Goal: Information Seeking & Learning: Understand process/instructions

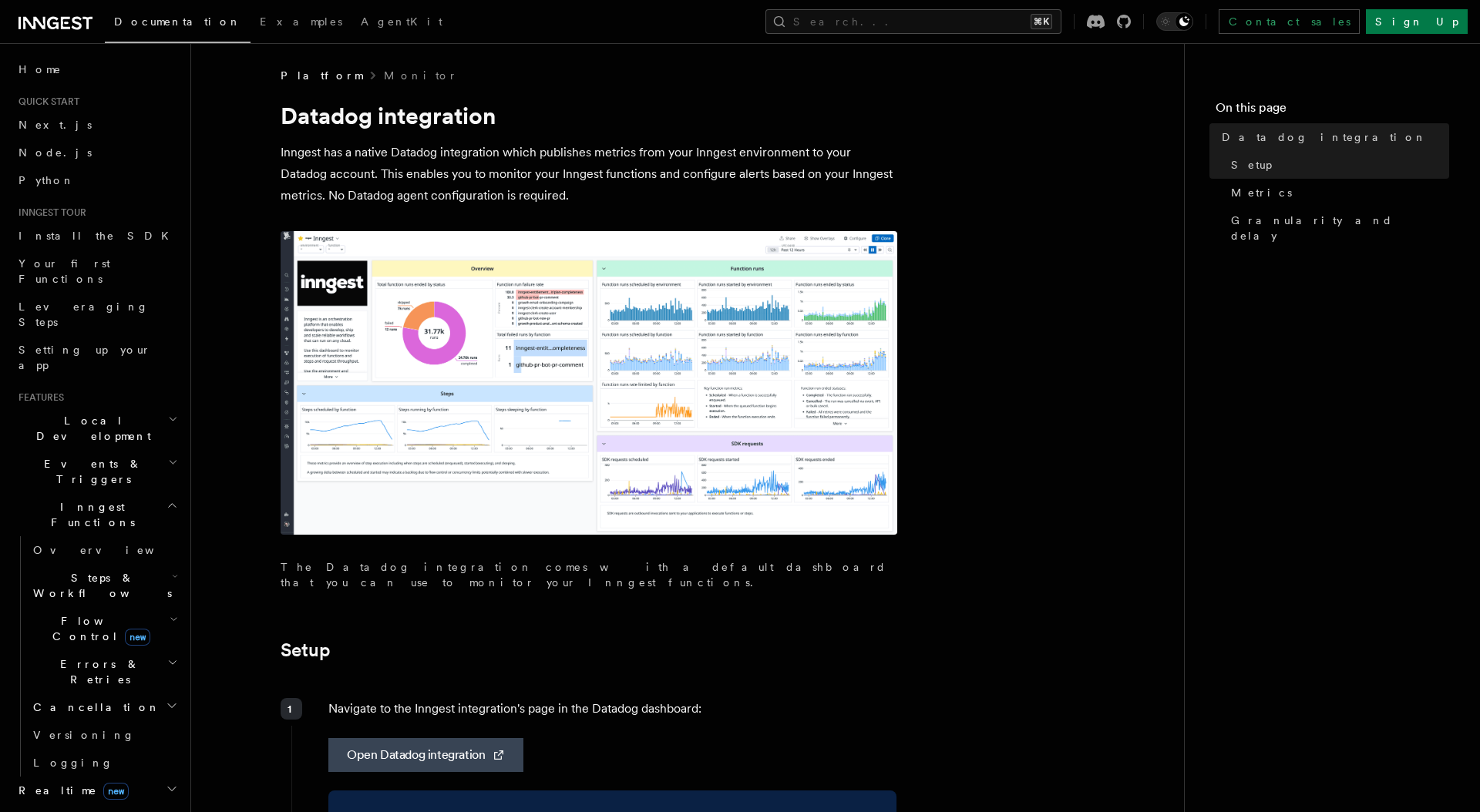
click at [758, 177] on p "Inngest has a native Datadog integration which publishes metrics from your Inng…" at bounding box center [588, 173] width 616 height 65
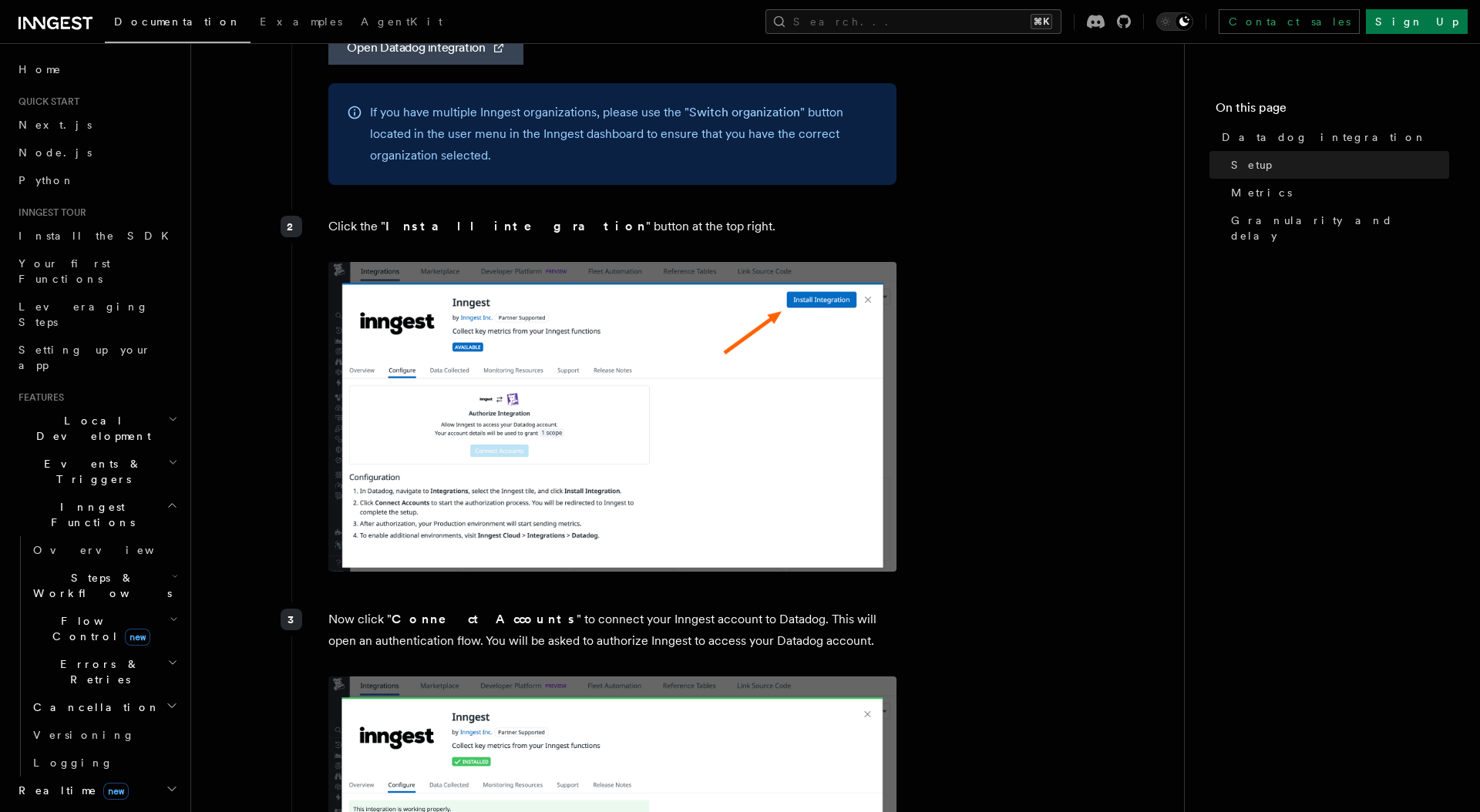
scroll to position [711, 0]
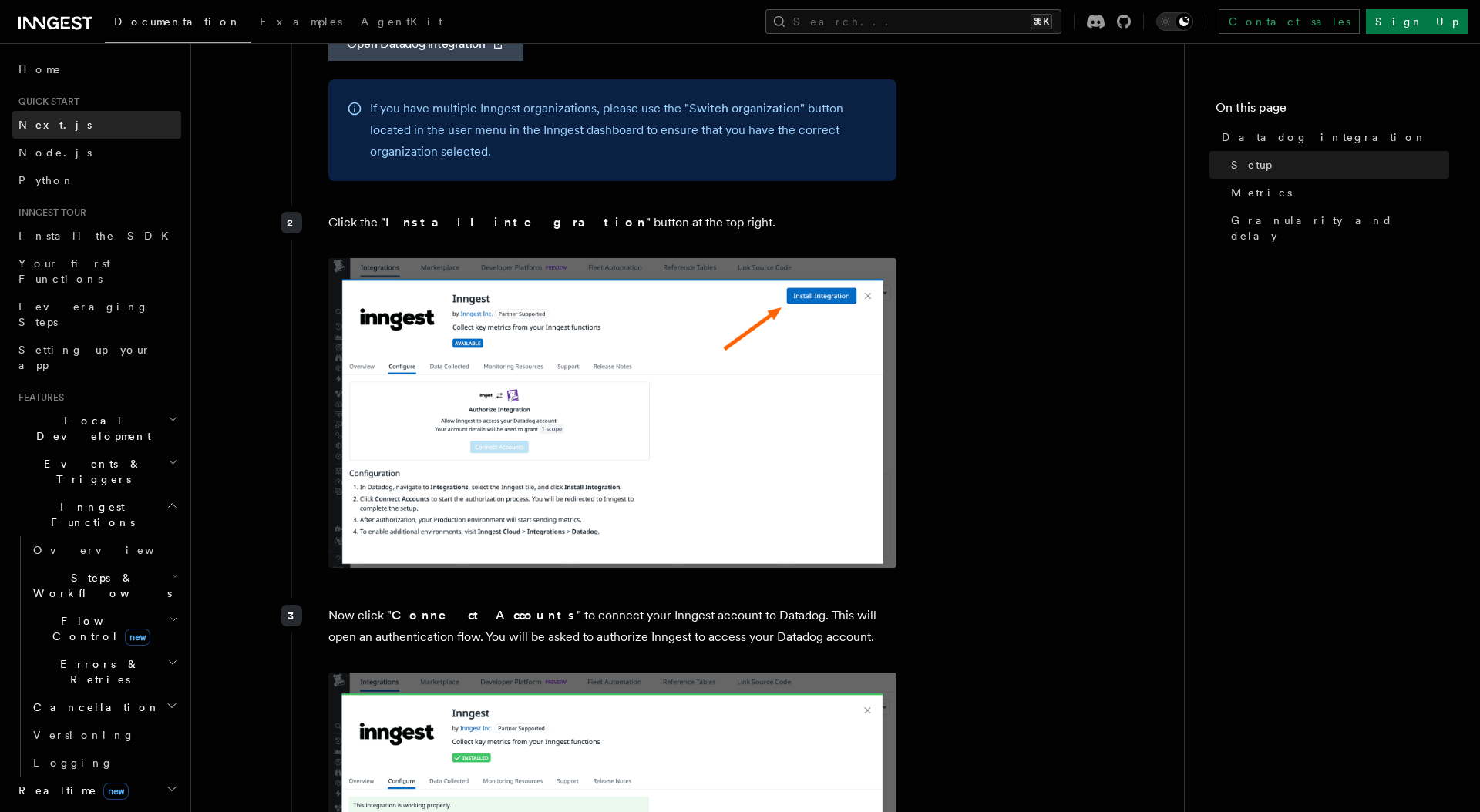
click at [56, 125] on link "Next.js" at bounding box center [96, 125] width 169 height 28
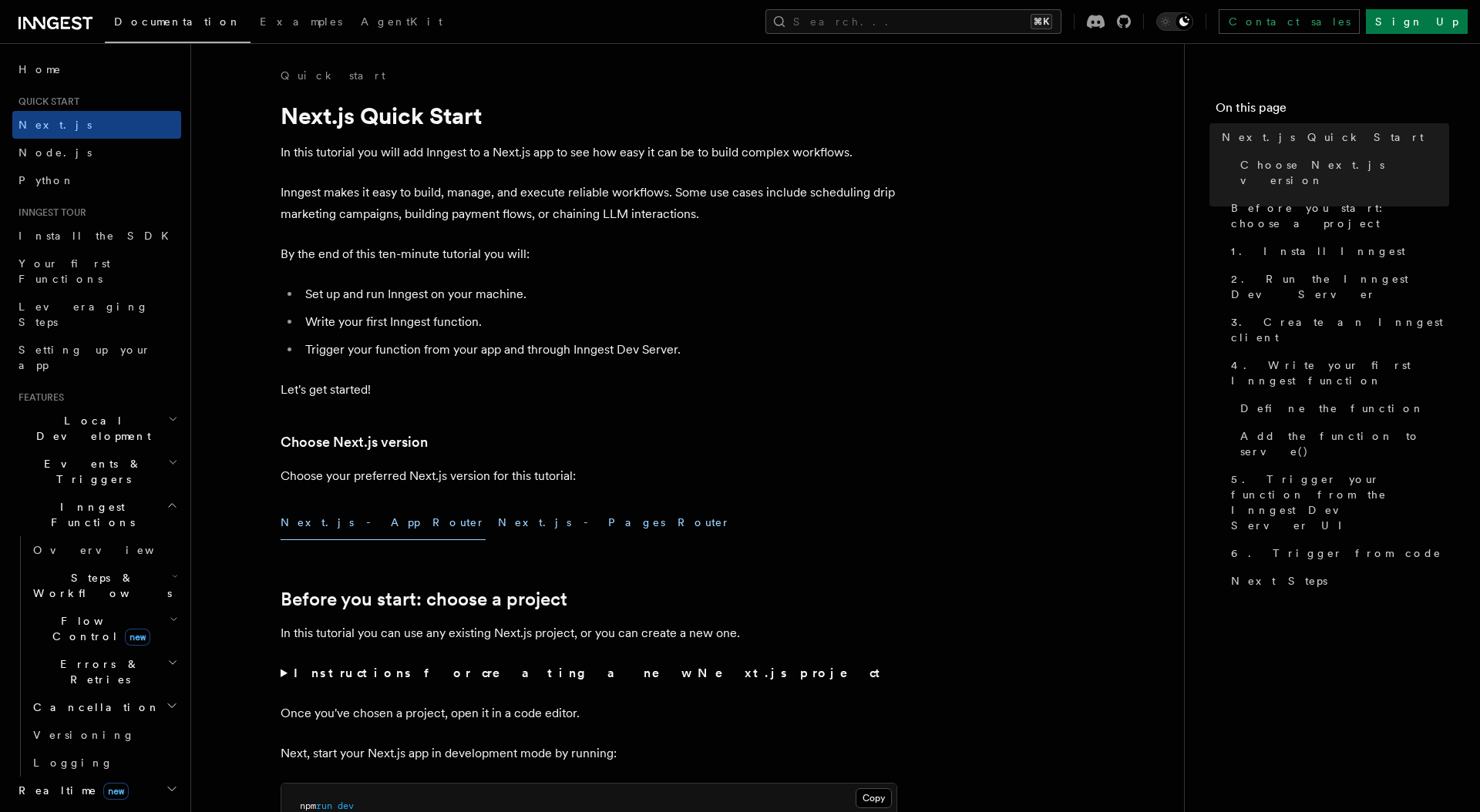
click at [498, 520] on button "Next.js - Pages Router" at bounding box center [614, 523] width 233 height 35
click at [318, 518] on button "Next.js - App Router" at bounding box center [382, 523] width 205 height 35
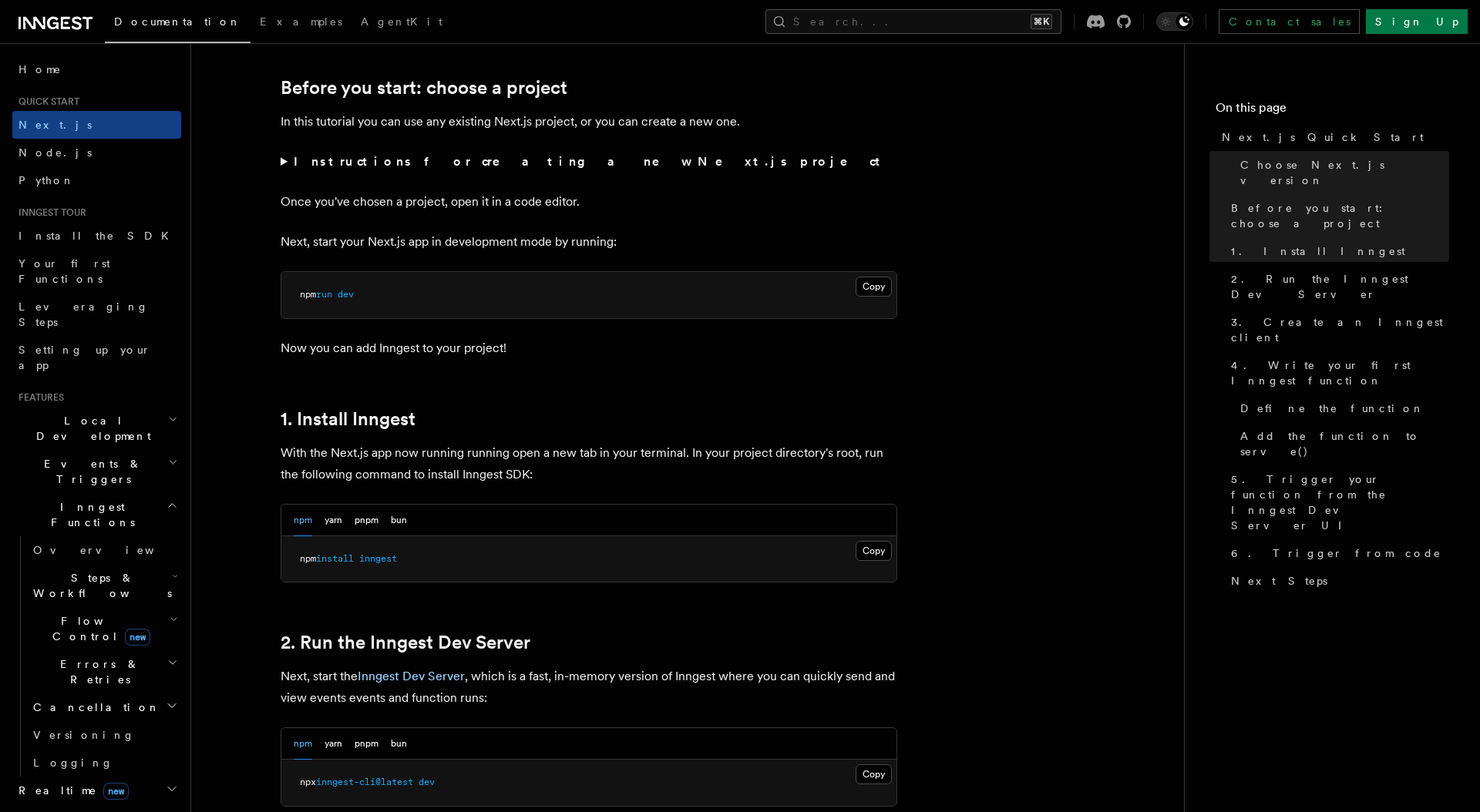
scroll to position [572, 0]
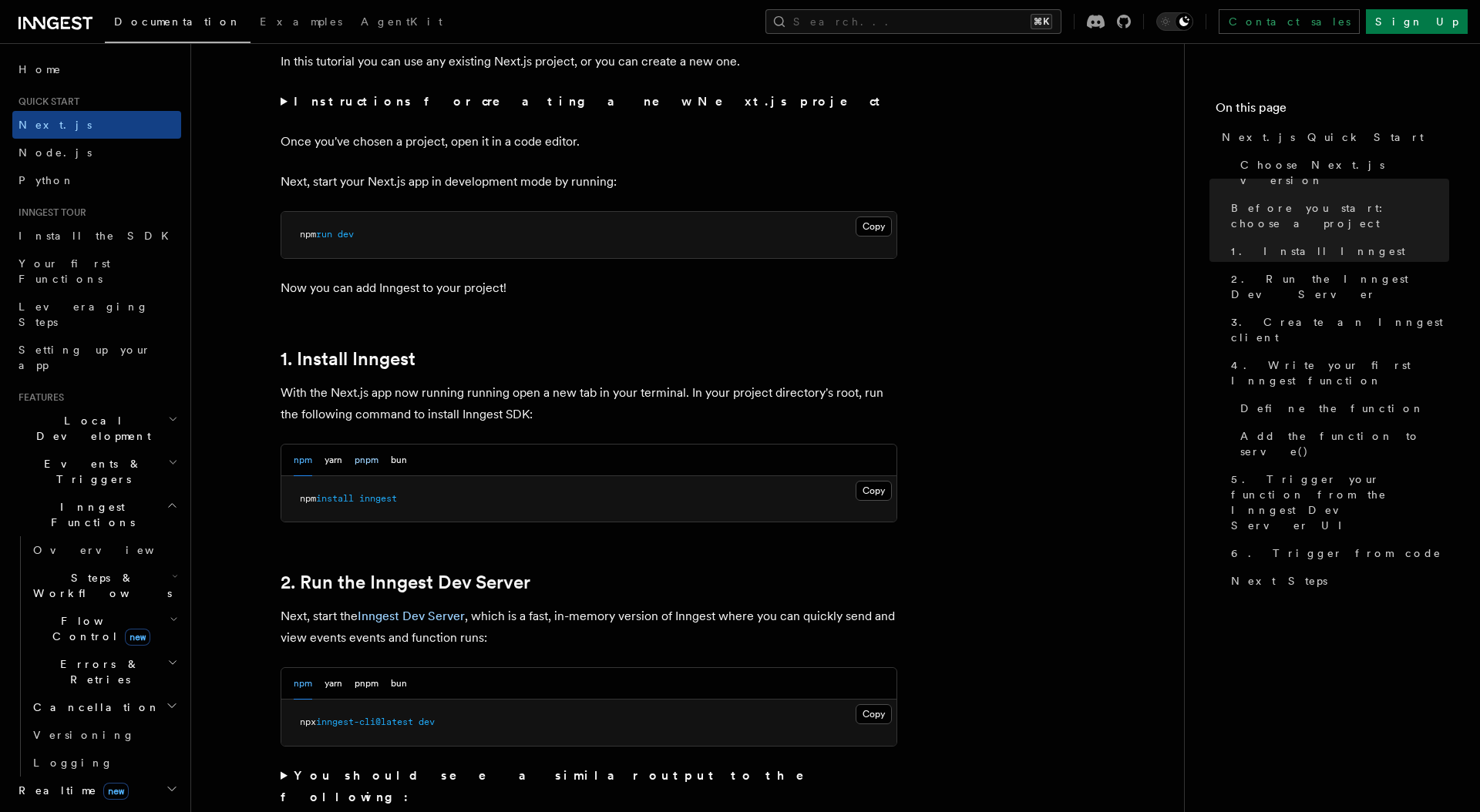
click at [370, 461] on button "pnpm" at bounding box center [366, 460] width 24 height 32
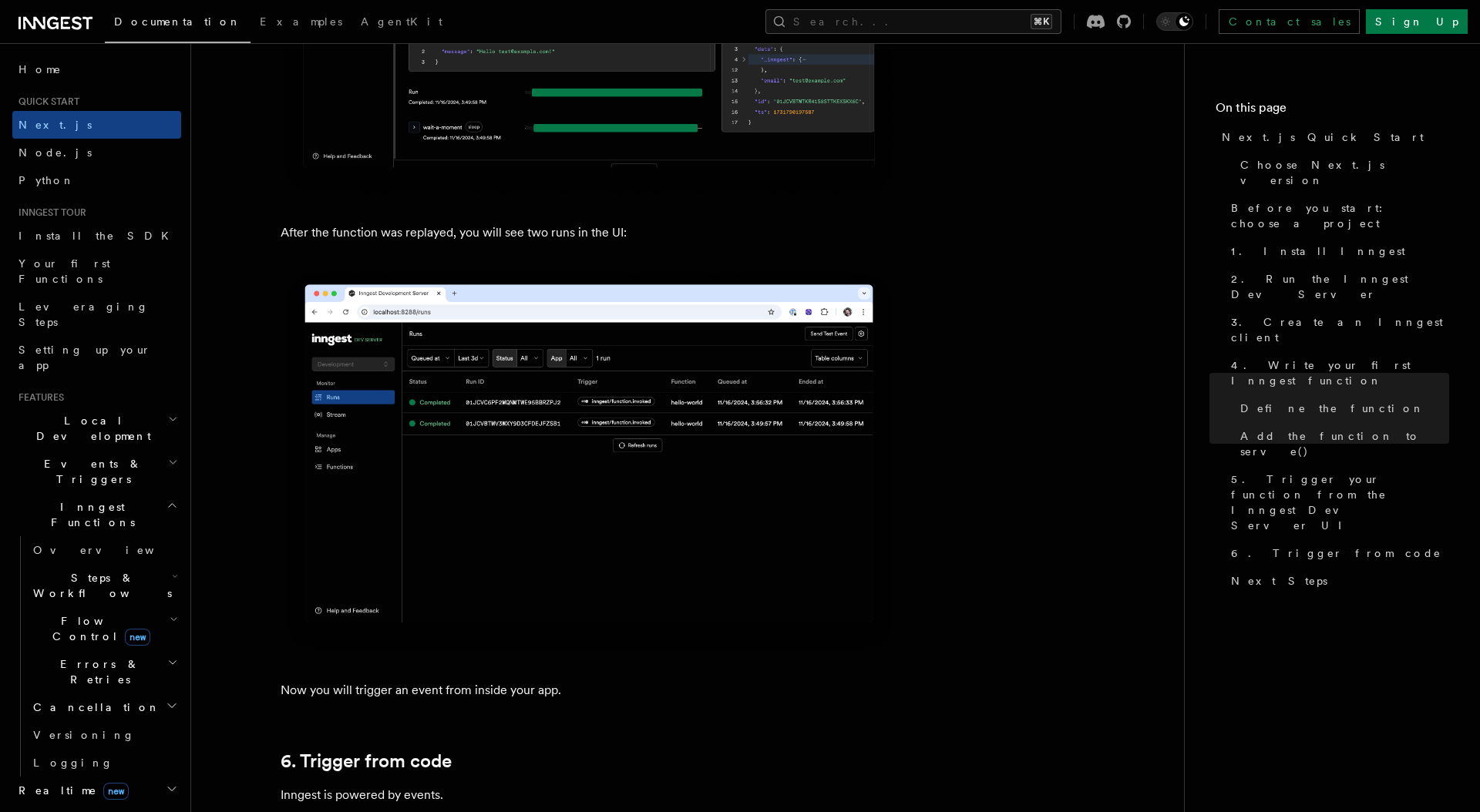
scroll to position [7112, 0]
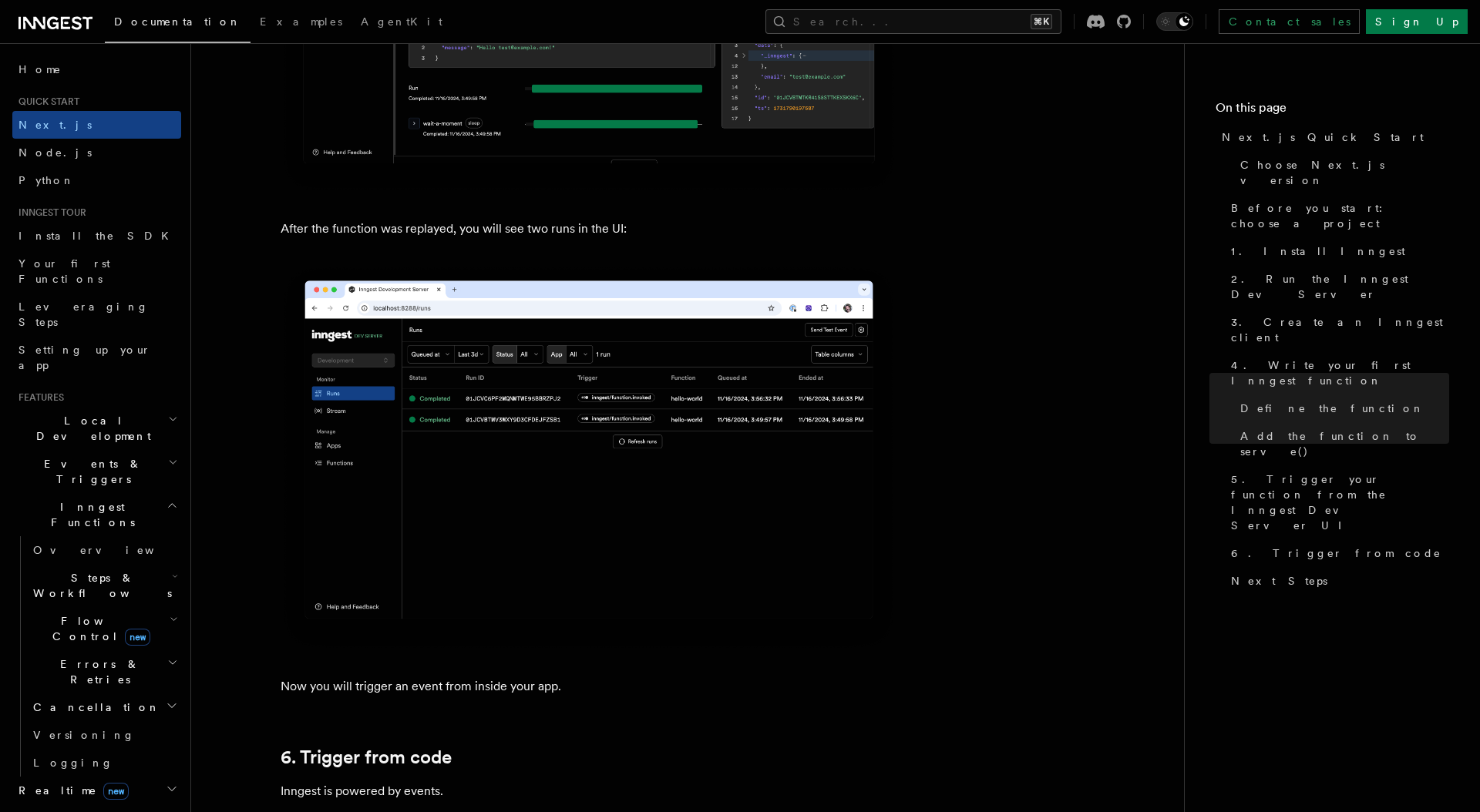
click at [125, 628] on span "new" at bounding box center [137, 637] width 26 height 17
click at [98, 650] on link "Overview" at bounding box center [110, 664] width 139 height 28
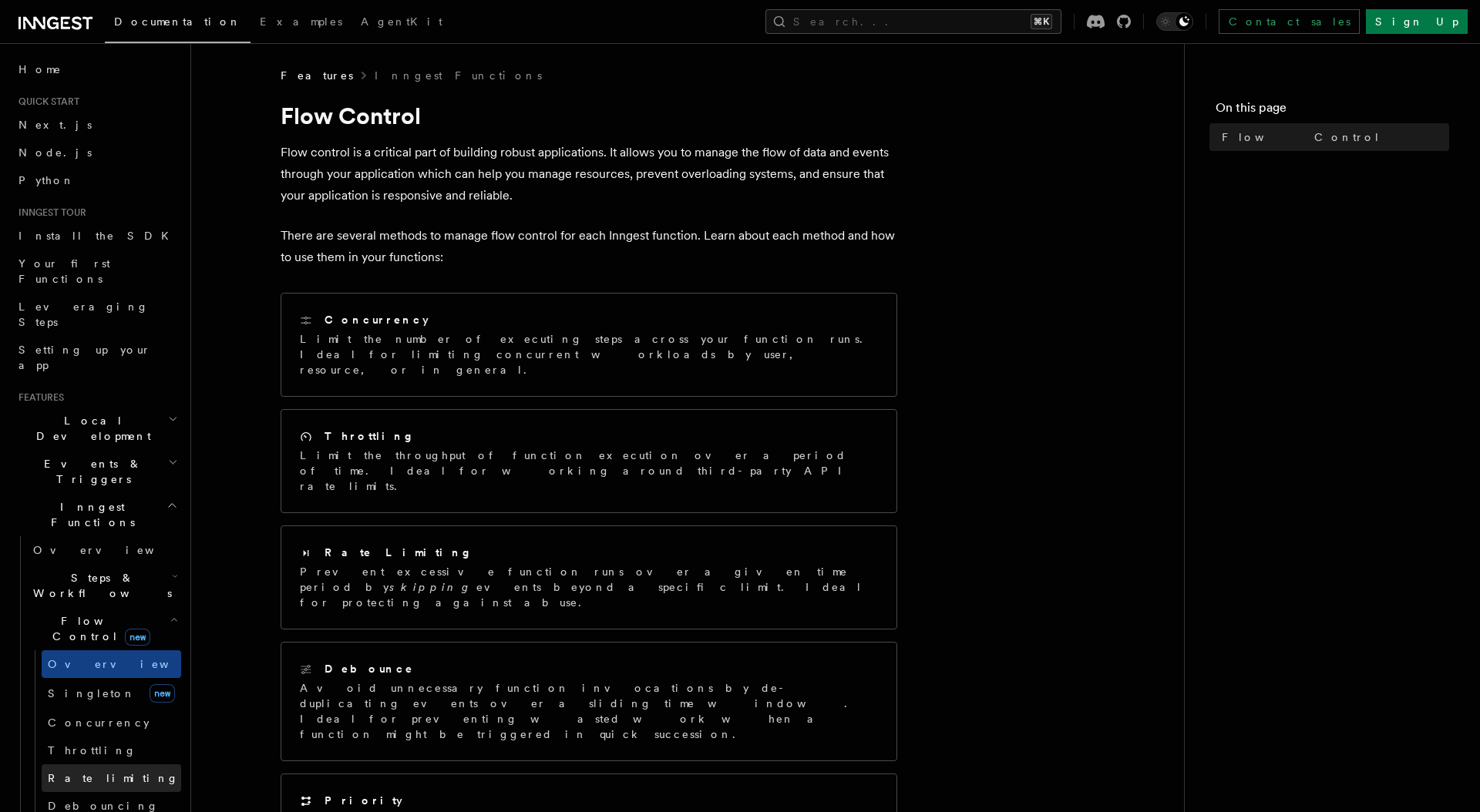
click at [93, 772] on span "Rate limiting" at bounding box center [113, 778] width 131 height 12
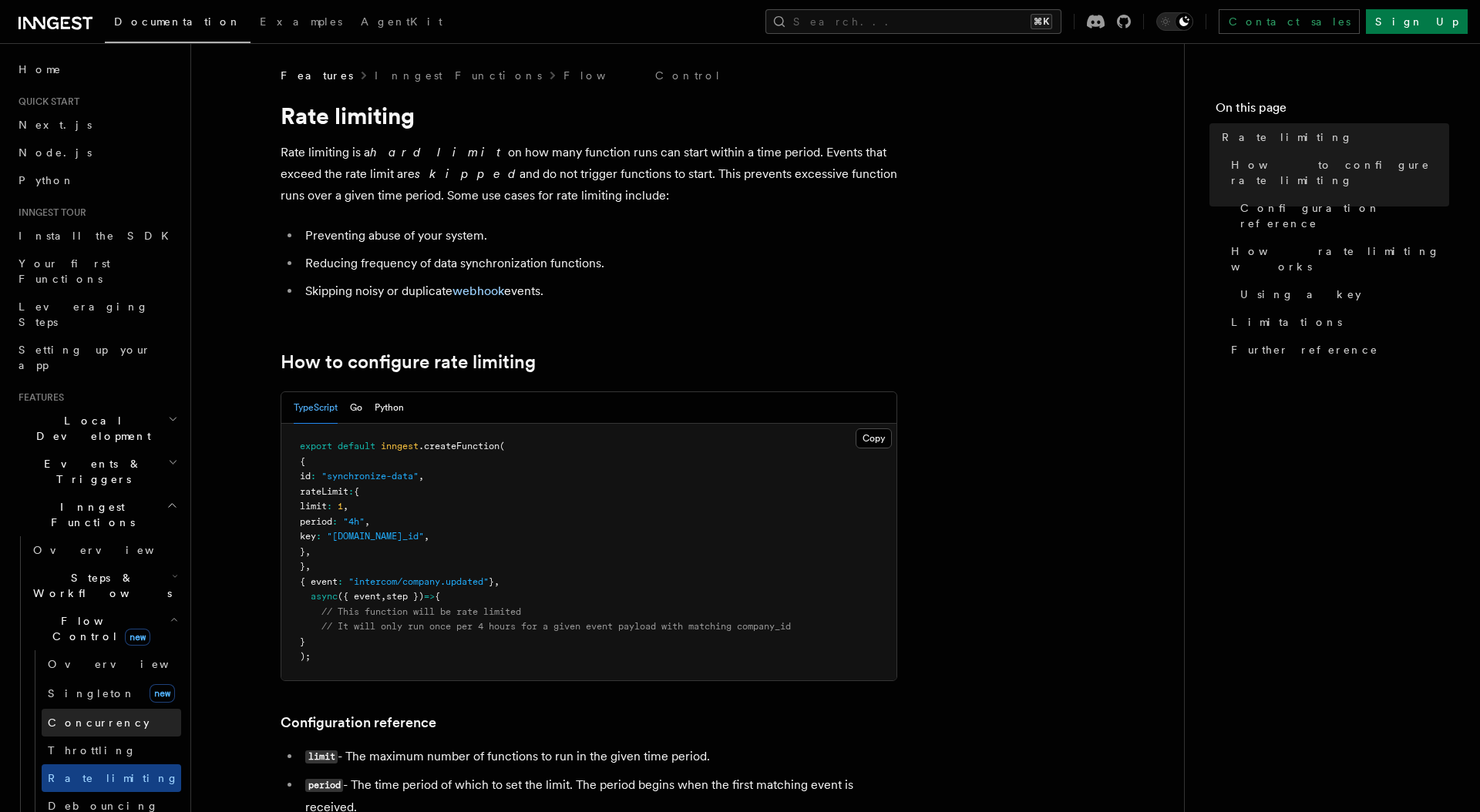
click at [71, 716] on span "Concurrency" at bounding box center [98, 723] width 102 height 12
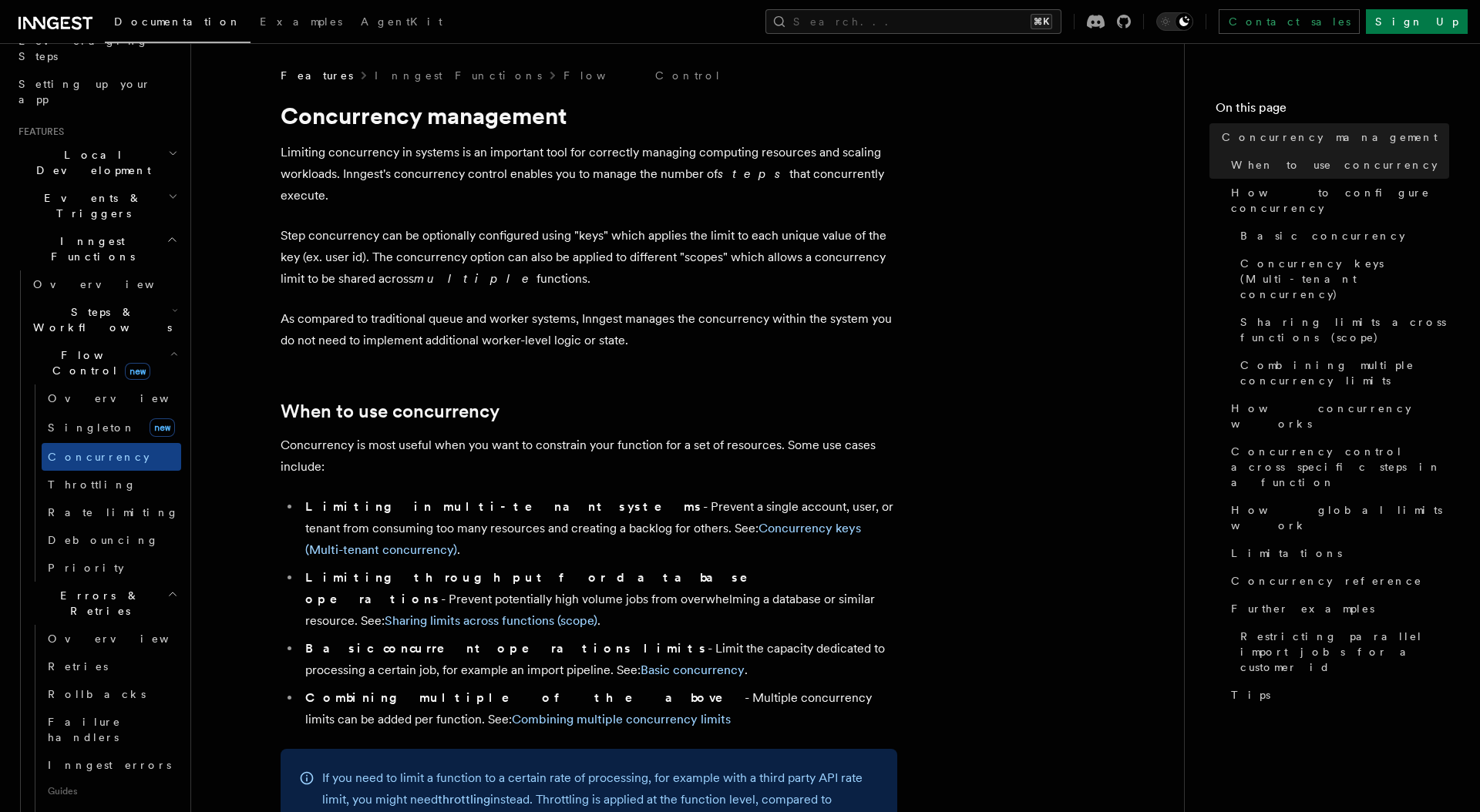
scroll to position [301, 0]
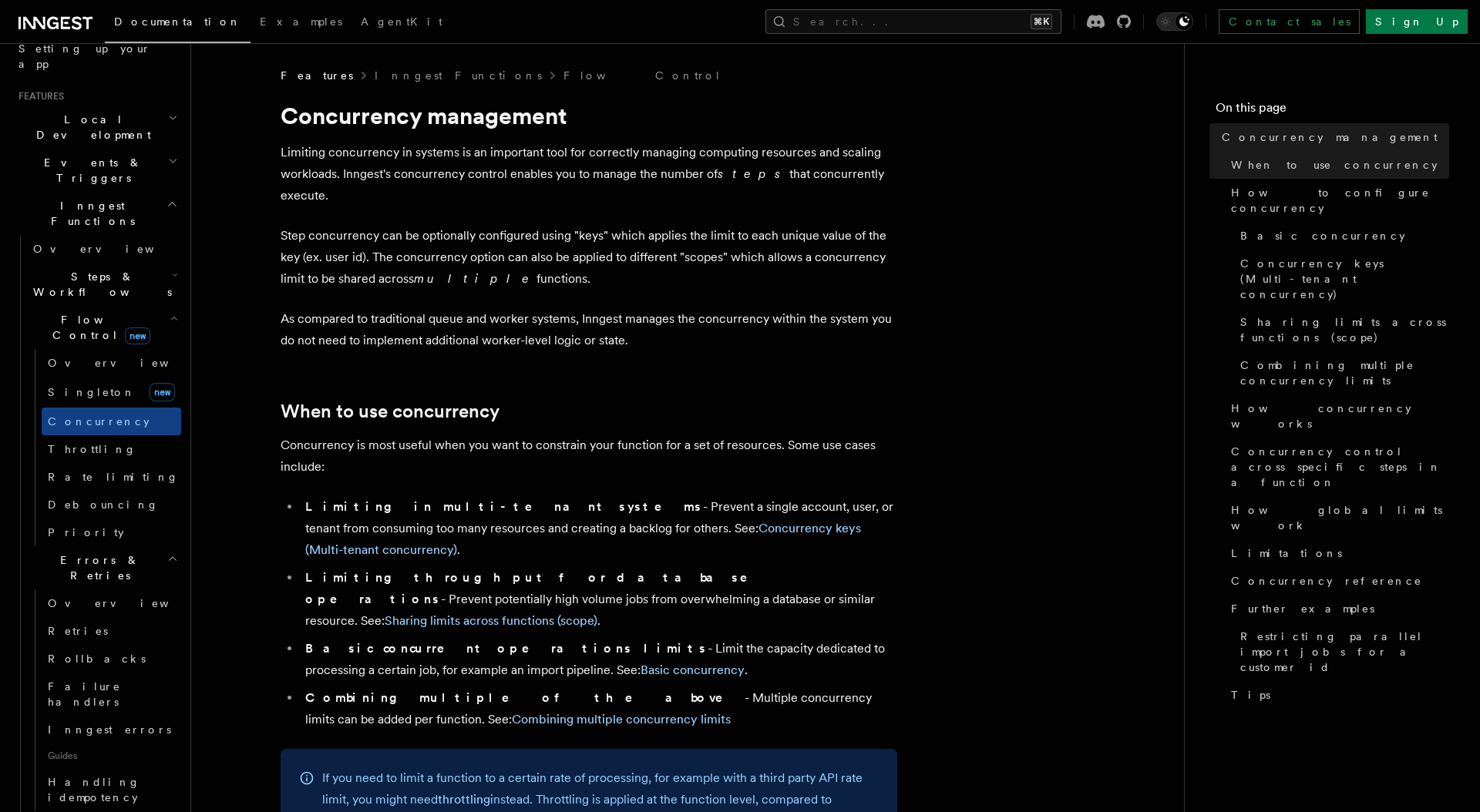
click at [109, 811] on h2 "Cancellation" at bounding box center [104, 825] width 154 height 28
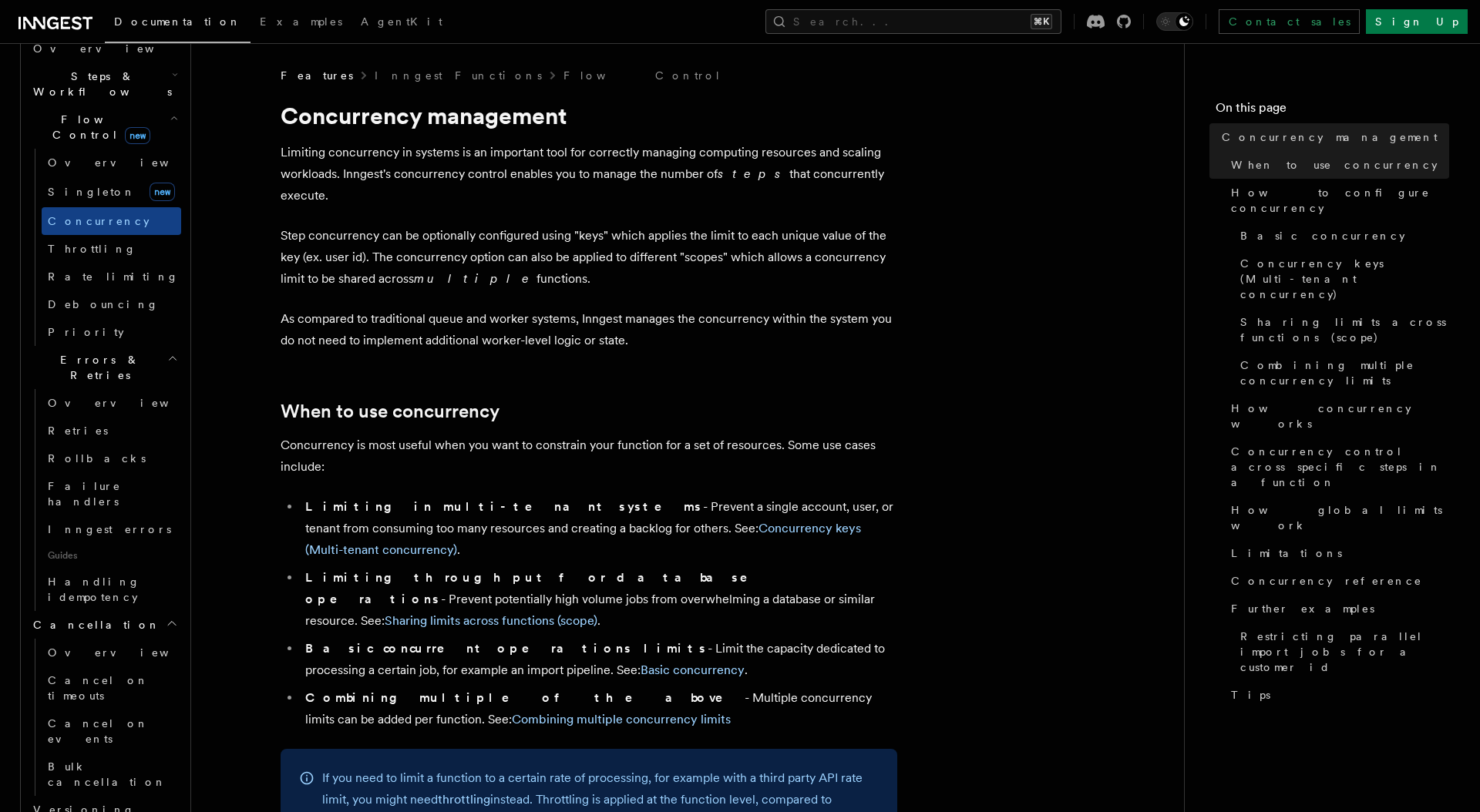
scroll to position [502, 0]
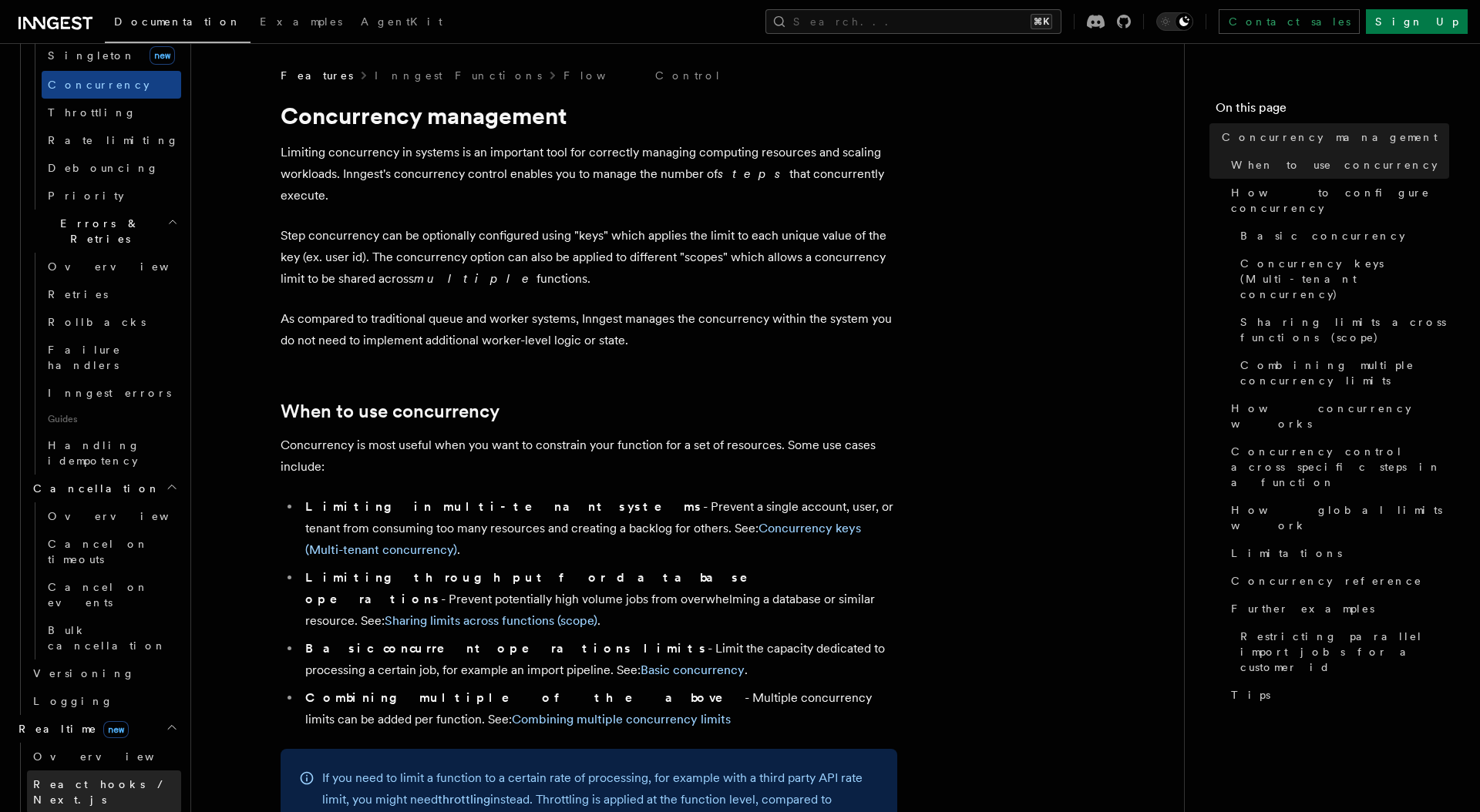
click at [85, 778] on span "React hooks / Next.js" at bounding box center [101, 792] width 136 height 28
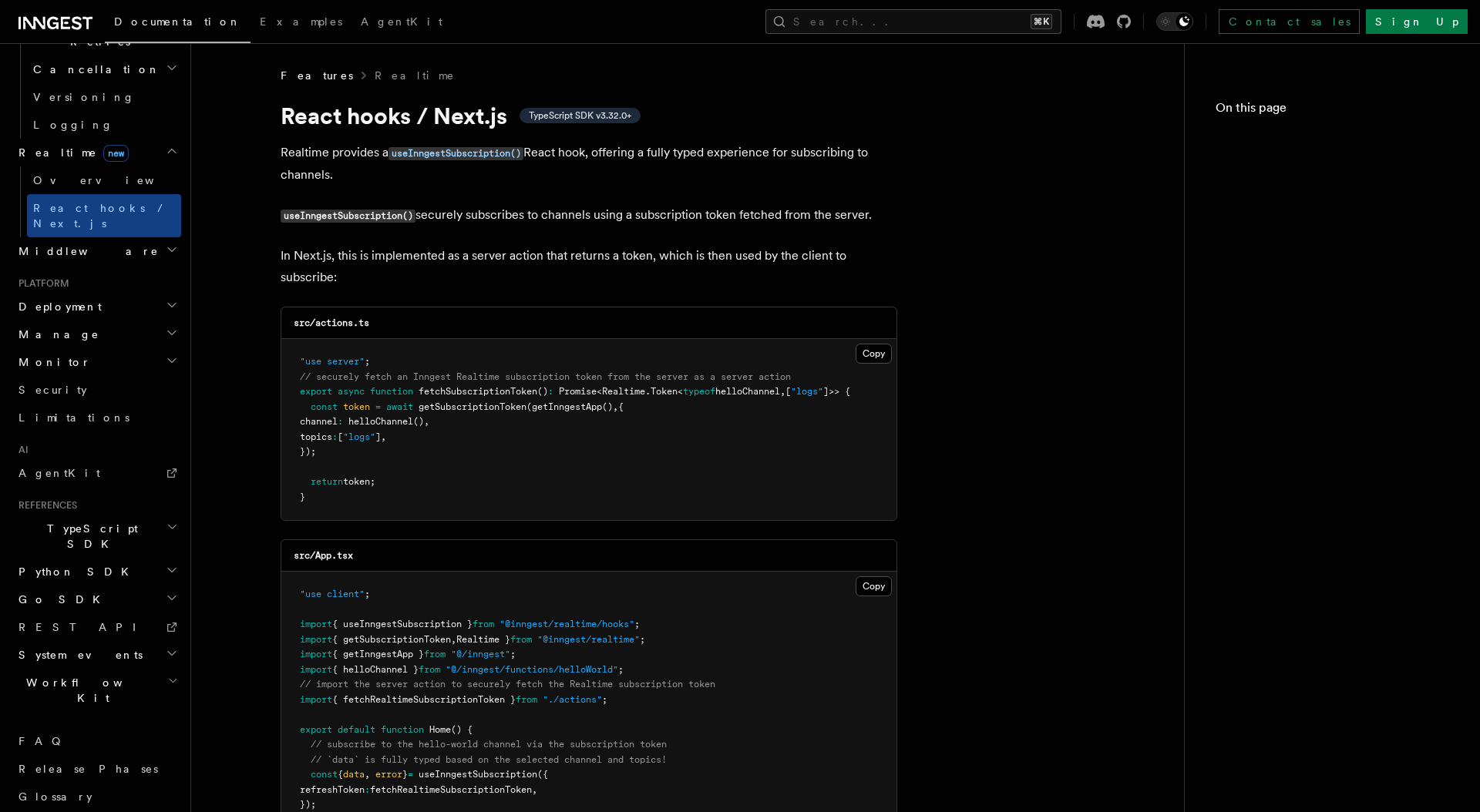
scroll to position [476, 0]
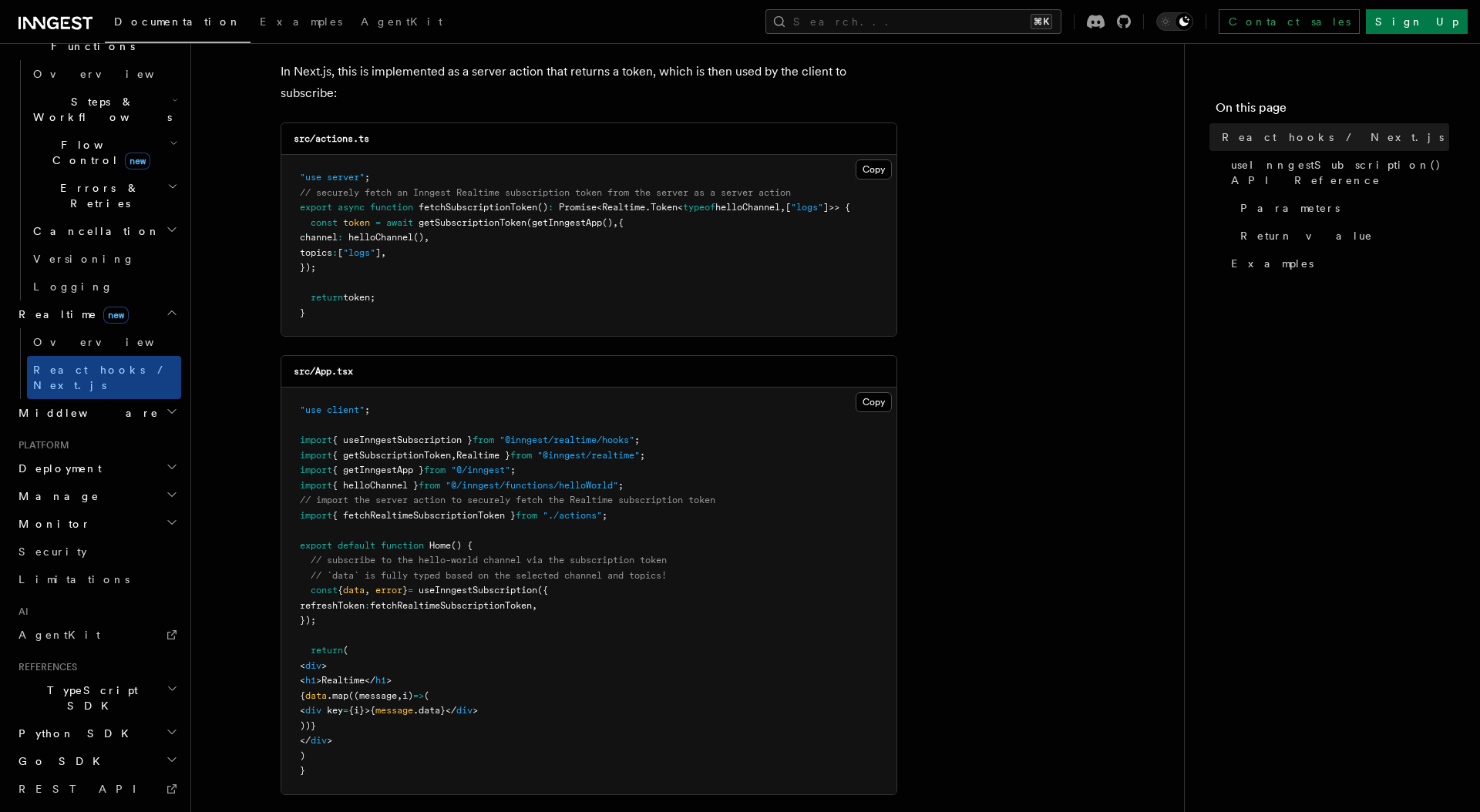
scroll to position [170, 0]
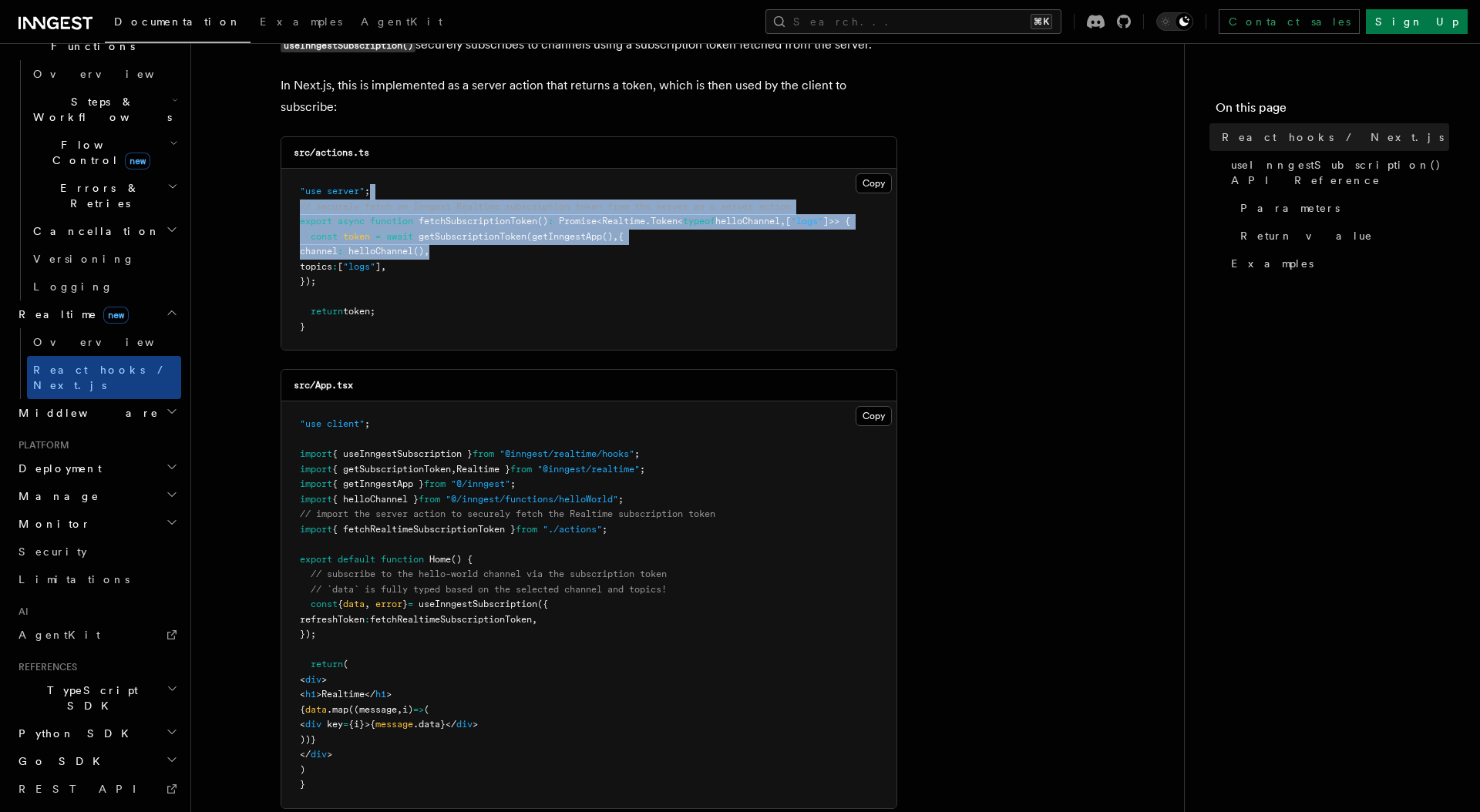
drag, startPoint x: 504, startPoint y: 246, endPoint x: 500, endPoint y: 194, distance: 52.2
click at [496, 191] on pre ""use server" ; // securely fetch an Inngest Realtime subscription token from th…" at bounding box center [588, 259] width 615 height 181
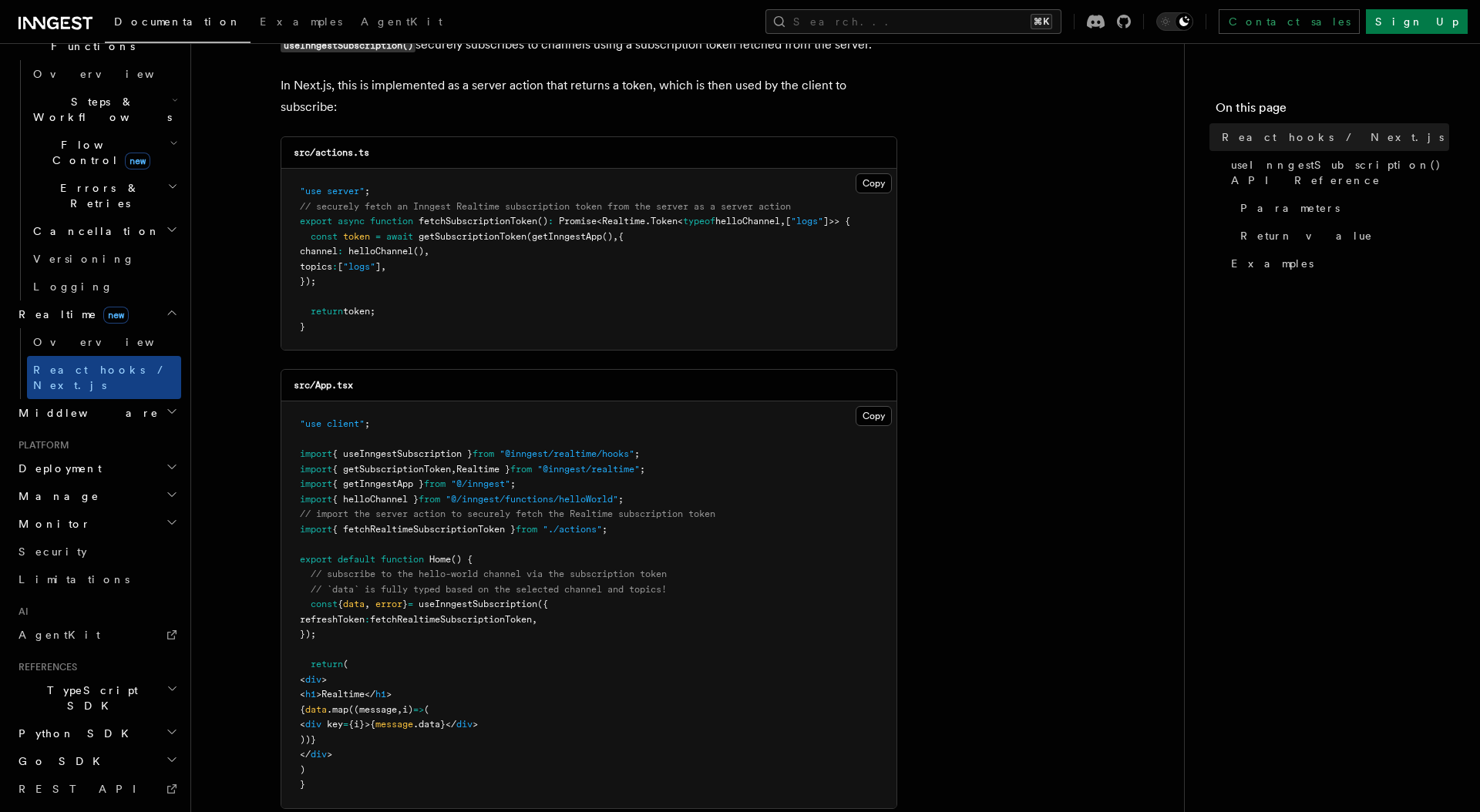
click at [490, 314] on pre ""use server" ; // securely fetch an Inngest Realtime subscription token from th…" at bounding box center [588, 259] width 615 height 181
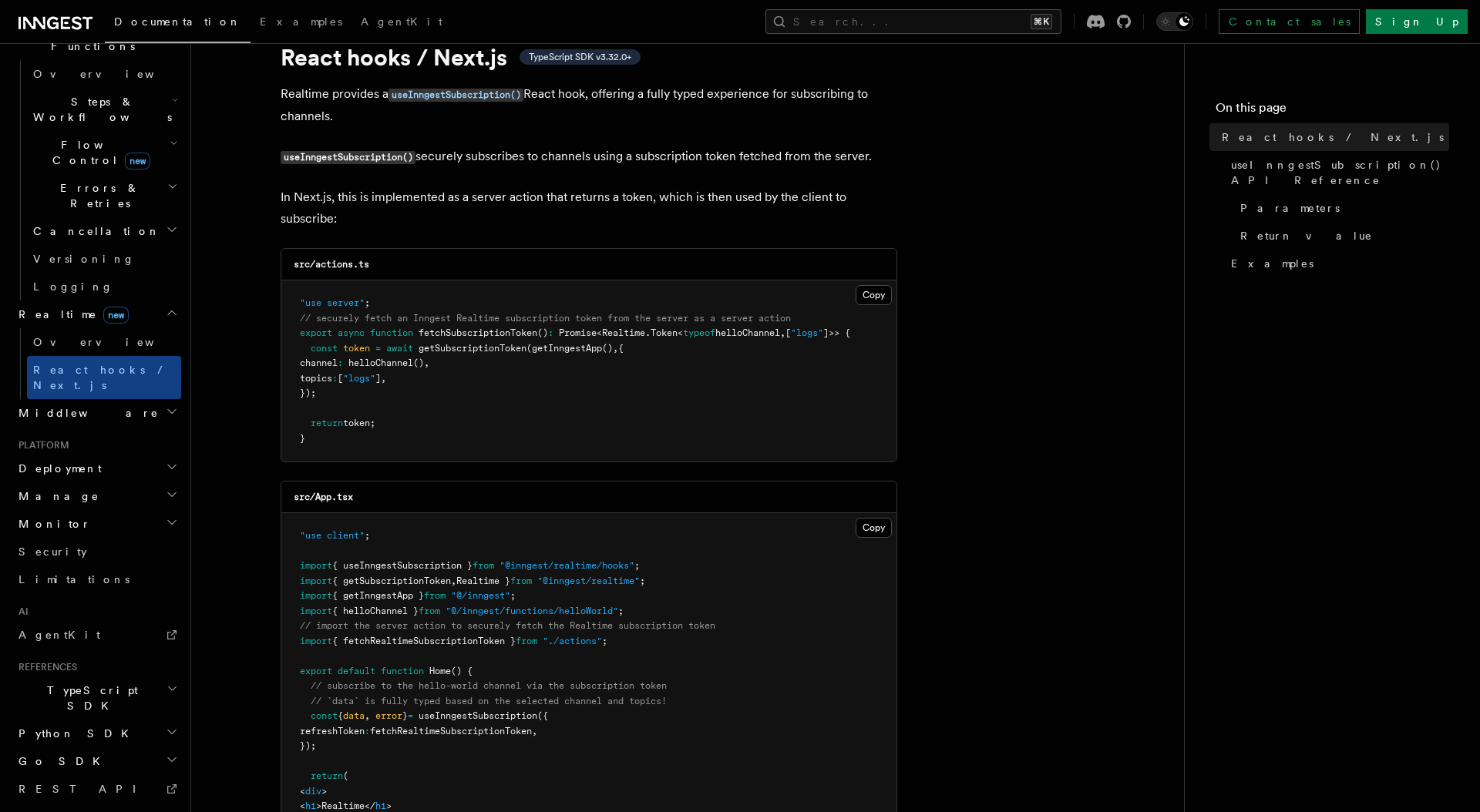
scroll to position [60, 0]
click at [486, 334] on span "fetchSubscriptionToken" at bounding box center [478, 331] width 119 height 11
click at [481, 369] on pre ""use server" ; // securely fetch an Inngest Realtime subscription token from th…" at bounding box center [588, 369] width 615 height 181
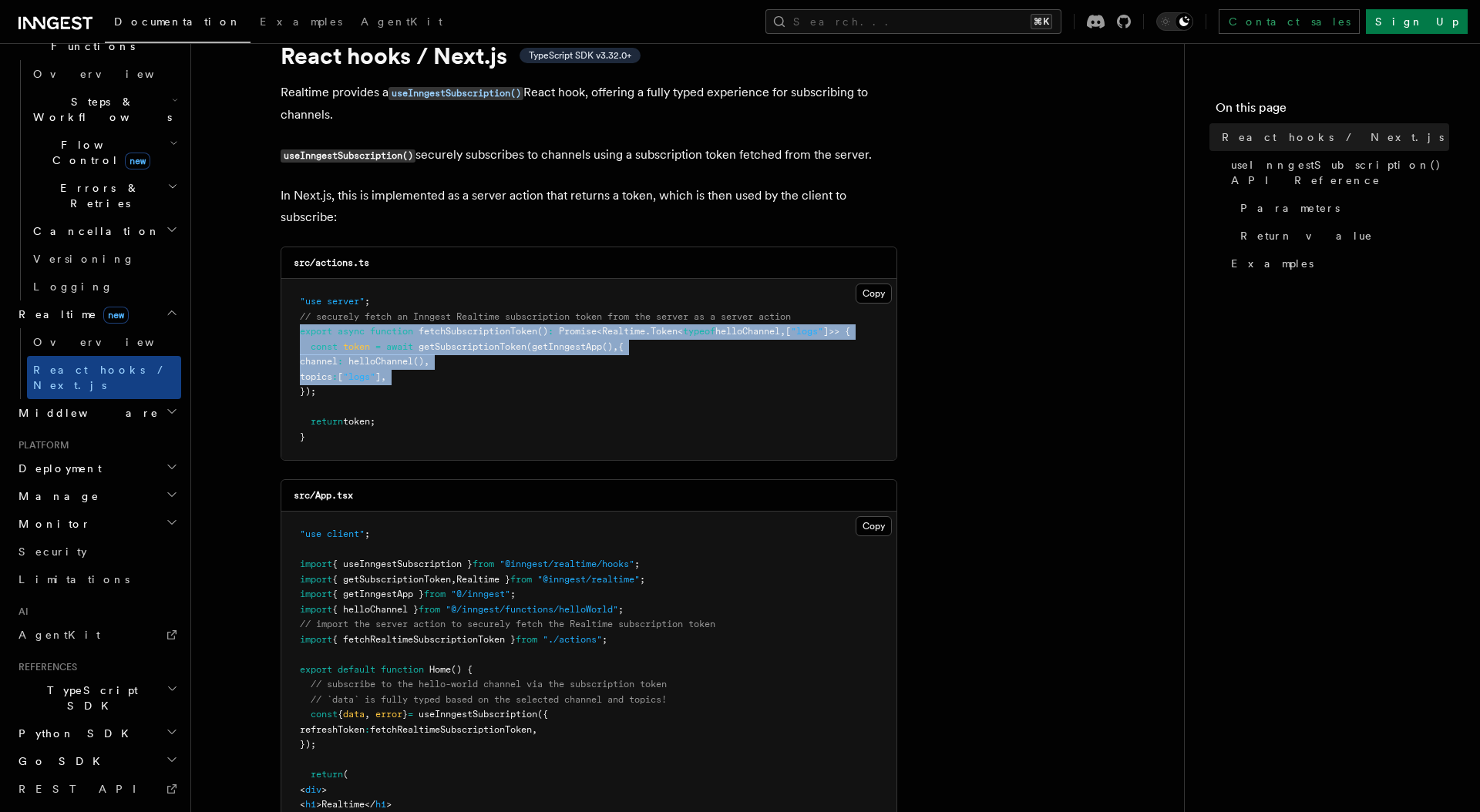
drag, startPoint x: 481, startPoint y: 369, endPoint x: 466, endPoint y: 339, distance: 33.5
click at [466, 339] on pre ""use server" ; // securely fetch an Inngest Realtime subscription token from th…" at bounding box center [588, 369] width 615 height 181
click at [465, 373] on pre ""use server" ; // securely fetch an Inngest Realtime subscription token from th…" at bounding box center [588, 369] width 615 height 181
drag, startPoint x: 485, startPoint y: 404, endPoint x: 448, endPoint y: 317, distance: 94.5
click at [449, 317] on pre ""use server" ; // securely fetch an Inngest Realtime subscription token from th…" at bounding box center [588, 369] width 615 height 181
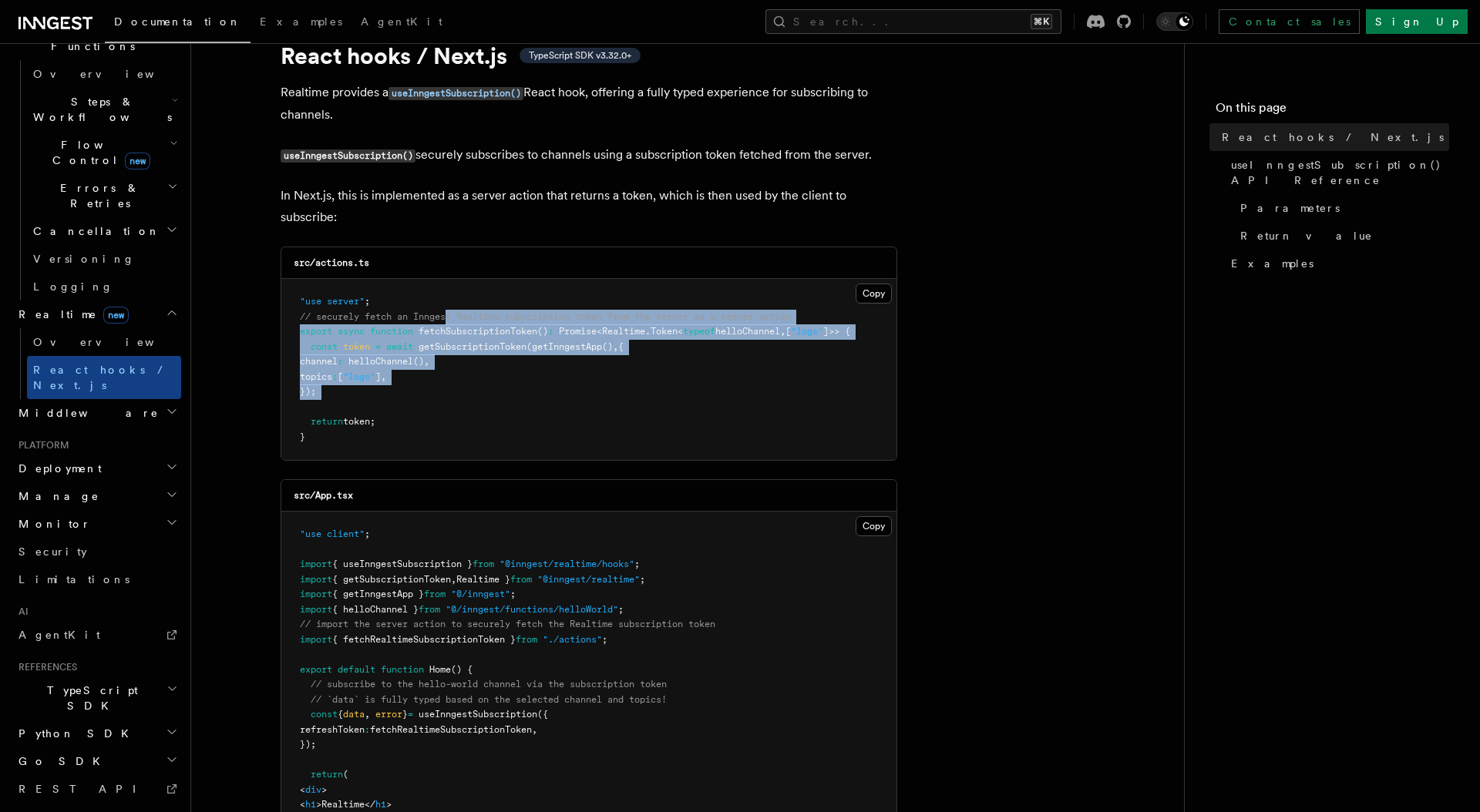
click at [454, 394] on pre ""use server" ; // securely fetch an Inngest Realtime subscription token from th…" at bounding box center [588, 369] width 615 height 181
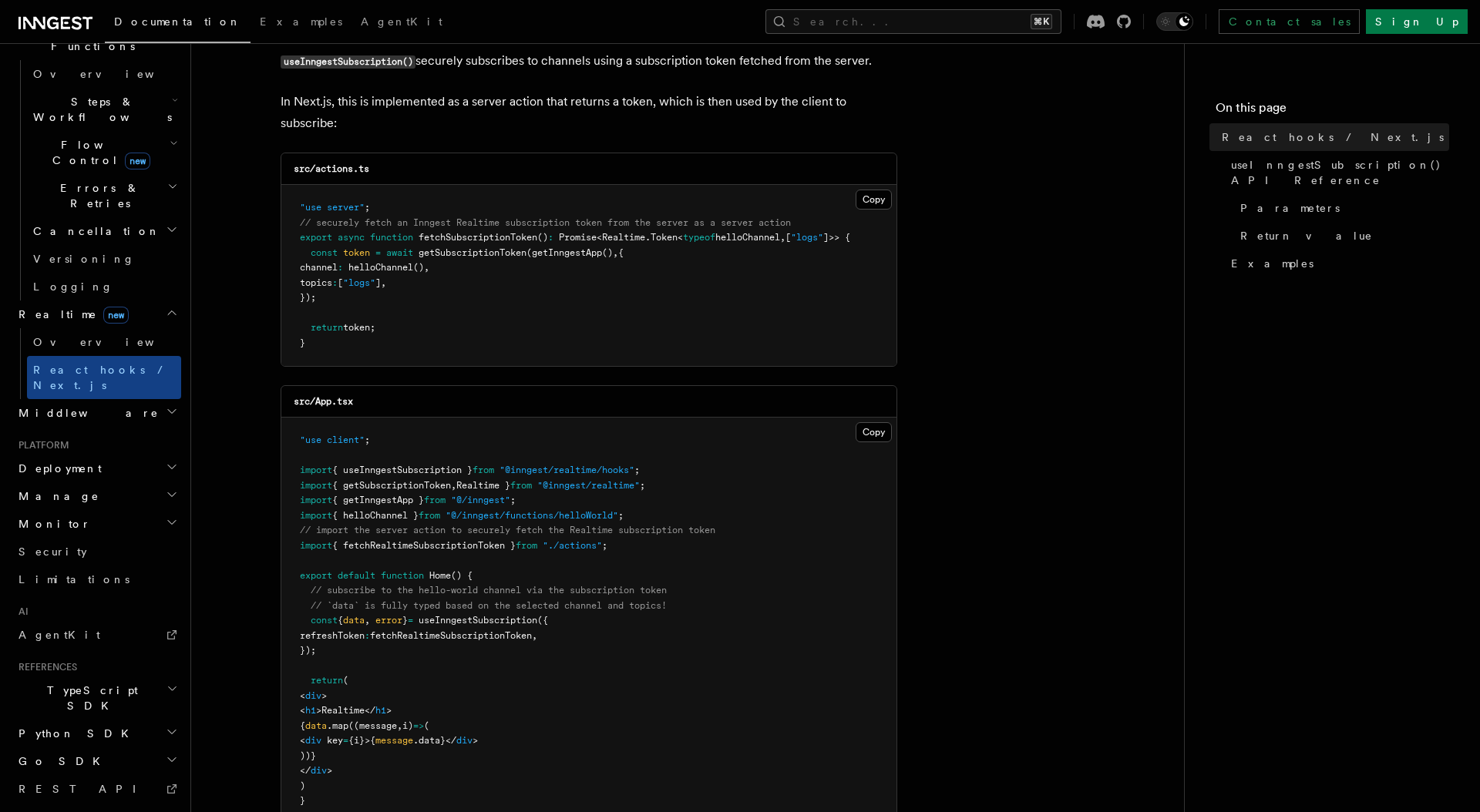
scroll to position [159, 0]
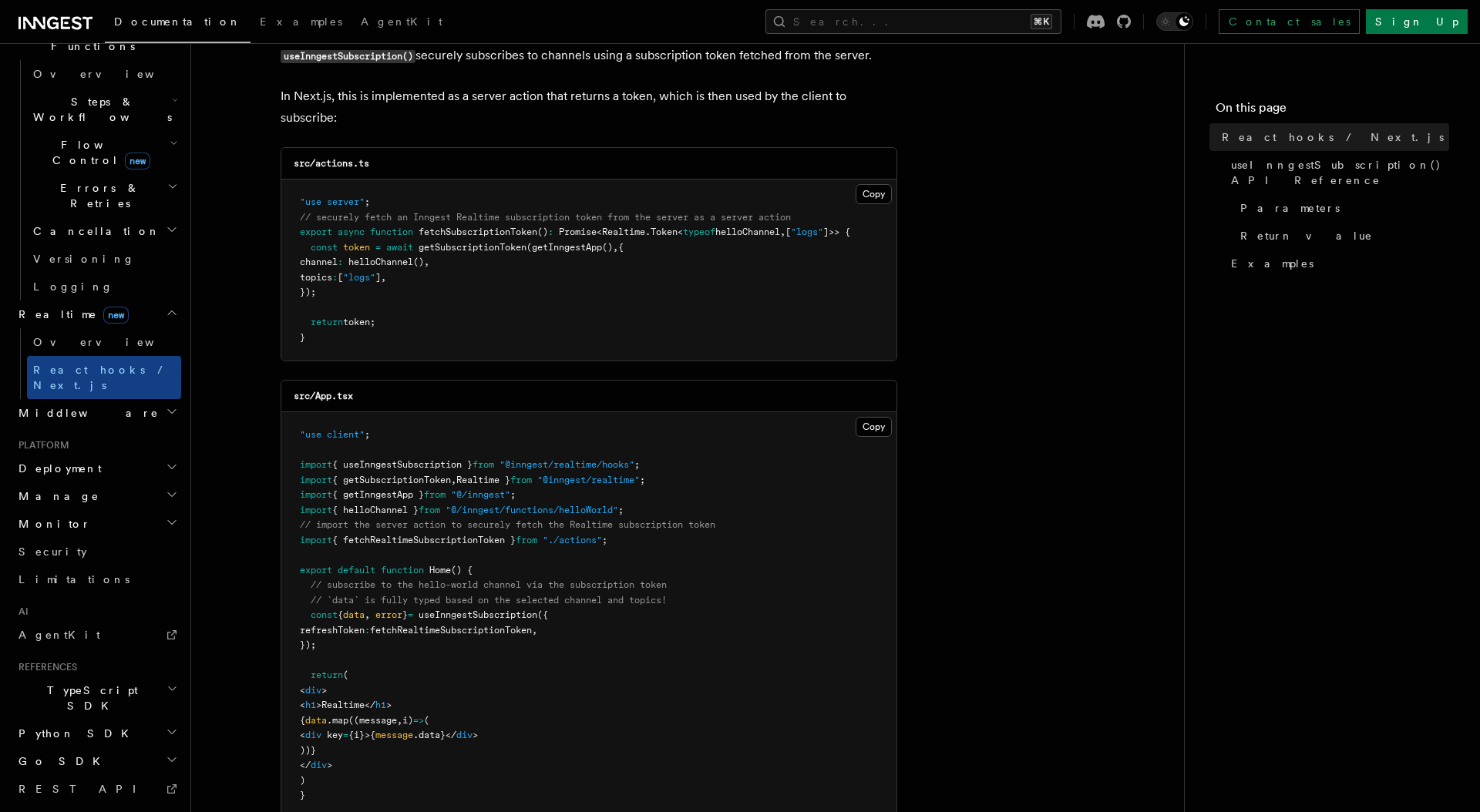
click at [430, 547] on pre ""use client" ; import { useInngestSubscription } from "@inngest/realtime/hooks"…" at bounding box center [588, 615] width 615 height 407
click at [430, 541] on span "{ fetchRealtimeSubscriptionToken }" at bounding box center [424, 540] width 184 height 11
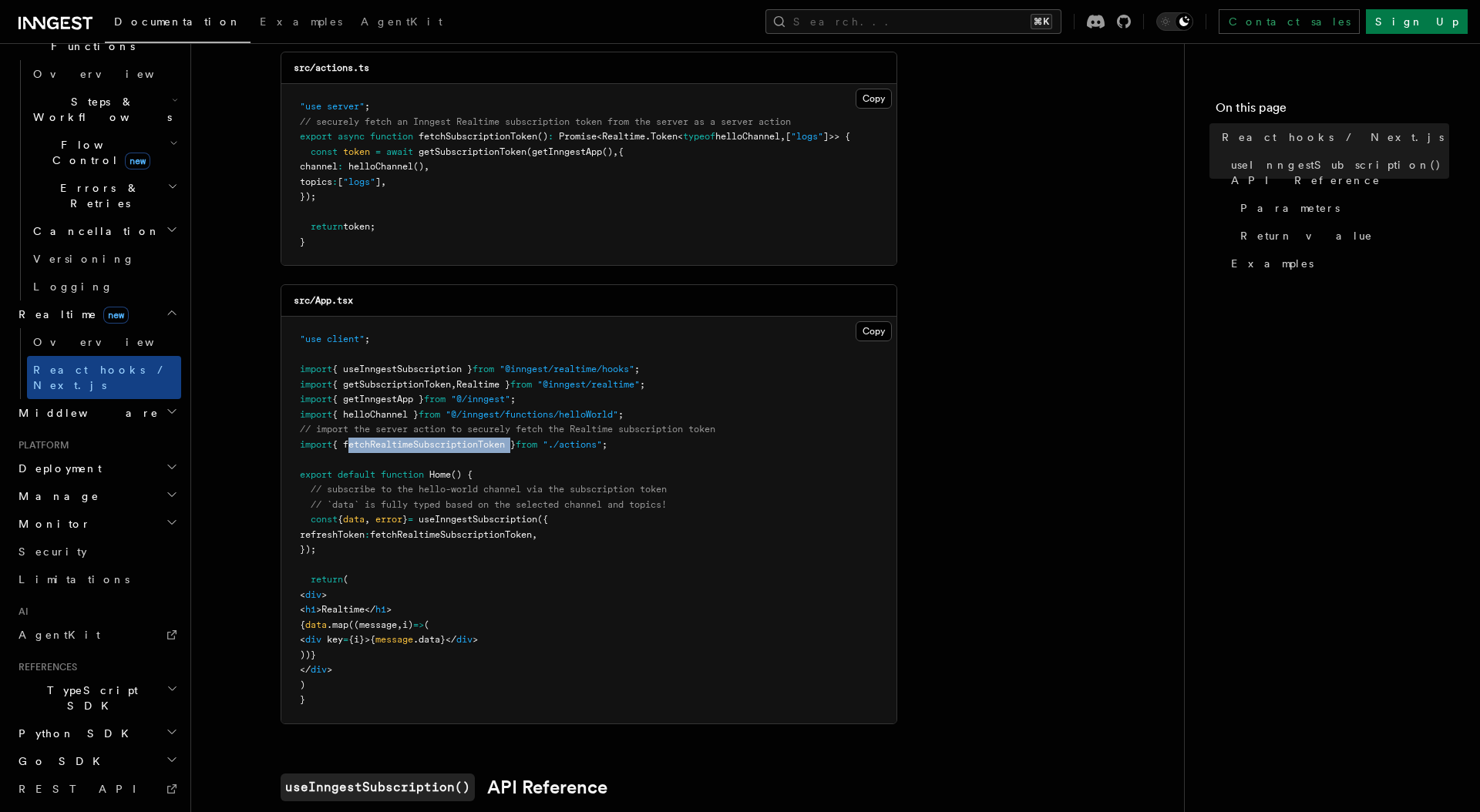
scroll to position [257, 0]
click at [90, 273] on div "Home Quick start Next.js Node.js Python Inngest tour Install the SDK Your first…" at bounding box center [96, 275] width 169 height 1393
click at [103, 399] on h2 "Middleware" at bounding box center [96, 413] width 169 height 28
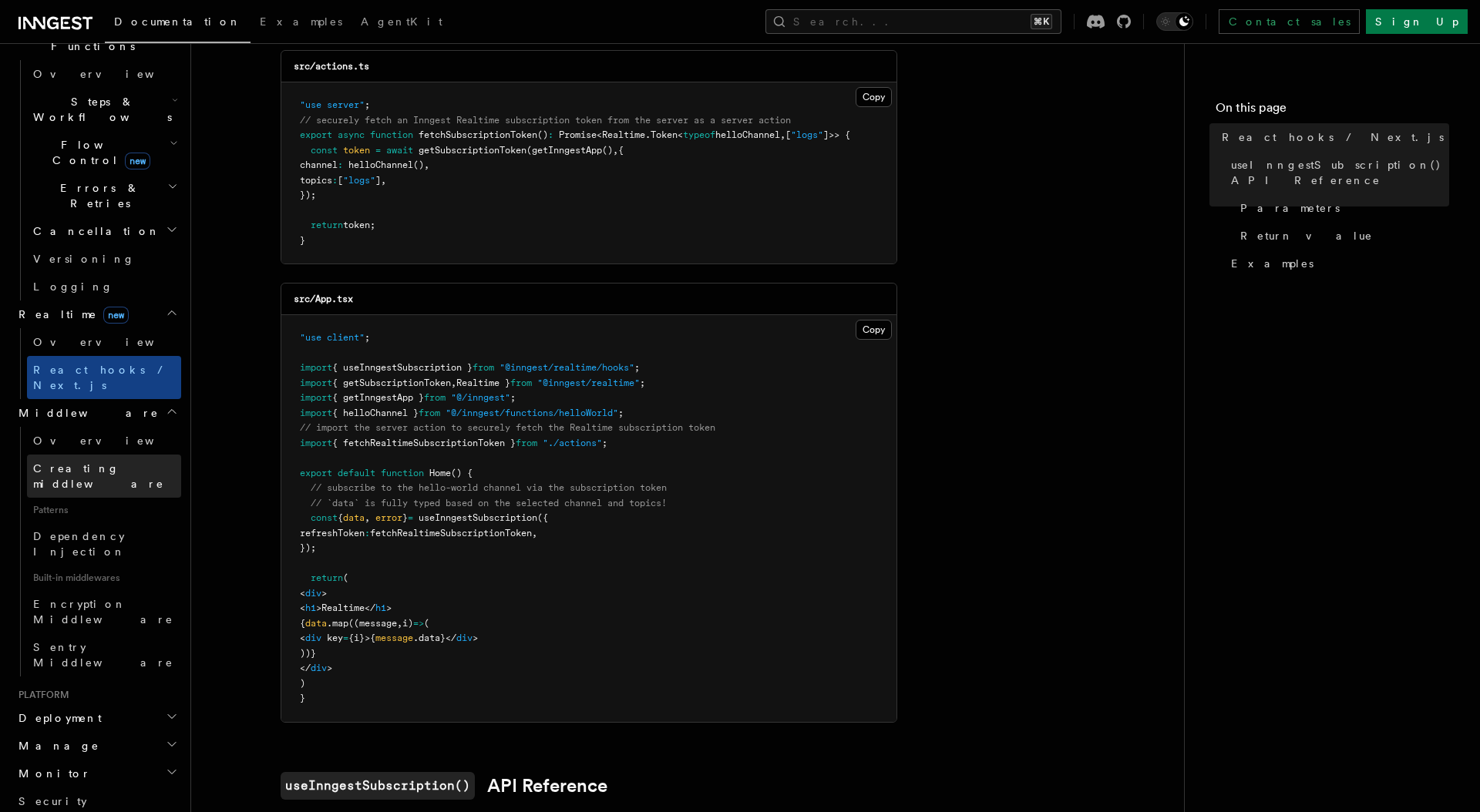
click at [110, 462] on span "Creating middleware" at bounding box center [99, 476] width 131 height 28
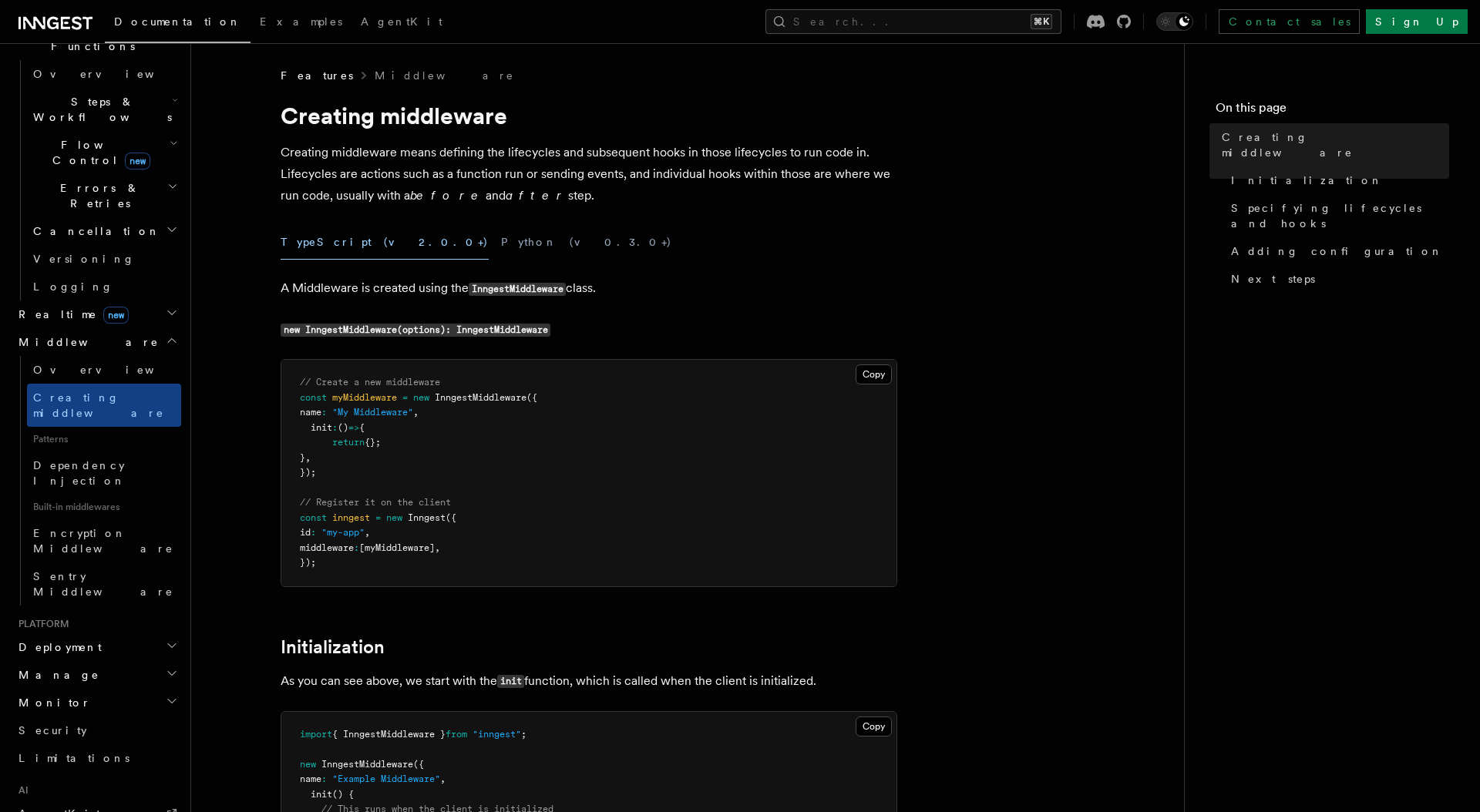
click at [389, 334] on code "new InngestMiddleware(options): InngestMiddleware" at bounding box center [415, 330] width 270 height 13
click at [125, 459] on span "Dependency Injection" at bounding box center [79, 473] width 93 height 28
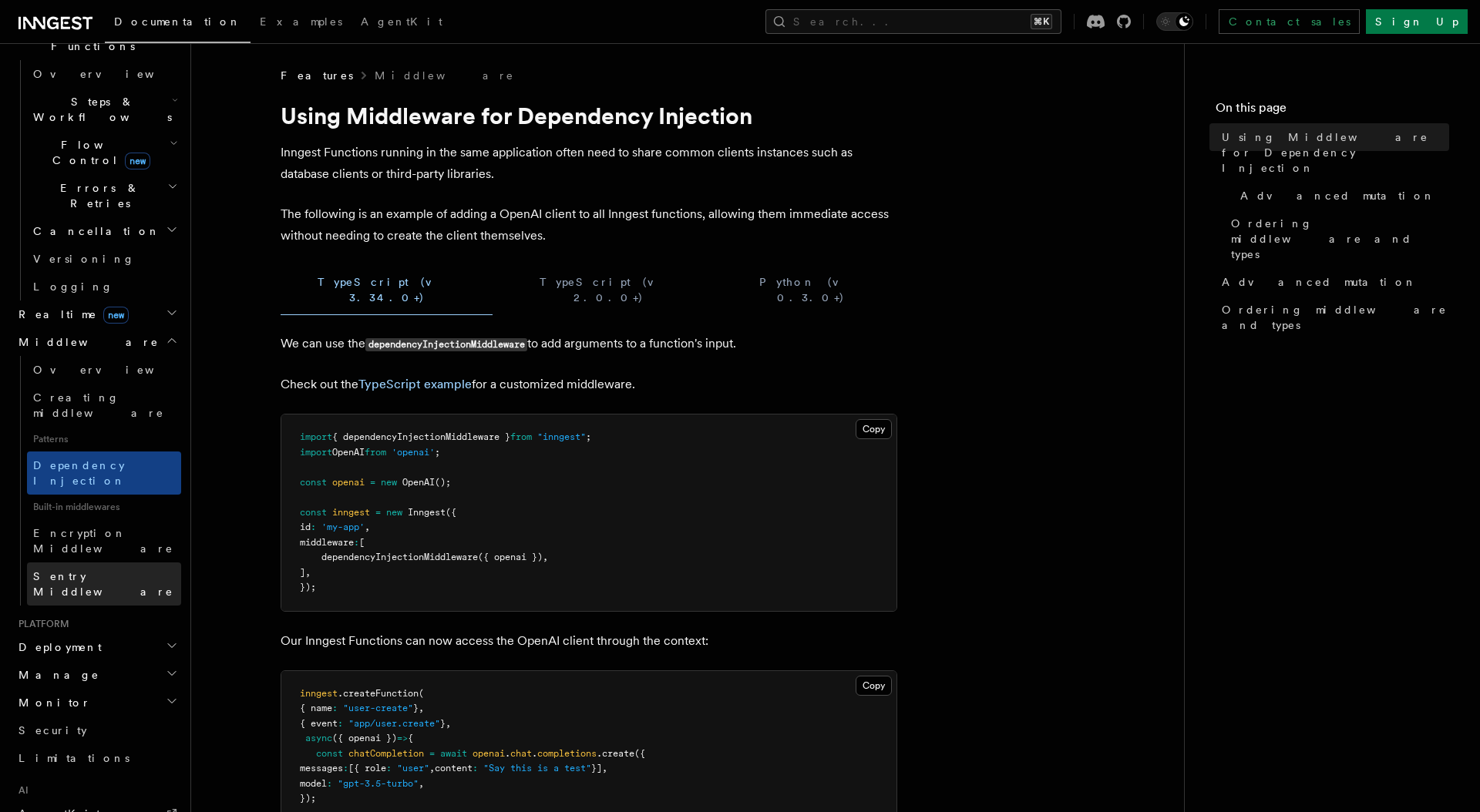
click at [106, 570] on span "Sentry Middleware" at bounding box center [103, 584] width 140 height 28
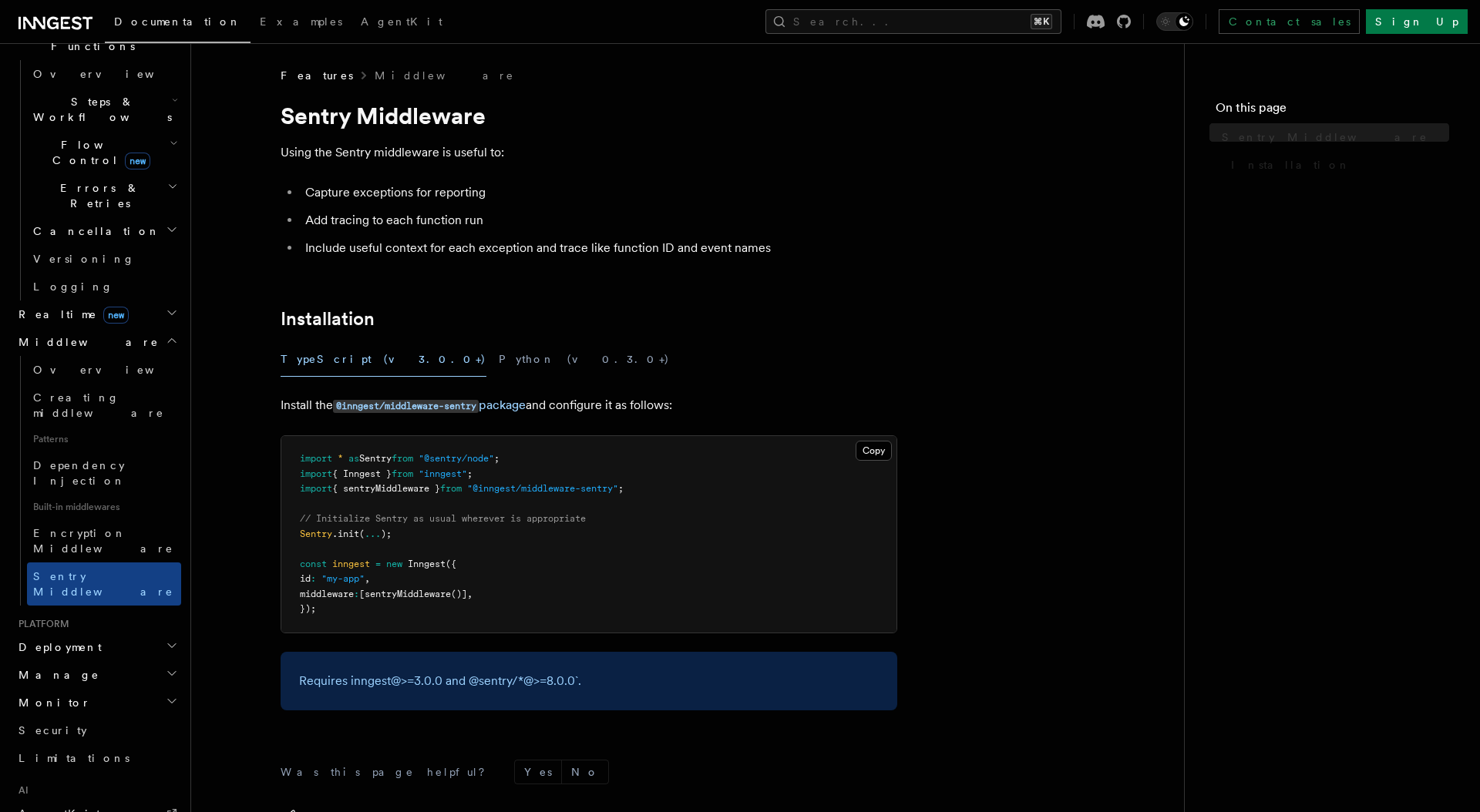
click at [106, 570] on span "Sentry Middleware" at bounding box center [103, 584] width 140 height 28
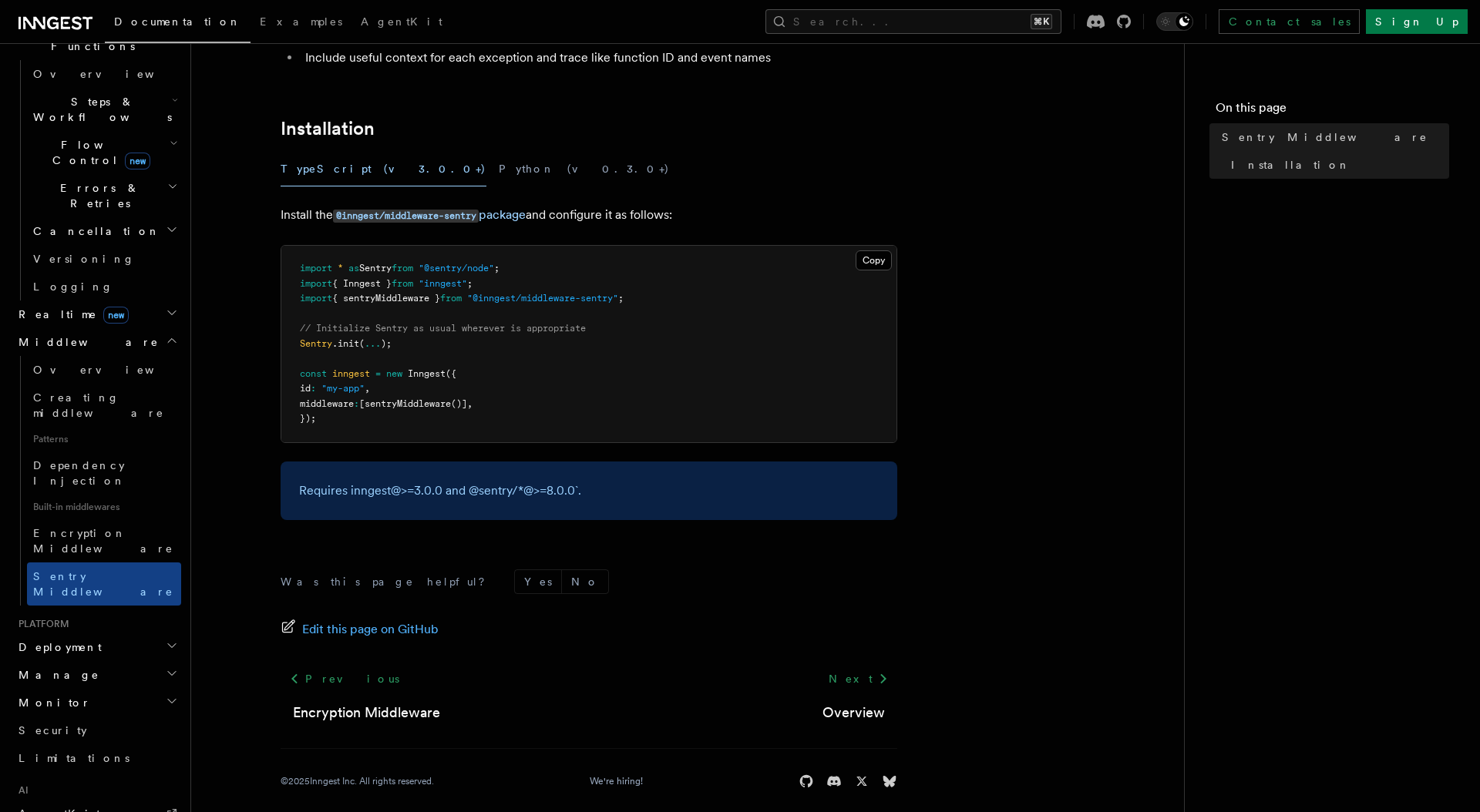
scroll to position [204, 0]
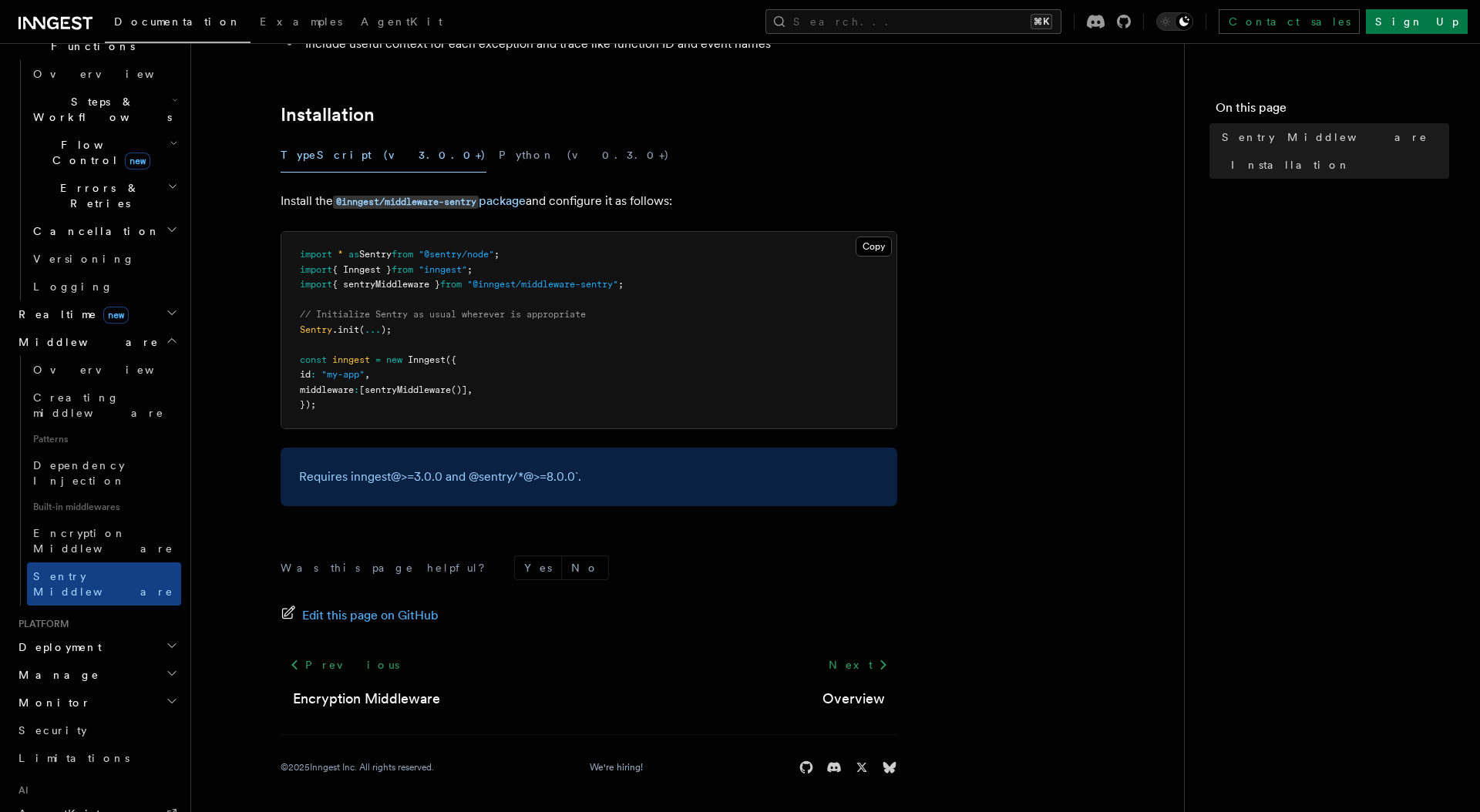
click at [133, 633] on h2 "Deployment" at bounding box center [96, 647] width 169 height 28
click at [121, 696] on span "Environments & Apps" at bounding box center [100, 710] width 133 height 28
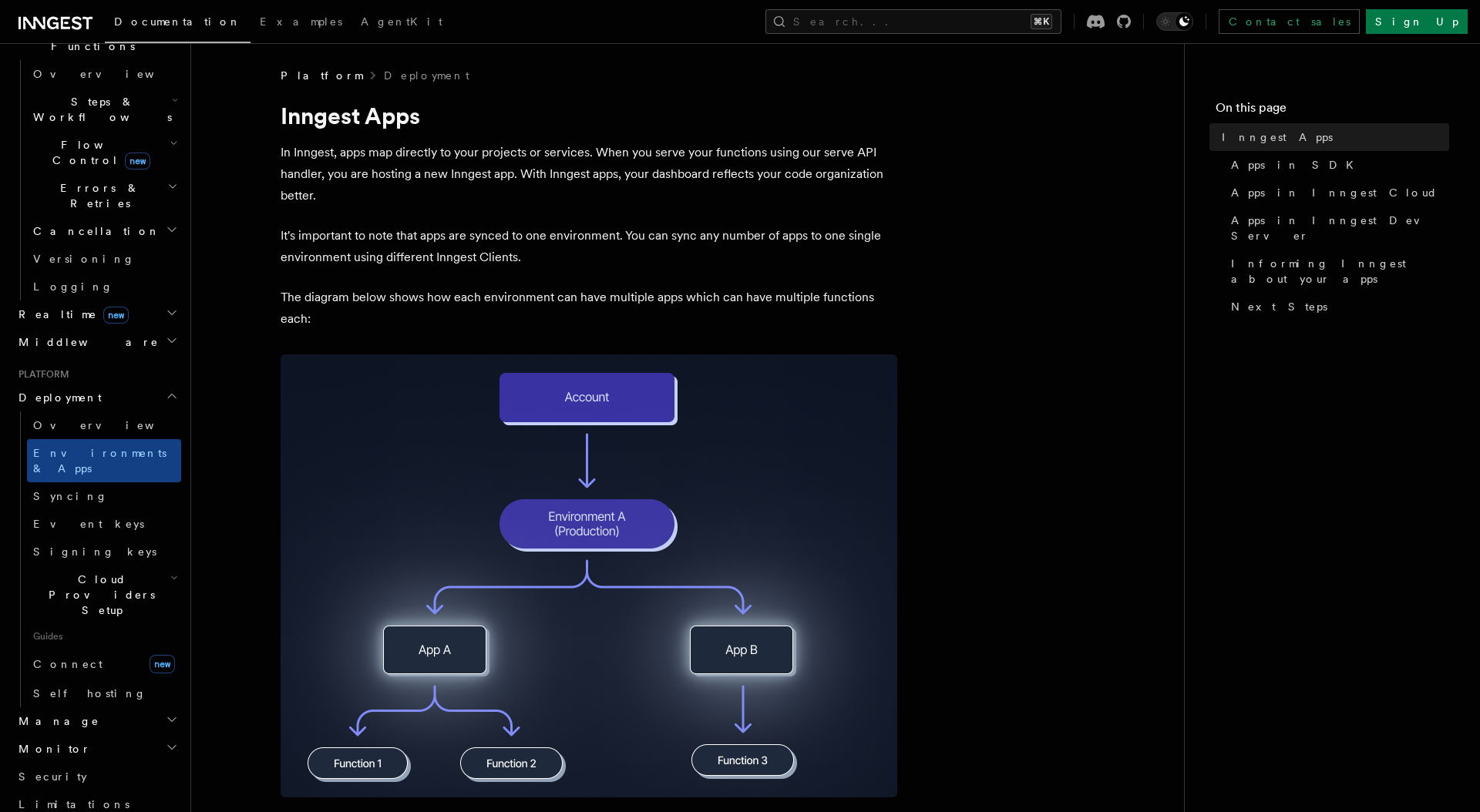
scroll to position [6, 0]
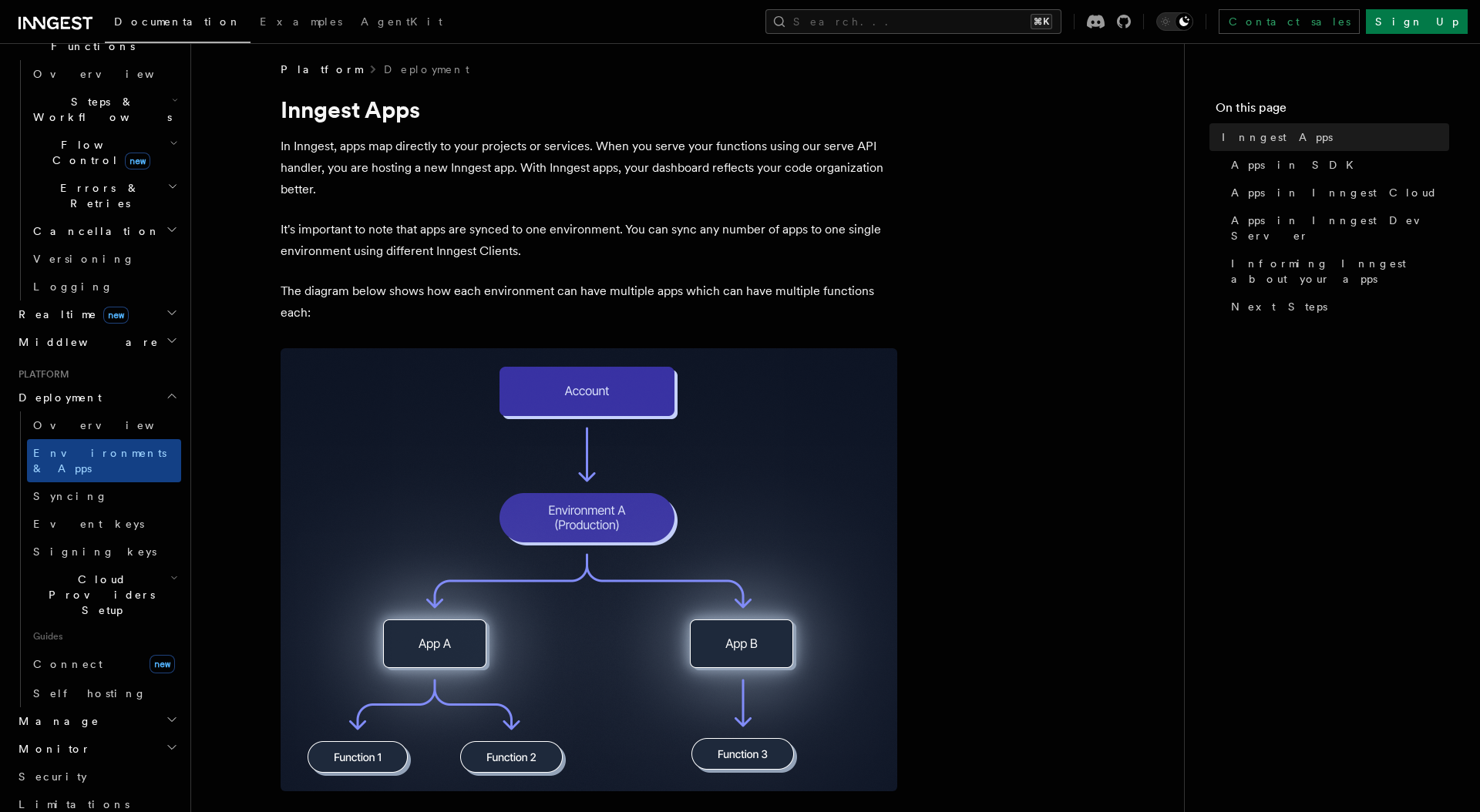
click at [133, 328] on h2 "Middleware" at bounding box center [96, 342] width 169 height 28
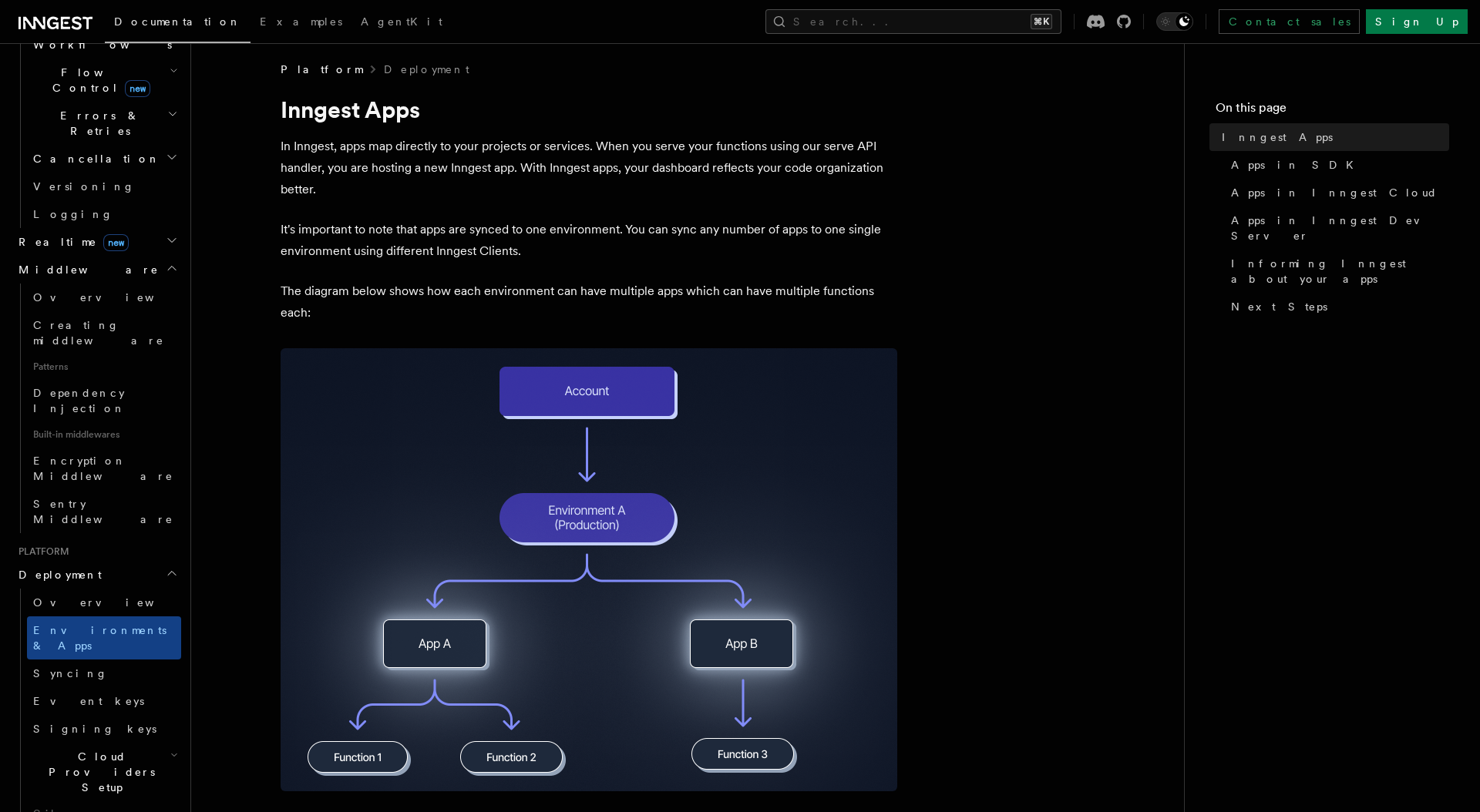
scroll to position [553, 0]
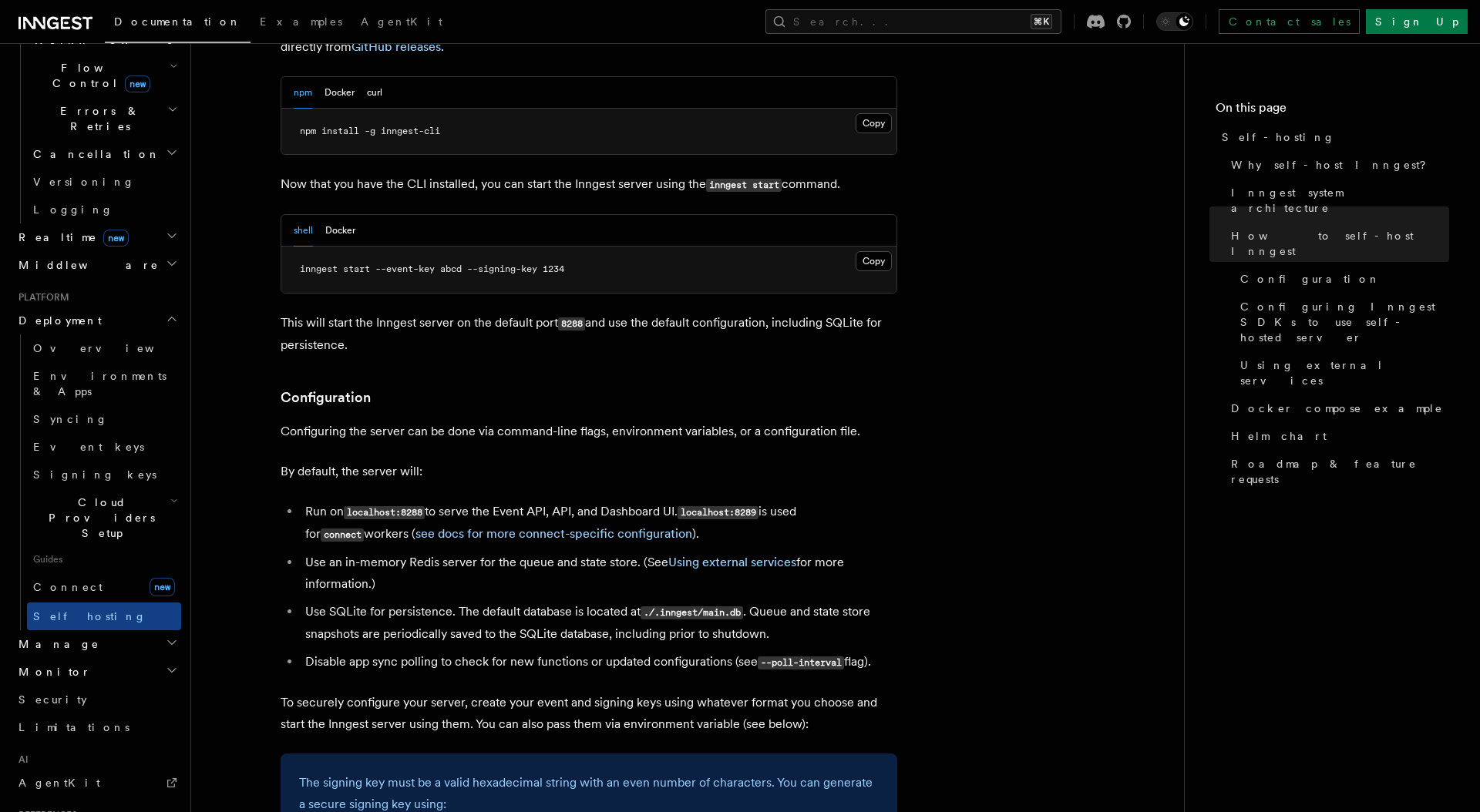
scroll to position [1685, 0]
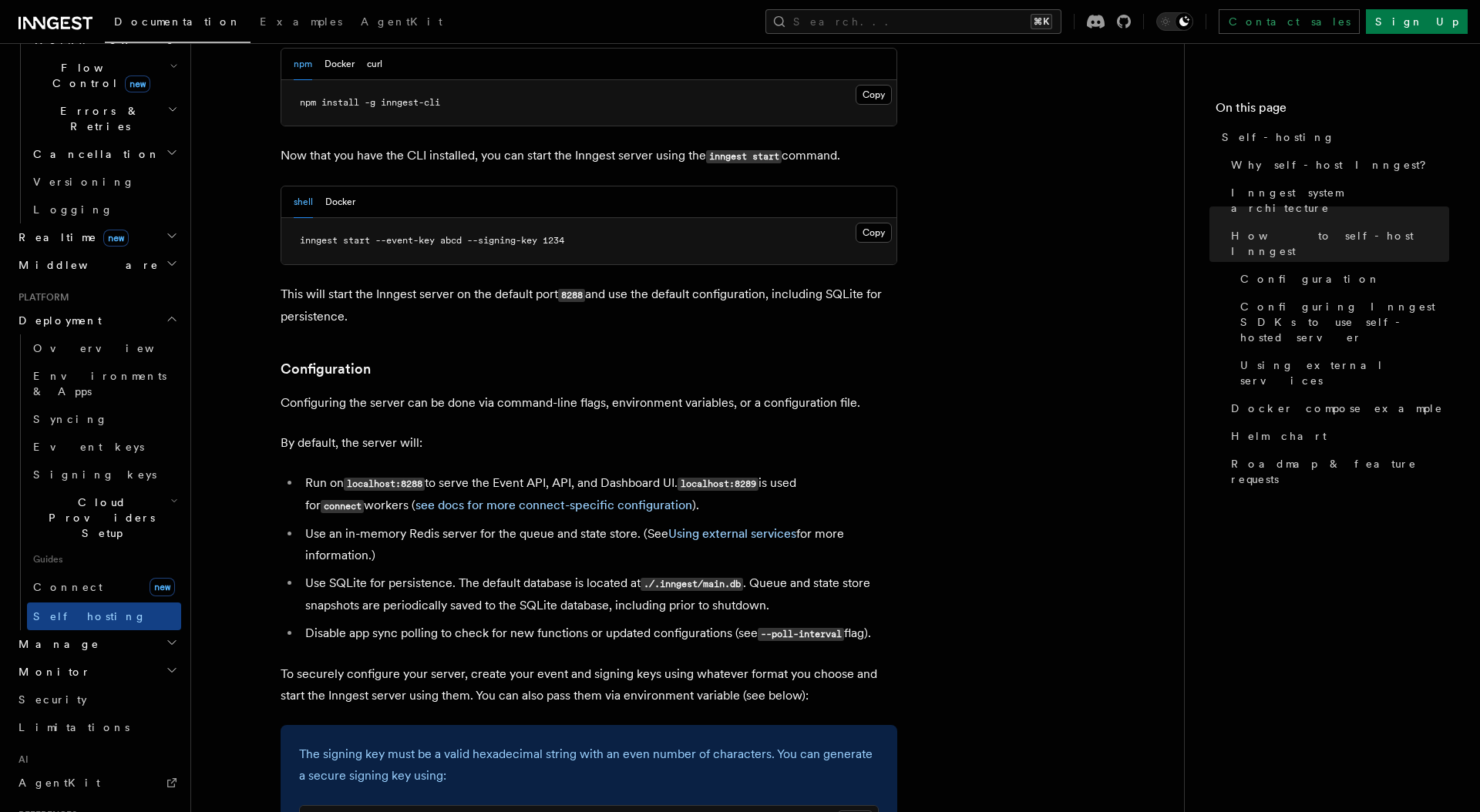
click at [156, 658] on h2 "Monitor" at bounding box center [96, 672] width 169 height 28
click at [143, 658] on h2 "Monitor" at bounding box center [96, 672] width 169 height 28
click at [129, 693] on span "Observability & metrics" at bounding box center [113, 707] width 159 height 28
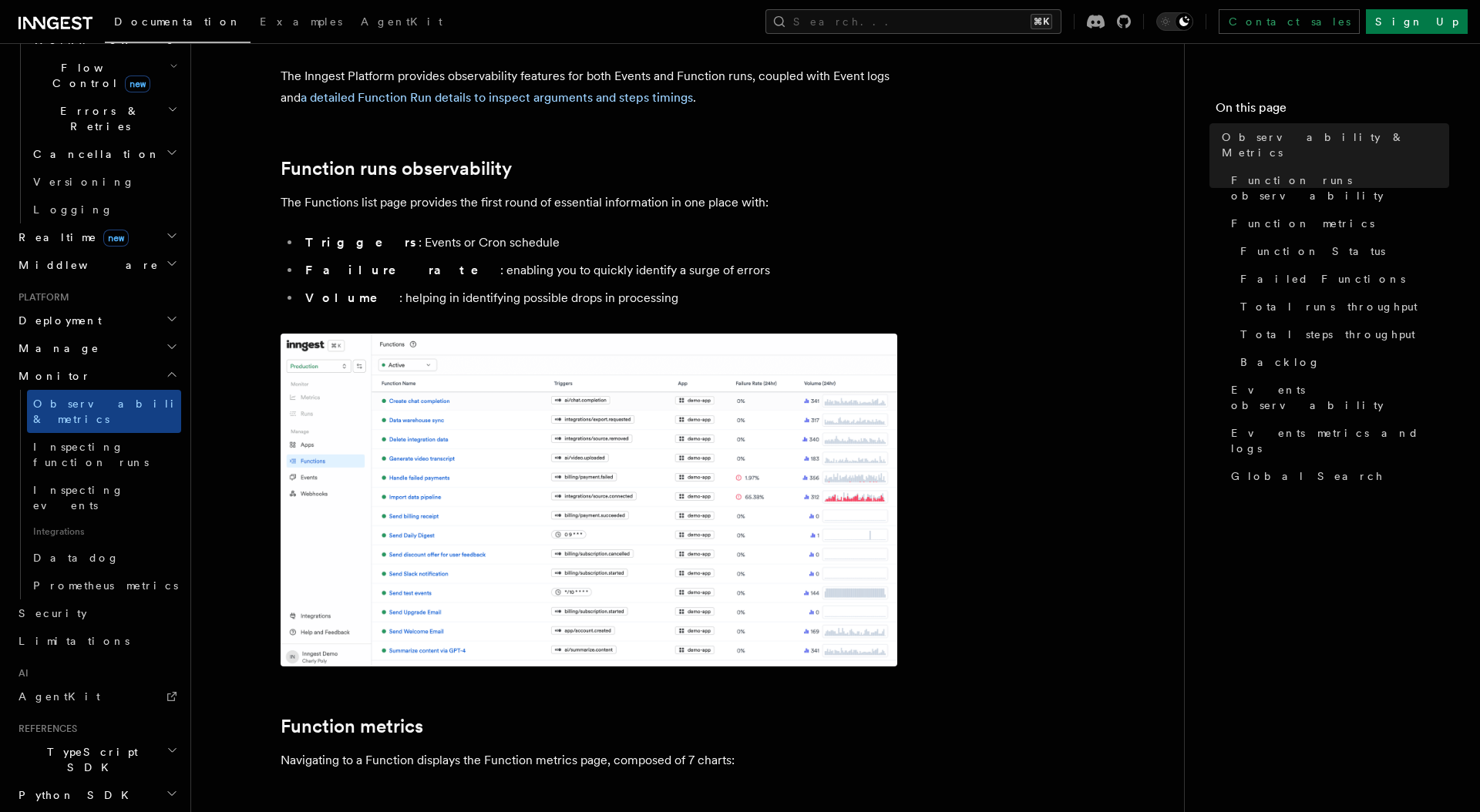
scroll to position [138, 0]
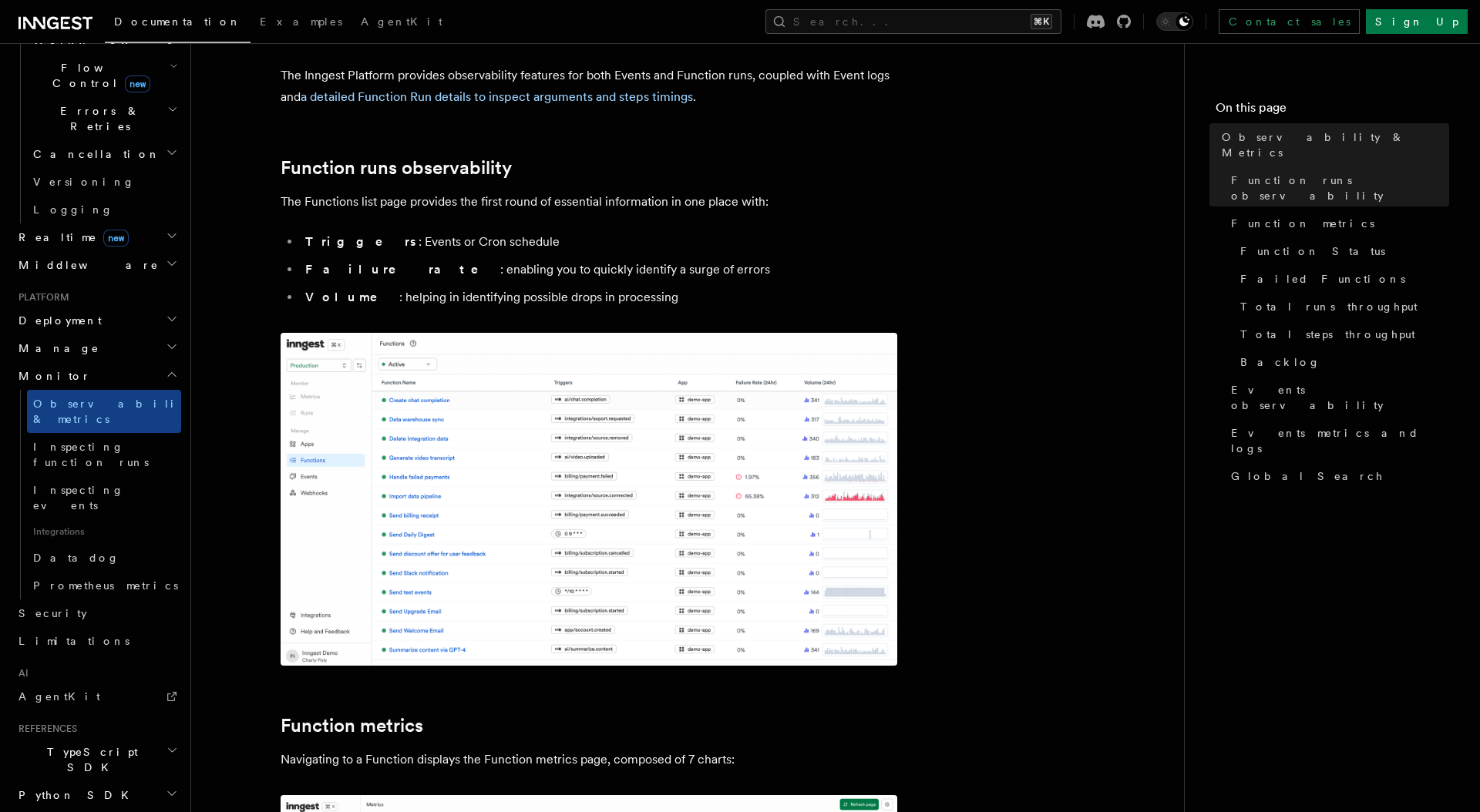
click at [450, 481] on img at bounding box center [588, 499] width 616 height 333
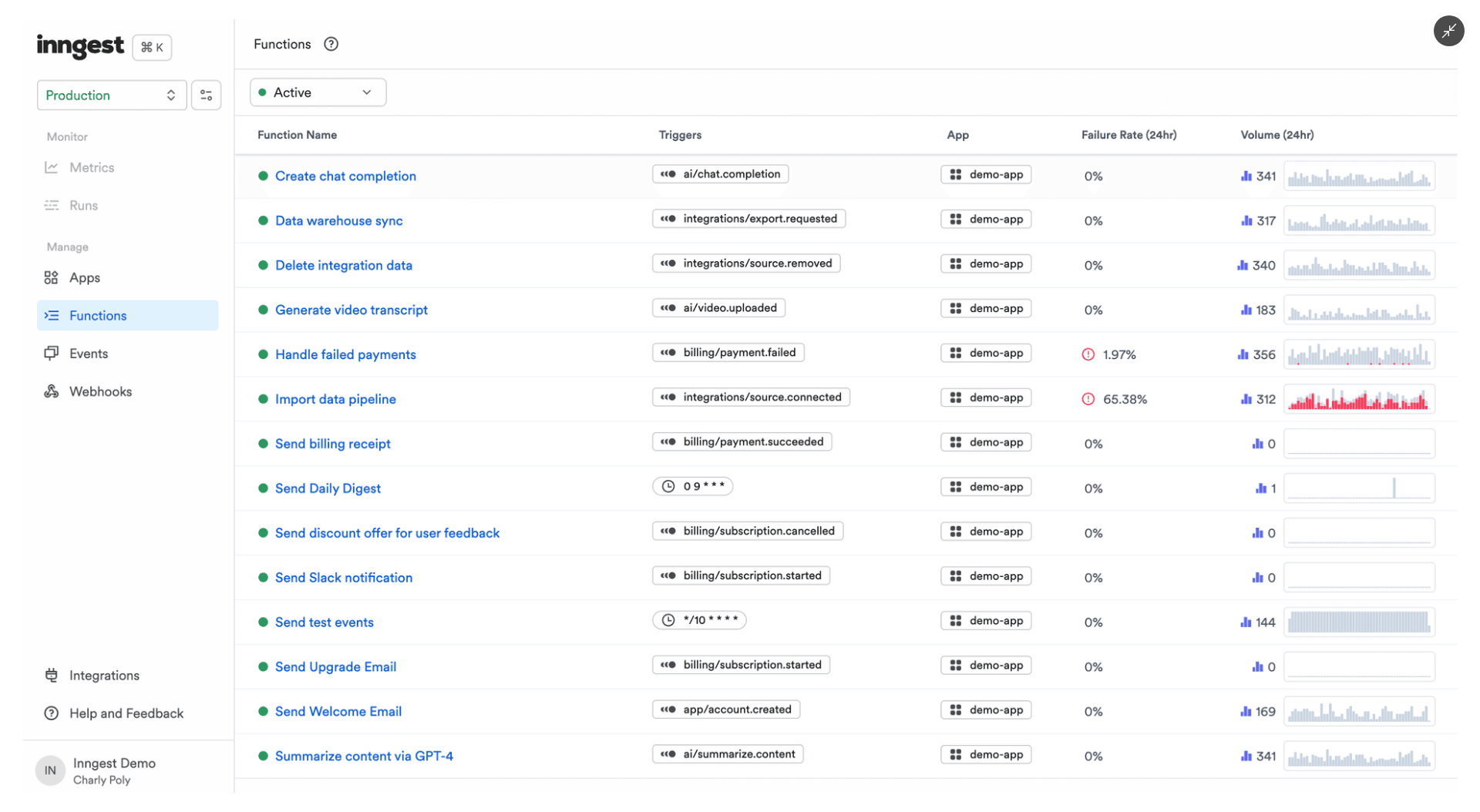
click at [535, 649] on img at bounding box center [740, 406] width 1434 height 773
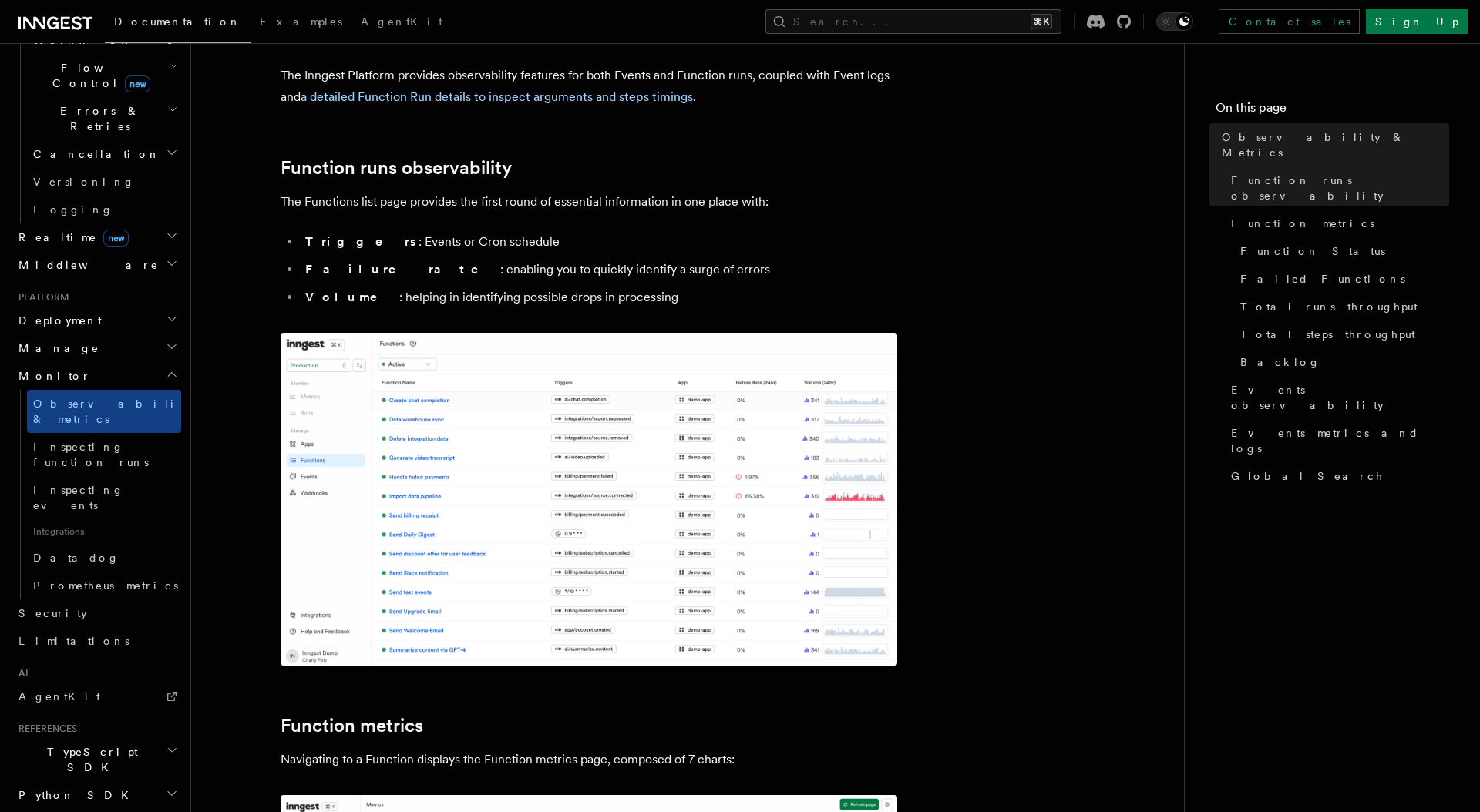
scroll to position [0, 0]
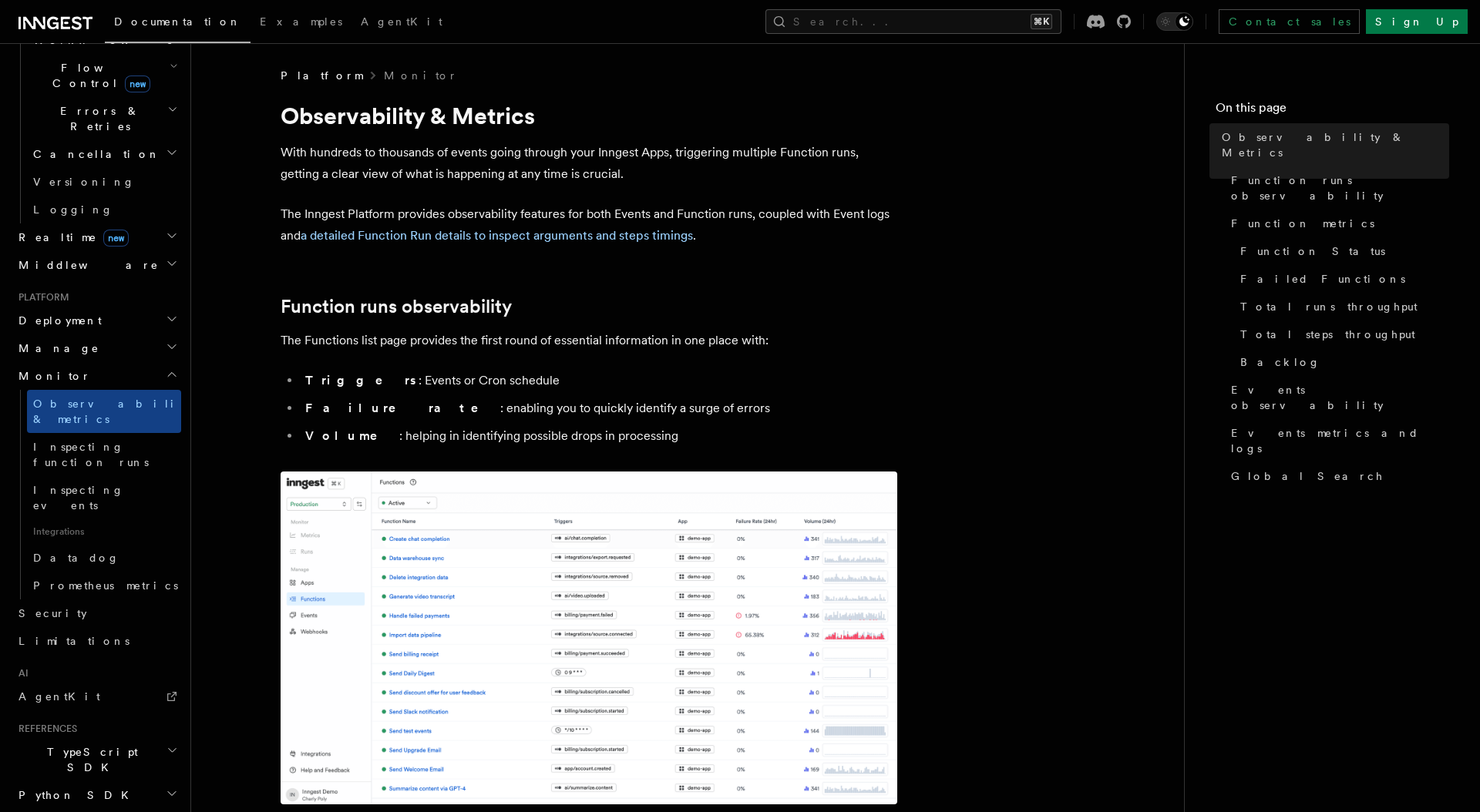
click at [134, 223] on h2 "Realtime new" at bounding box center [96, 237] width 169 height 28
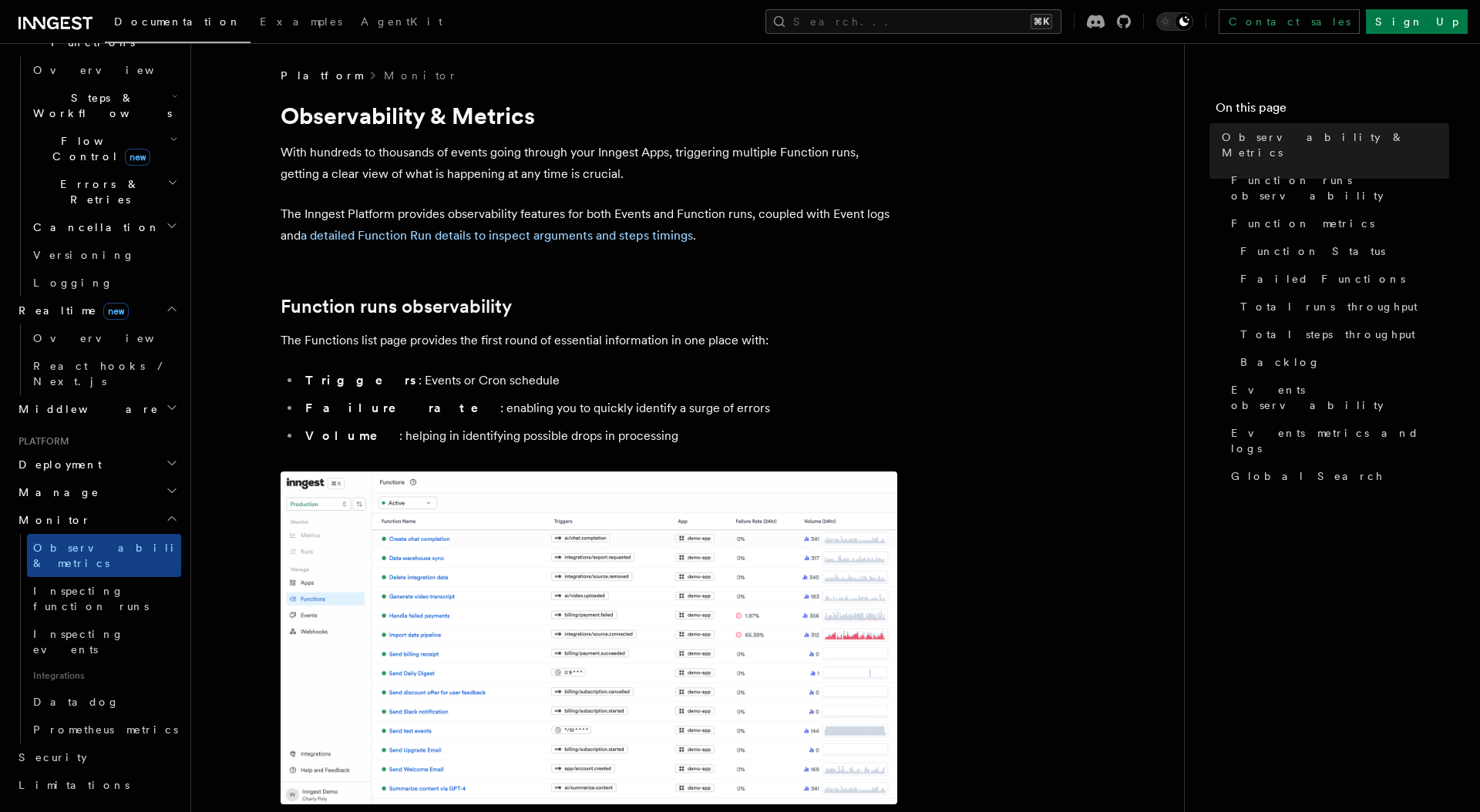
scroll to position [450, 0]
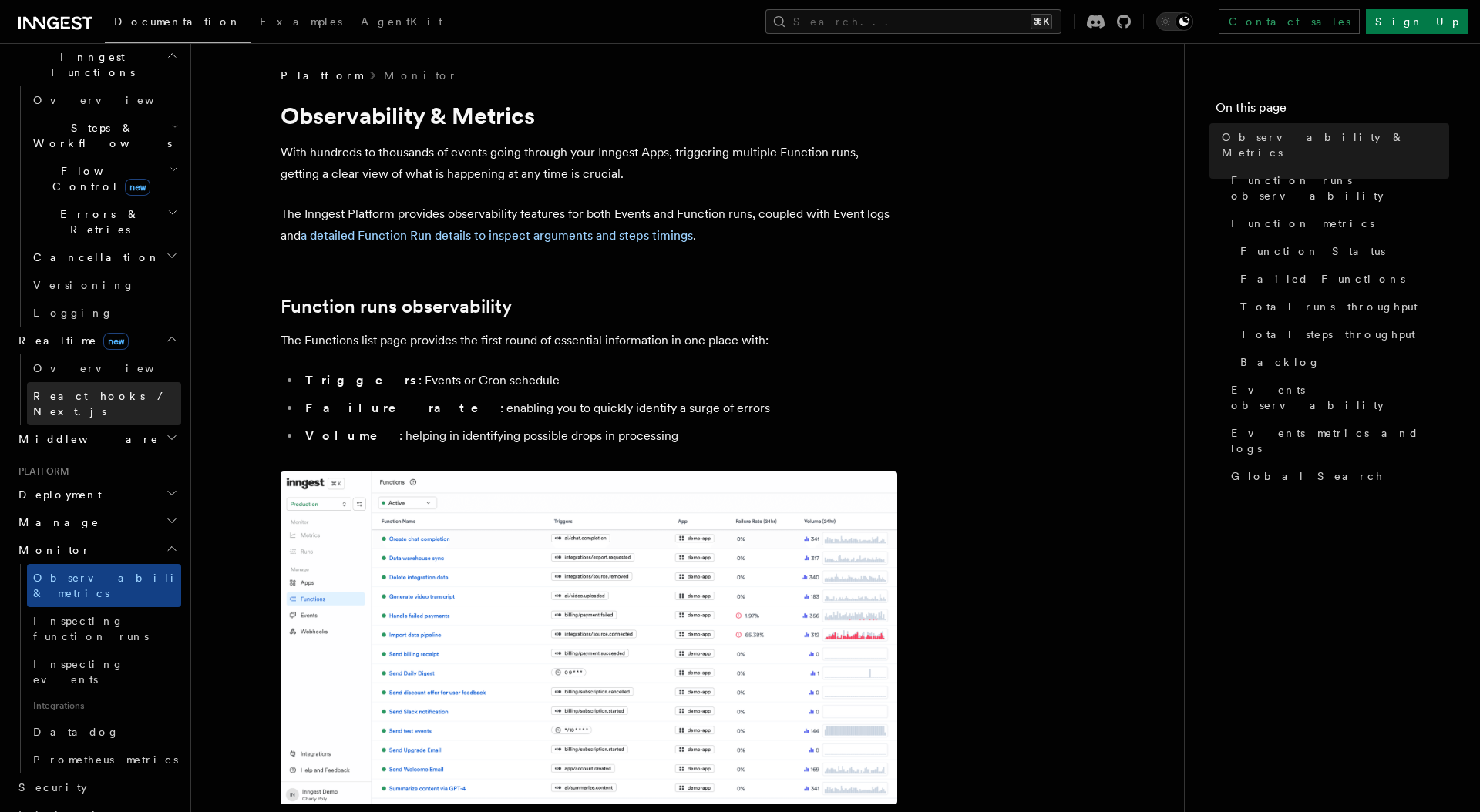
click at [139, 382] on link "React hooks / Next.js" at bounding box center [104, 403] width 154 height 43
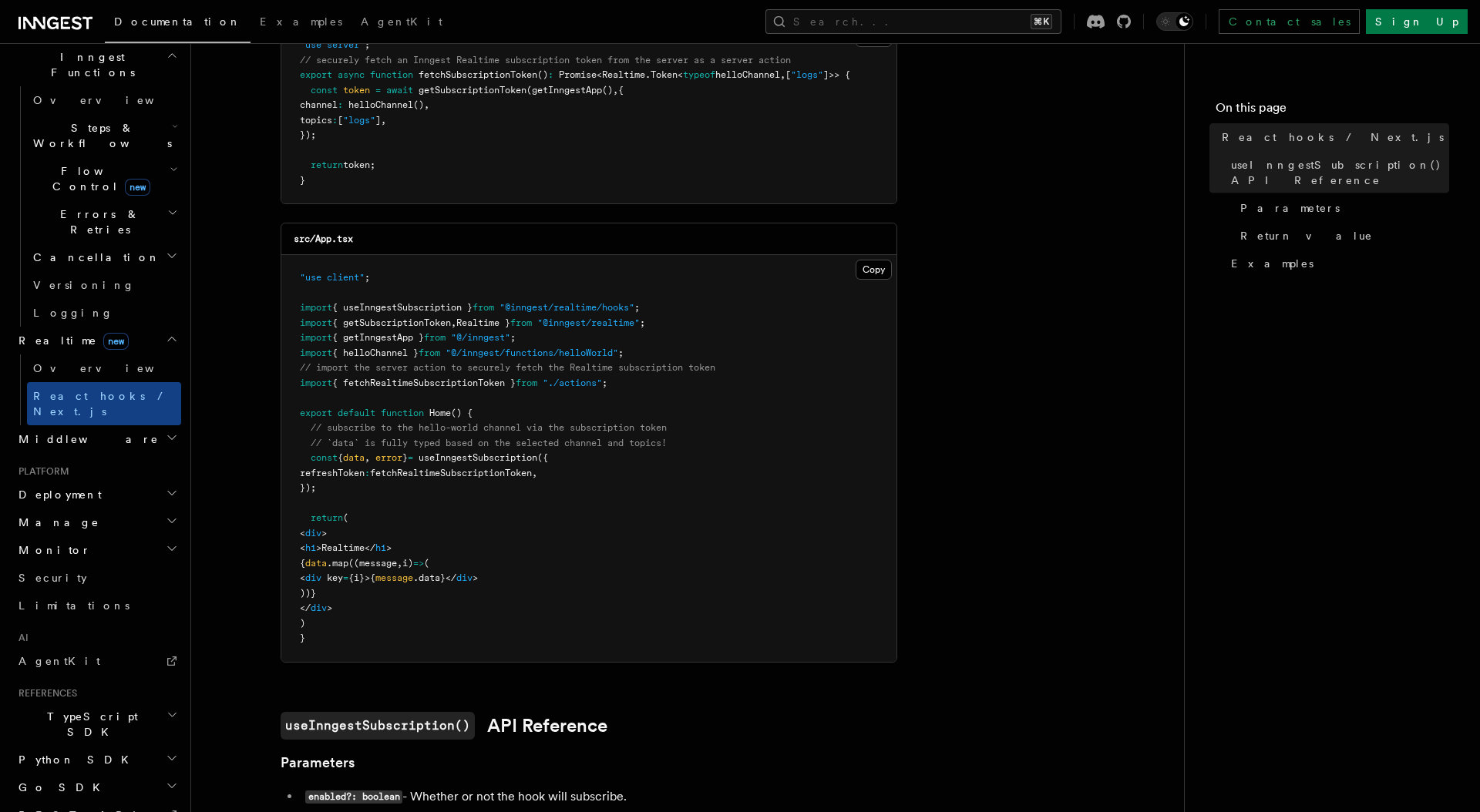
scroll to position [382, 0]
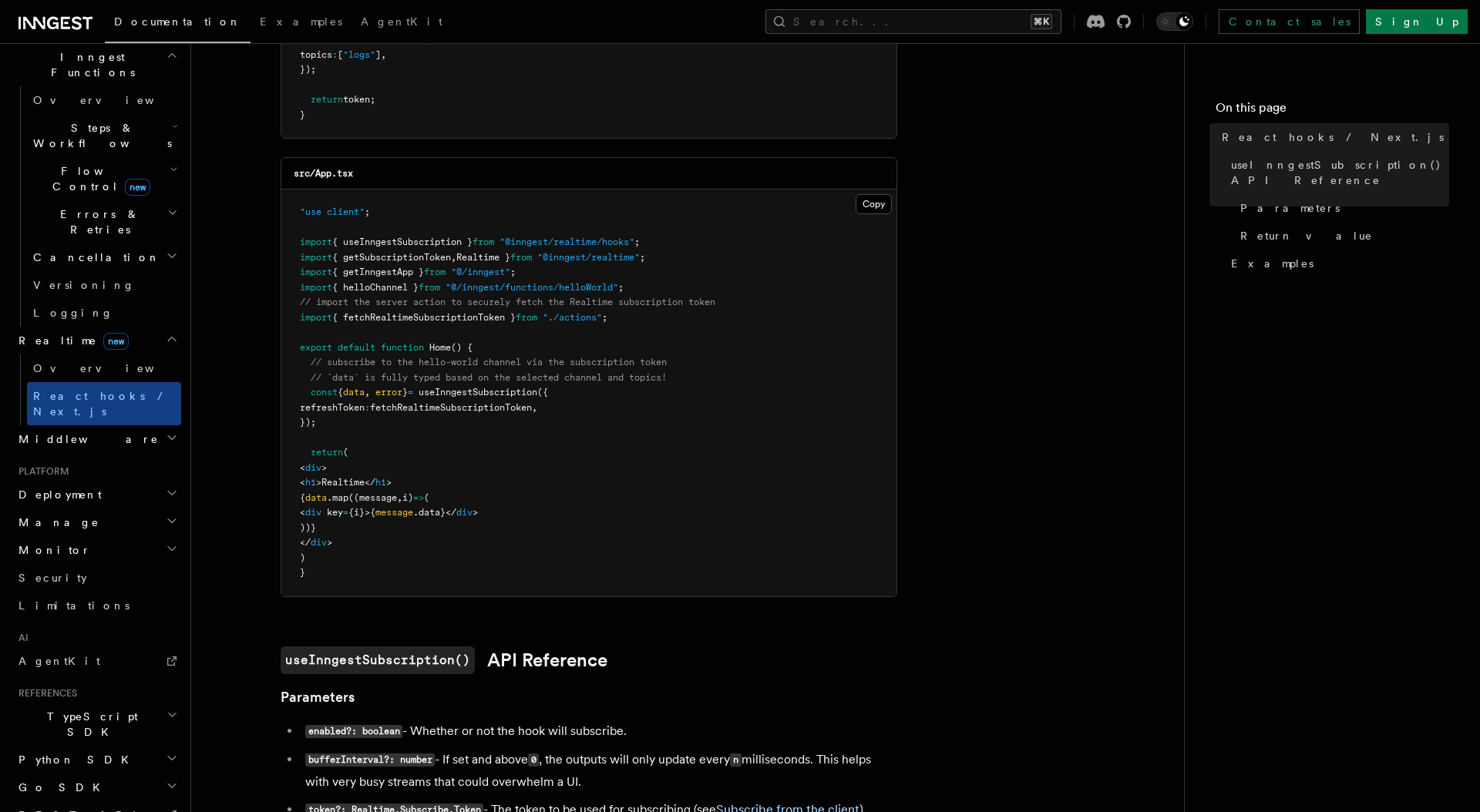
click at [155, 425] on h2 "Middleware" at bounding box center [96, 439] width 169 height 28
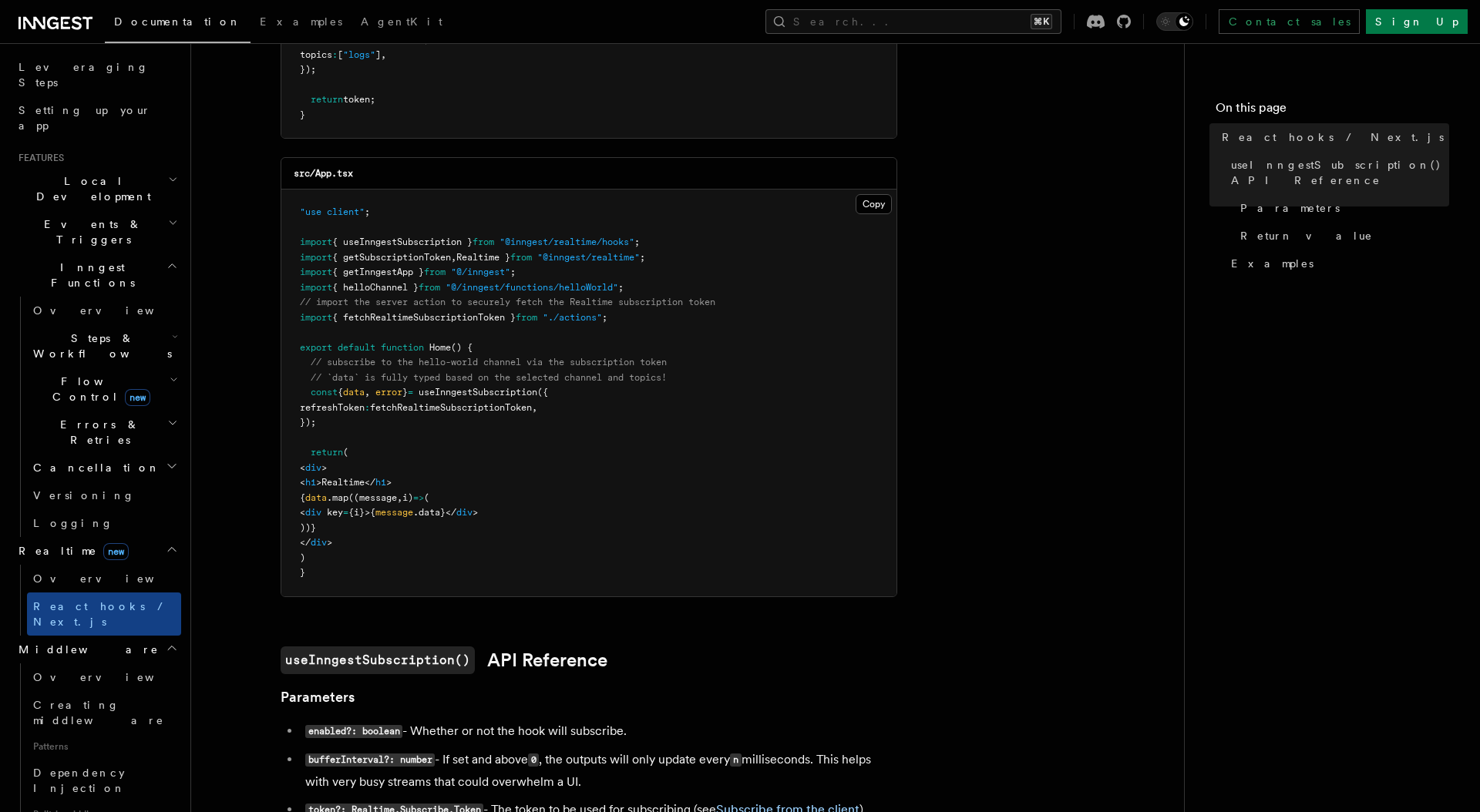
scroll to position [154, 0]
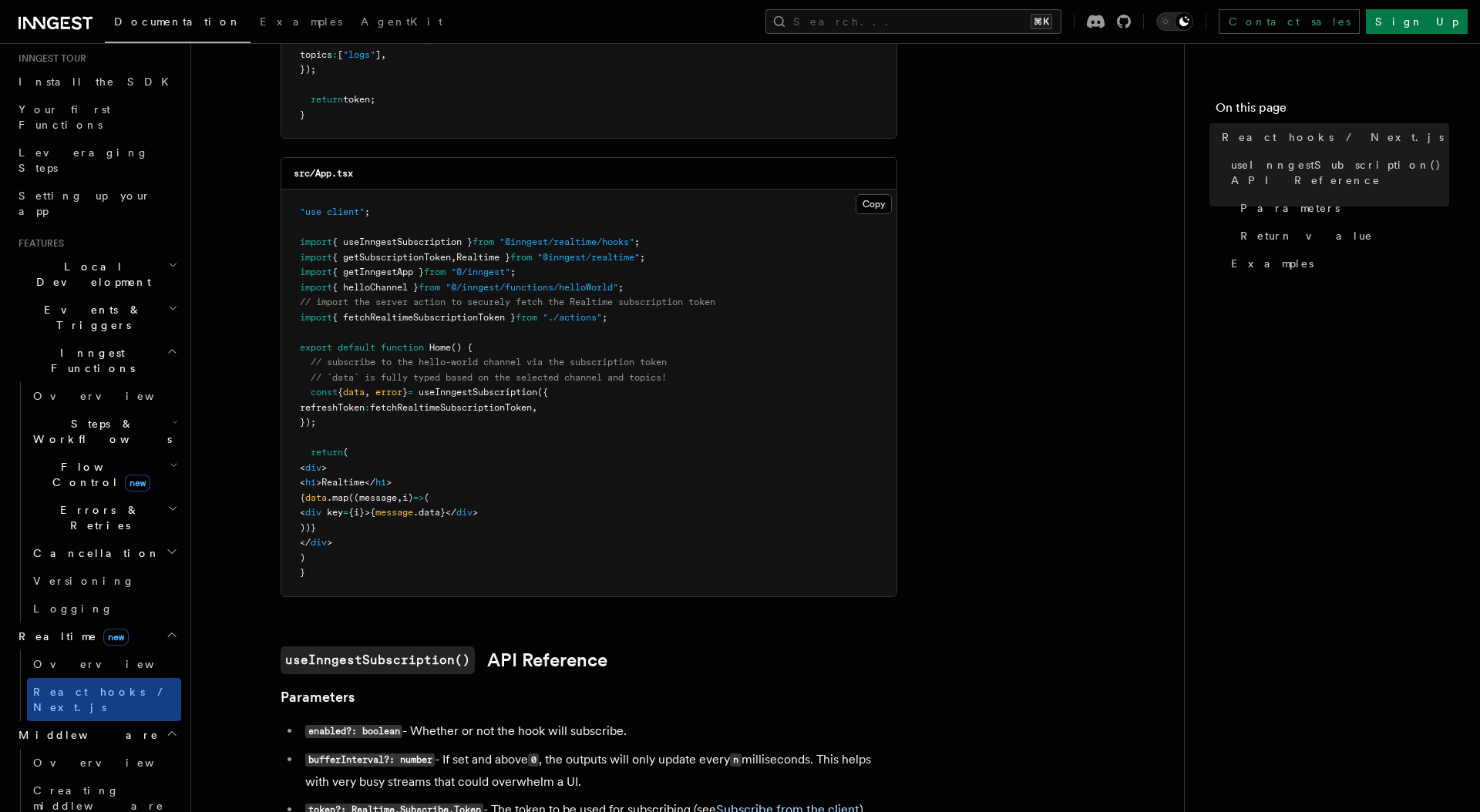
click at [162, 296] on h2 "Events & Triggers" at bounding box center [96, 317] width 169 height 43
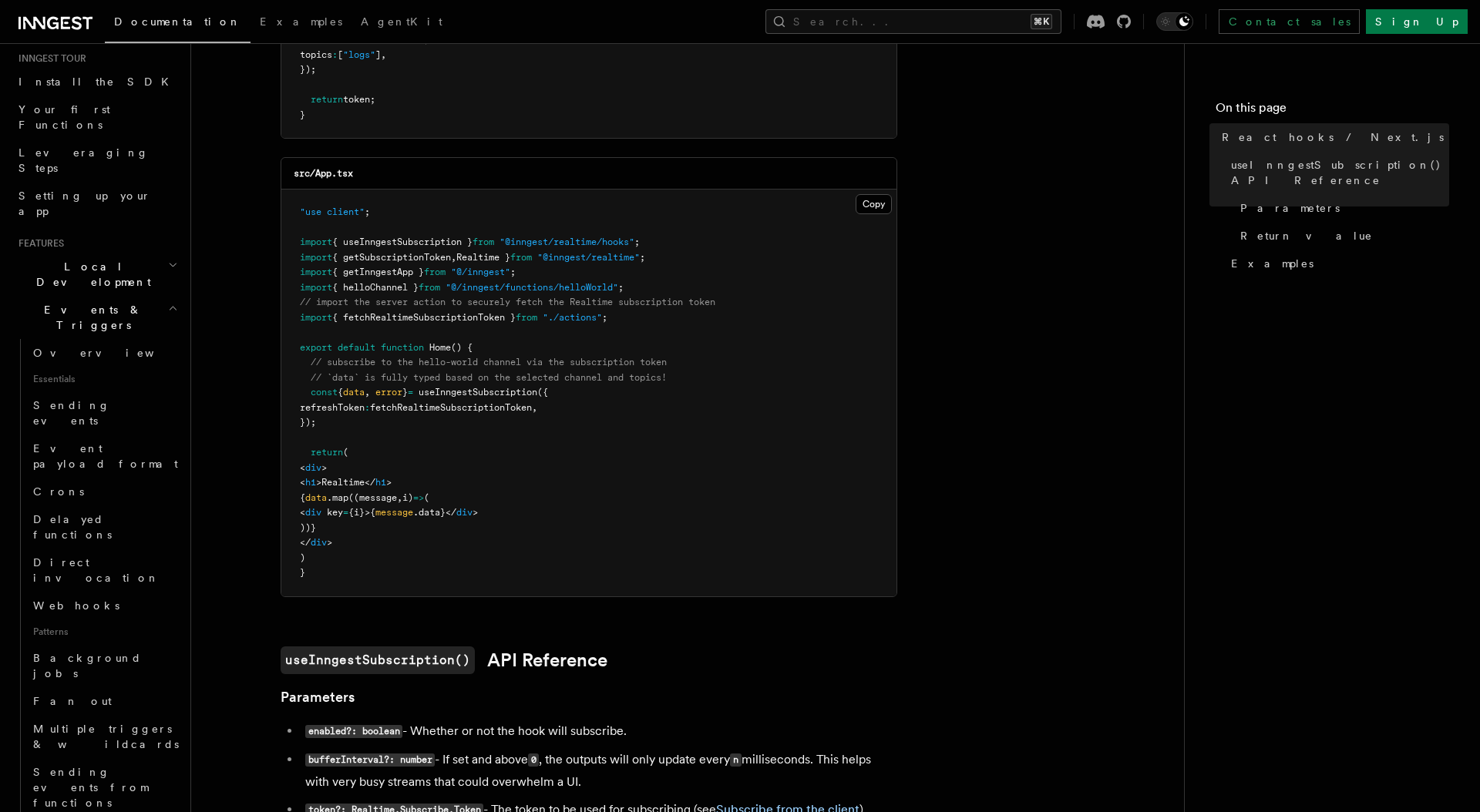
click at [156, 296] on h2 "Events & Triggers" at bounding box center [96, 317] width 169 height 43
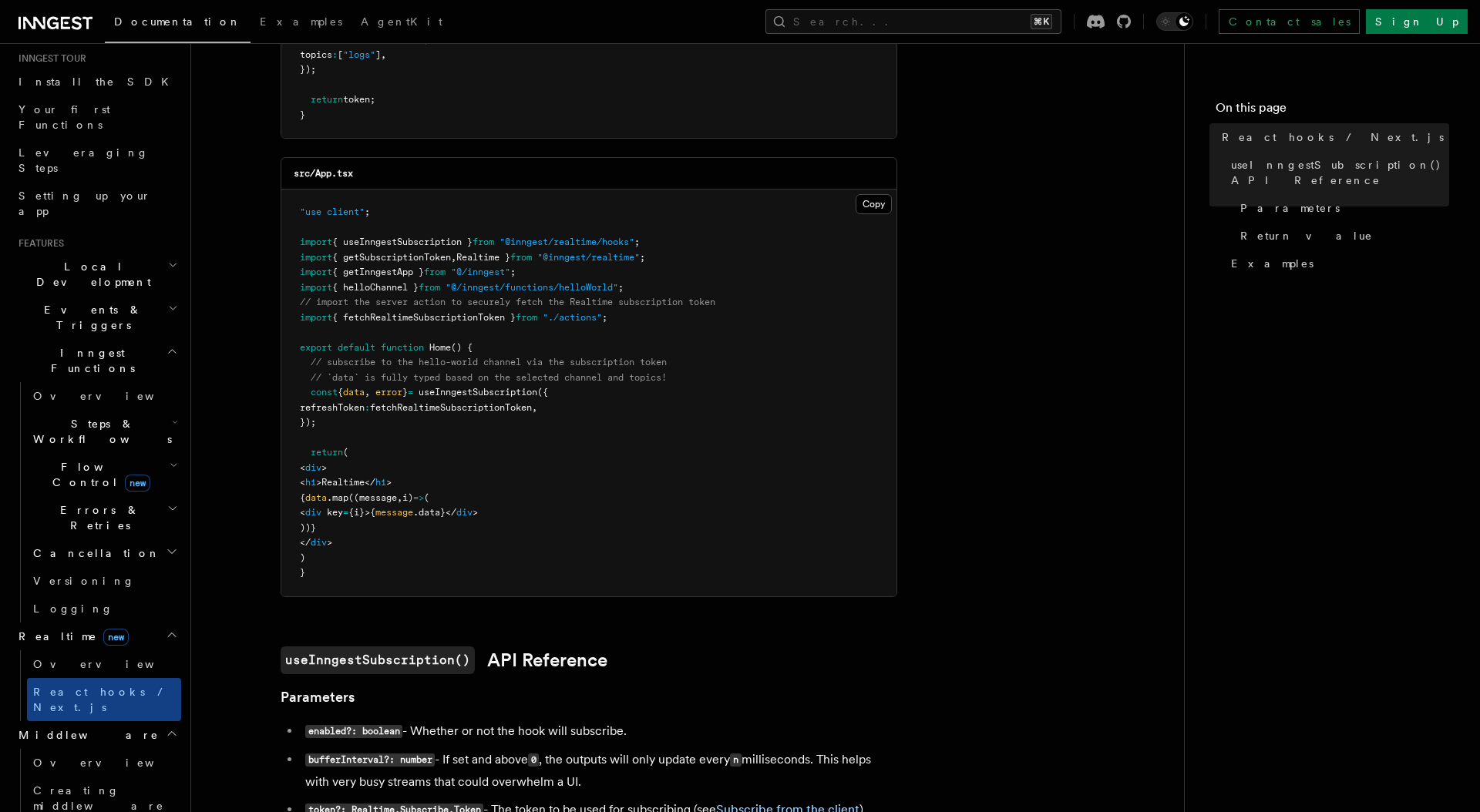
click at [154, 253] on h2 "Local Development" at bounding box center [96, 274] width 169 height 43
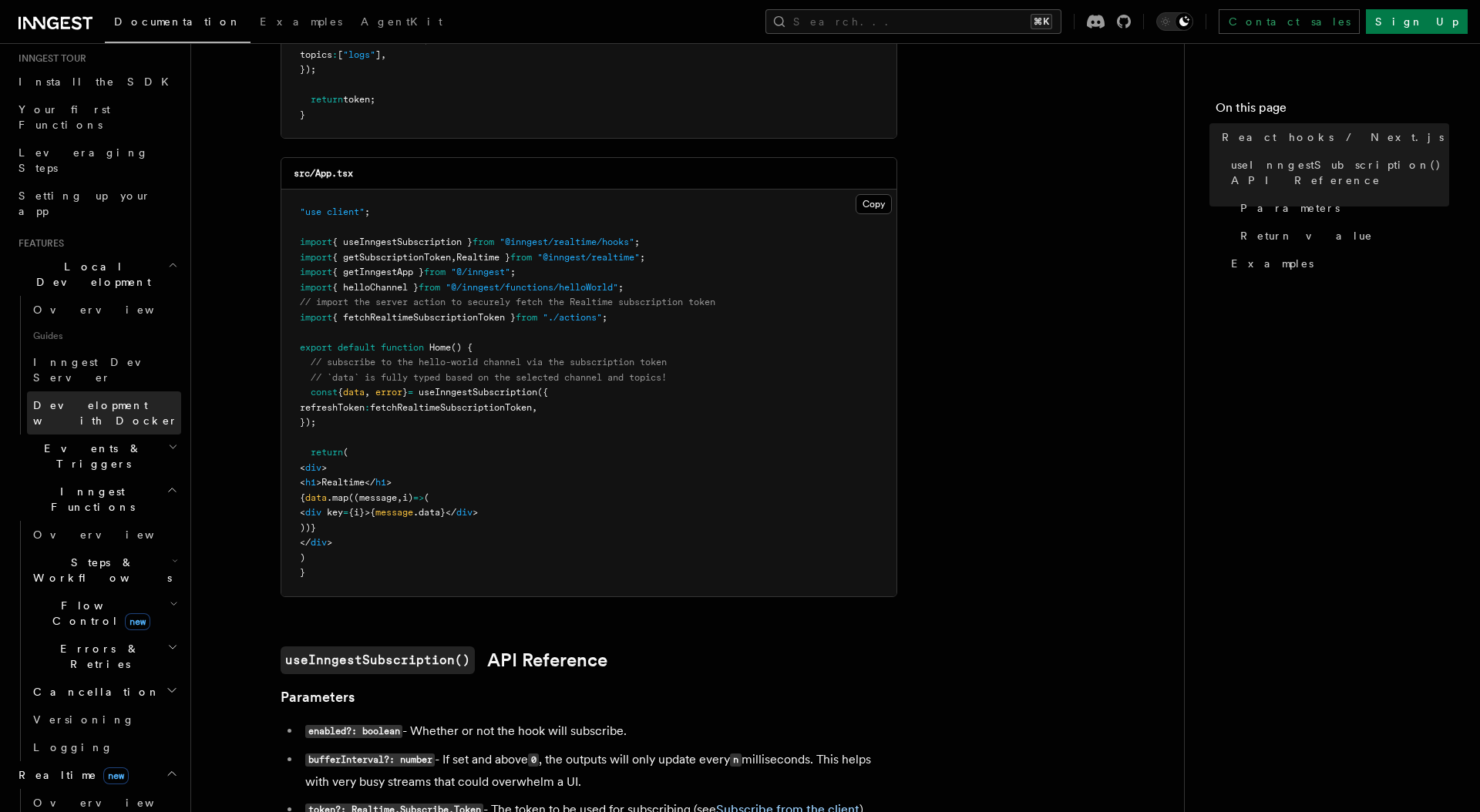
click at [153, 399] on span "Development with Docker" at bounding box center [106, 413] width 145 height 28
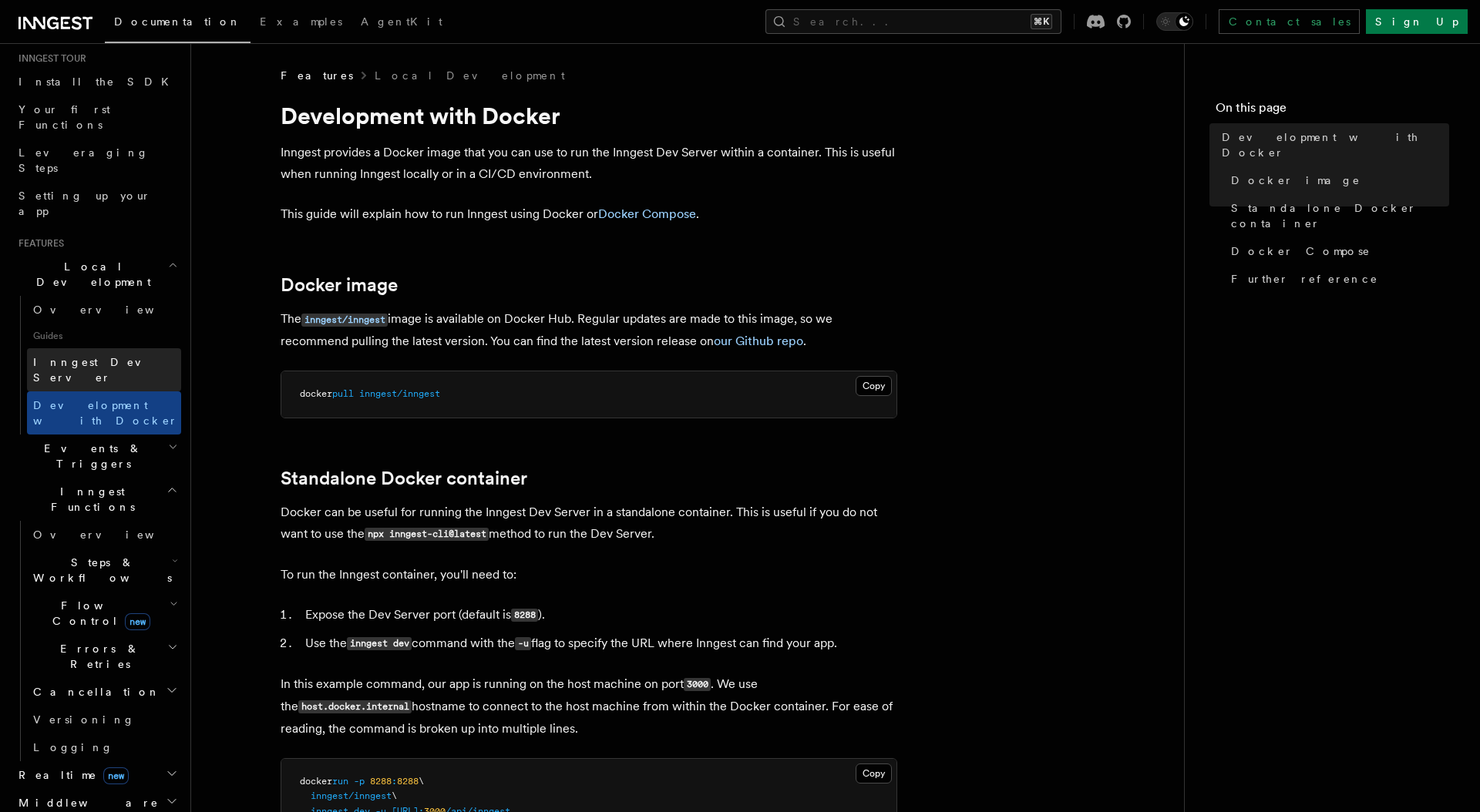
click at [128, 348] on link "Inngest Dev Server" at bounding box center [104, 369] width 154 height 43
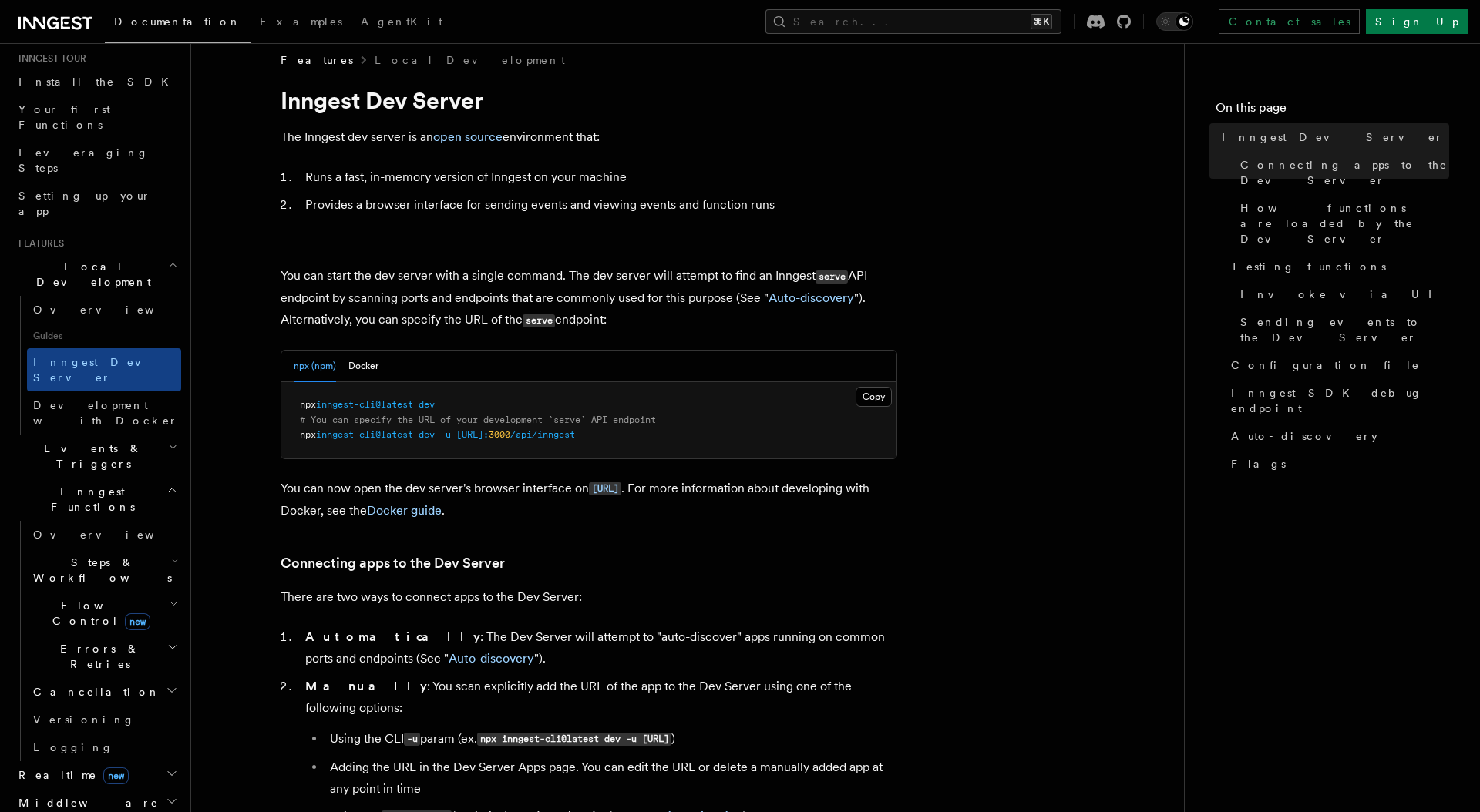
scroll to position [6, 0]
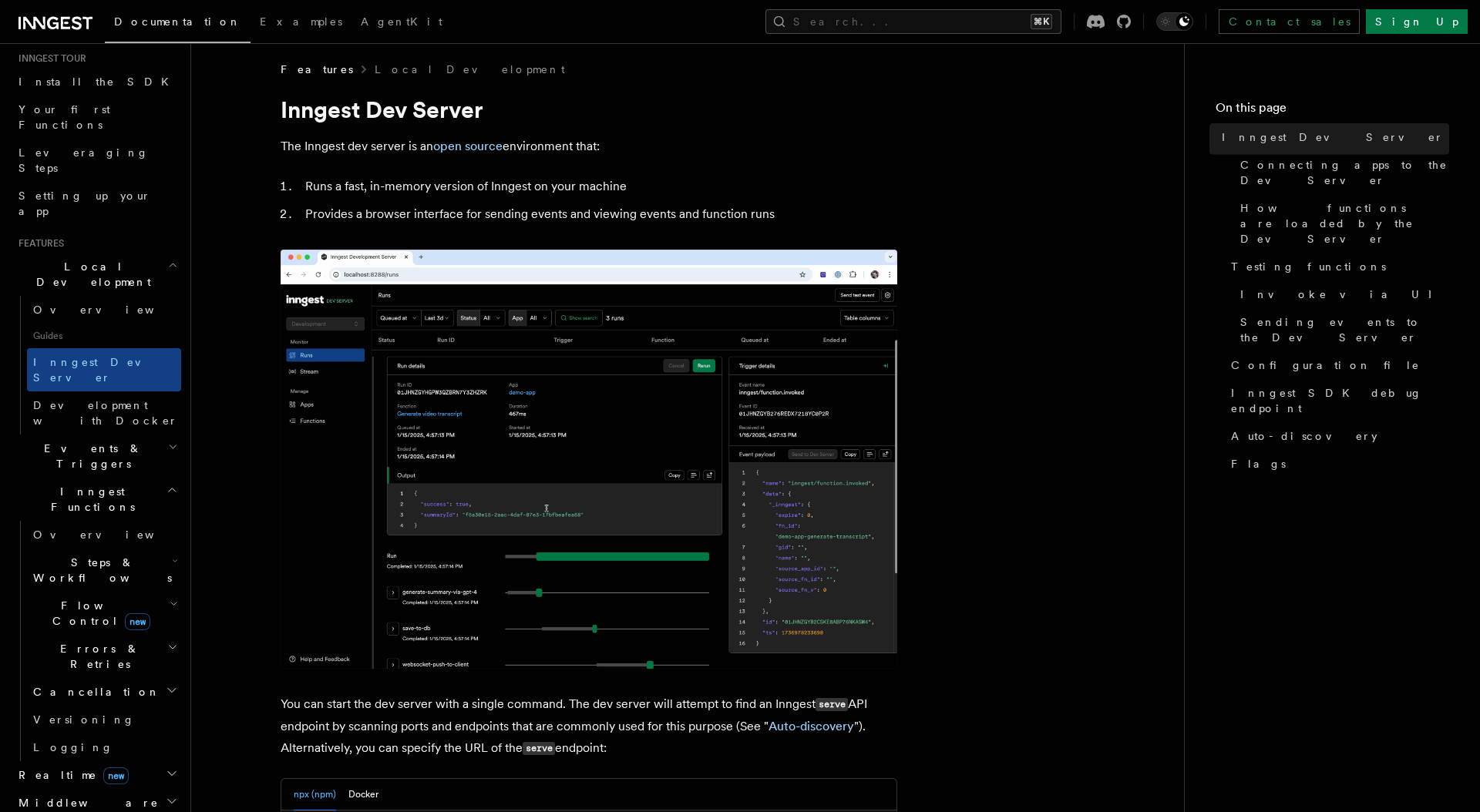
click at [382, 415] on img at bounding box center [588, 459] width 616 height 419
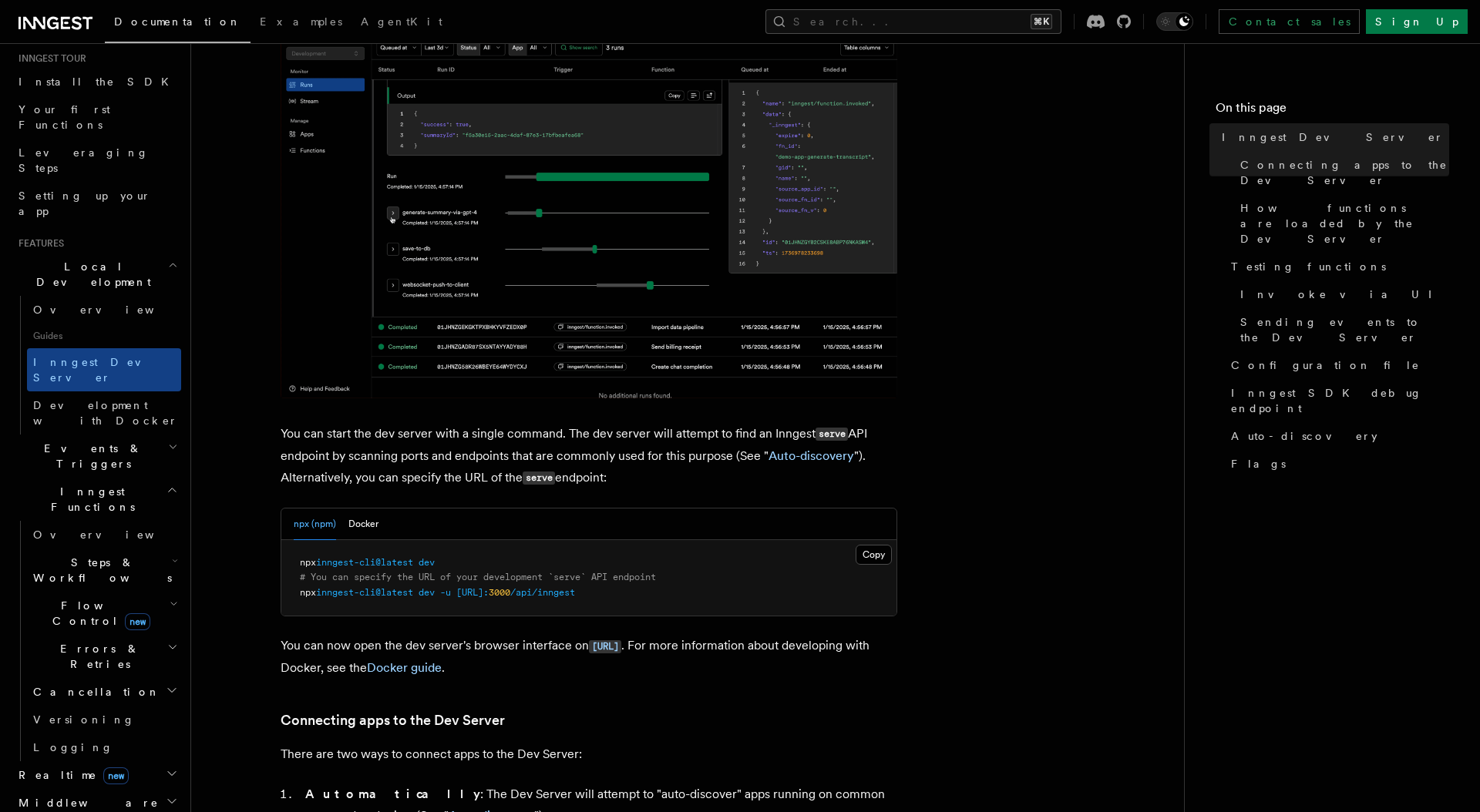
scroll to position [293, 0]
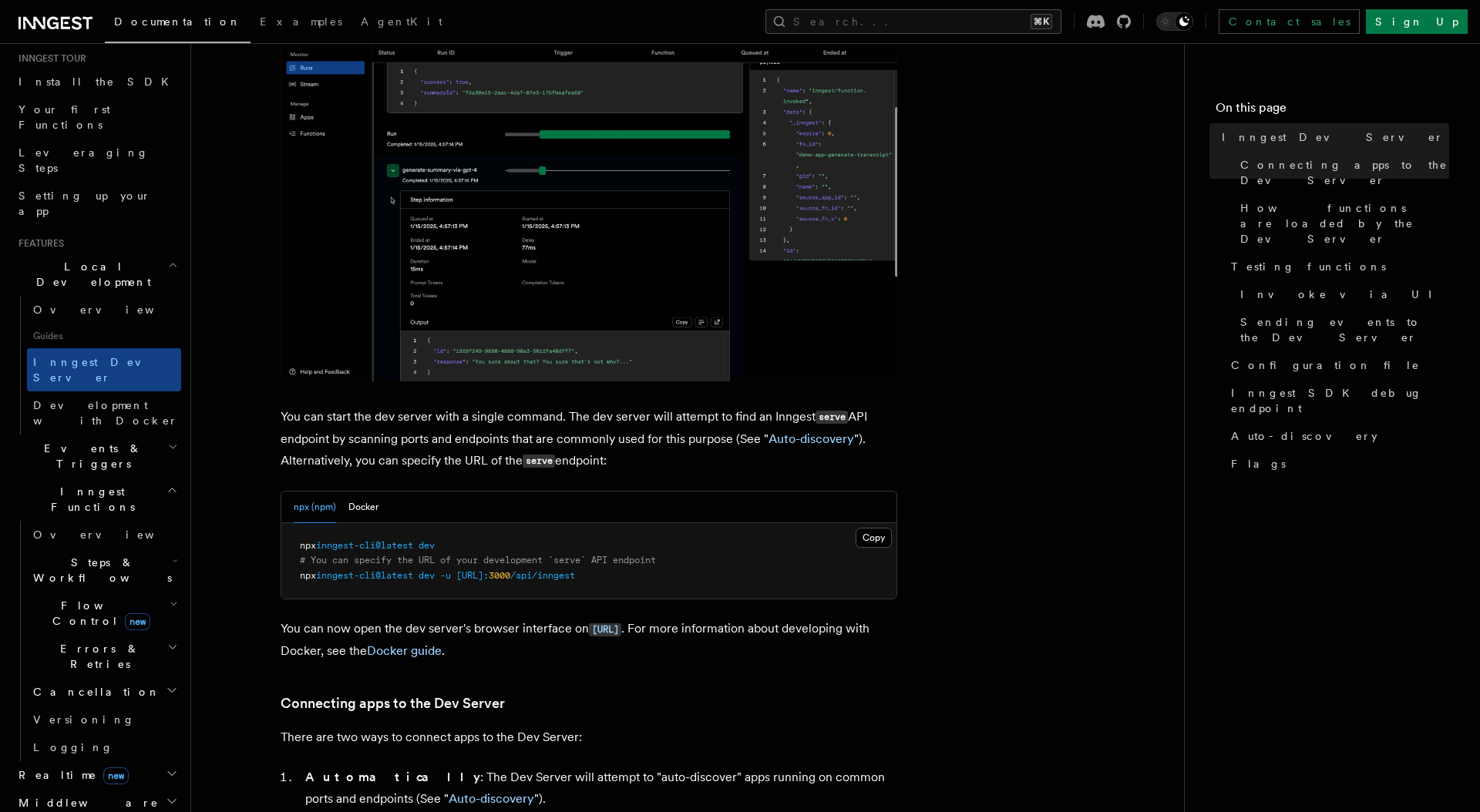
click at [360, 550] on span "inngest-cli@latest" at bounding box center [364, 545] width 97 height 11
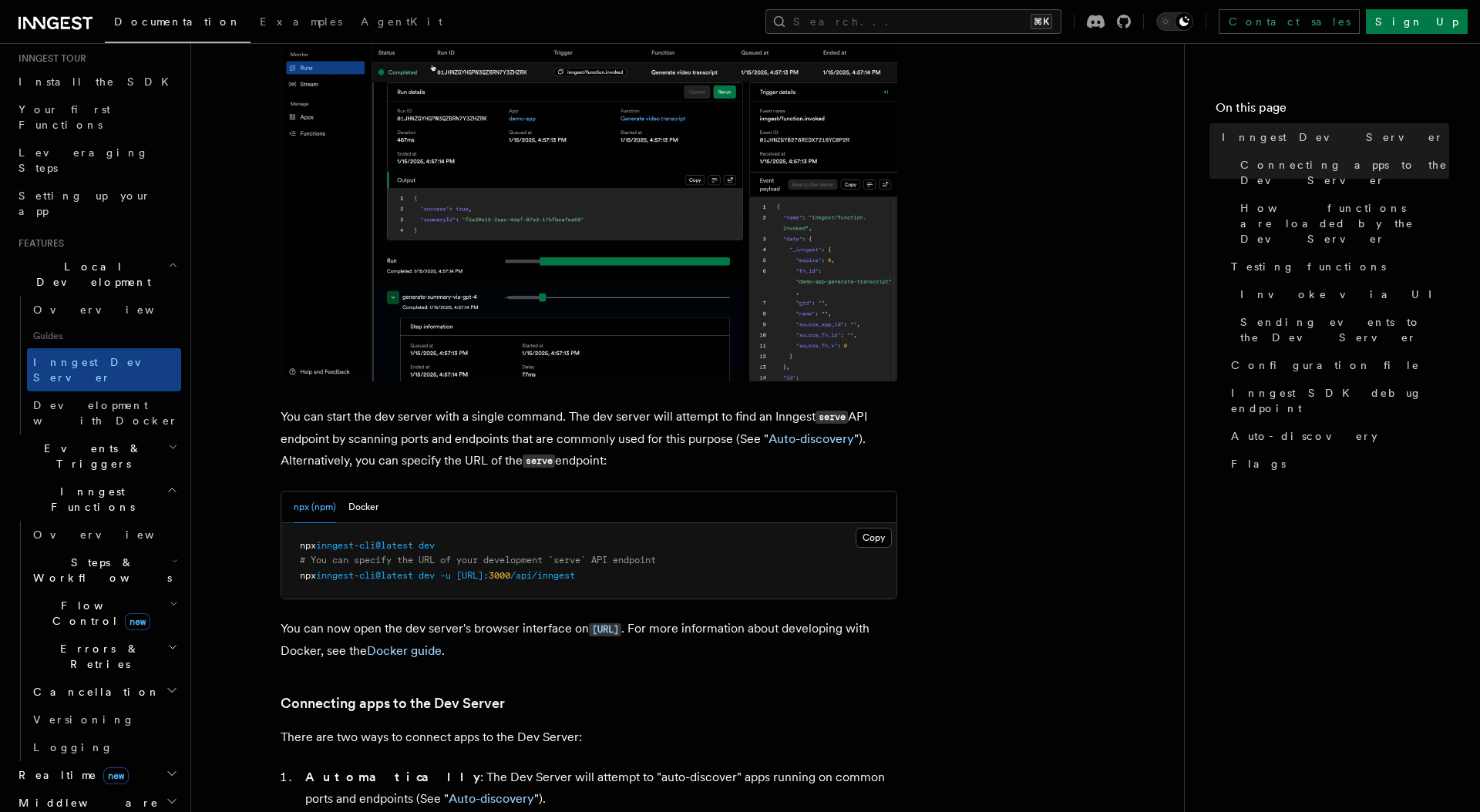
click at [358, 544] on span "inngest-cli@latest" at bounding box center [364, 545] width 97 height 11
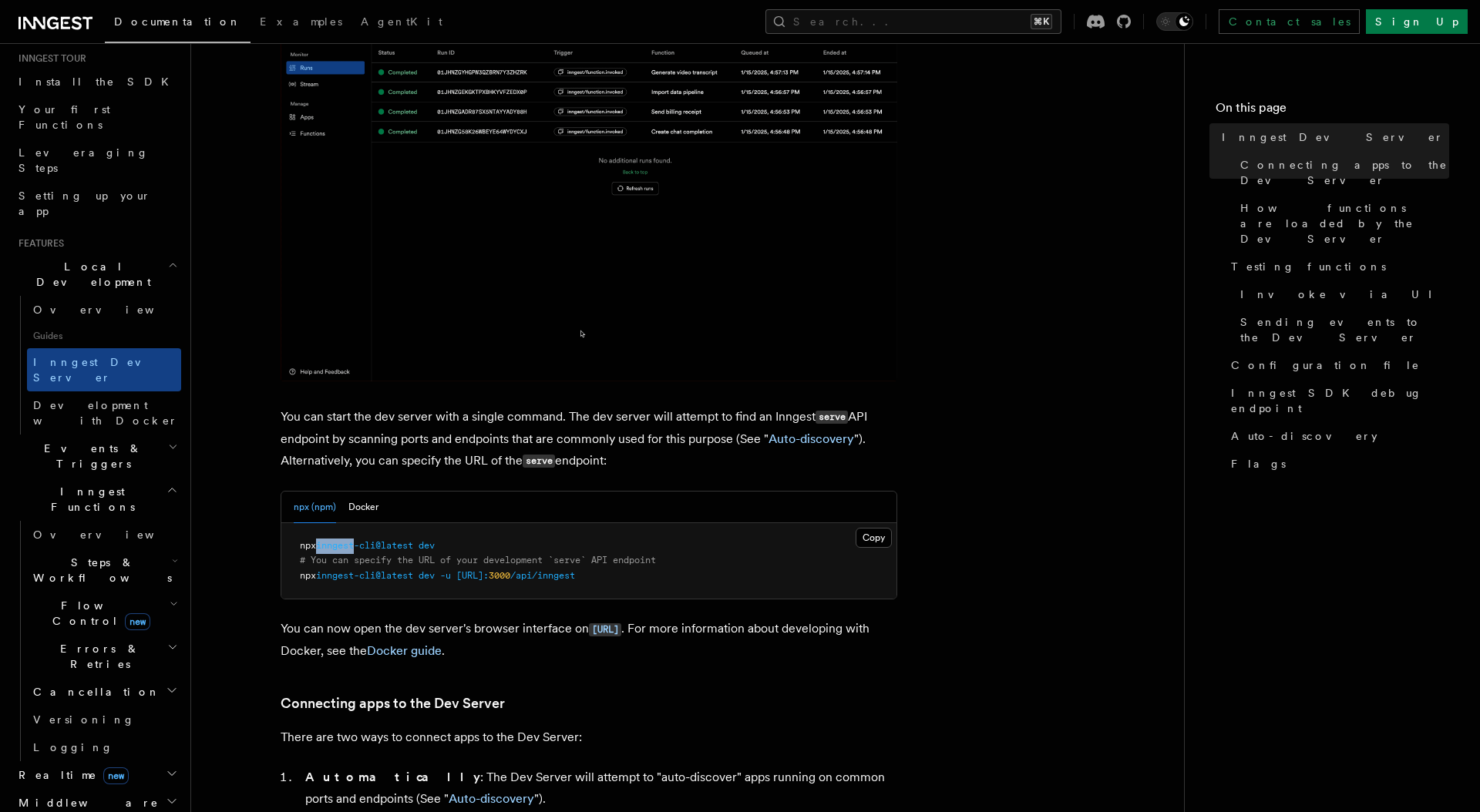
click at [358, 544] on span "inngest-cli@latest" at bounding box center [364, 545] width 97 height 11
copy code "npx inngest-cli@latest dev"
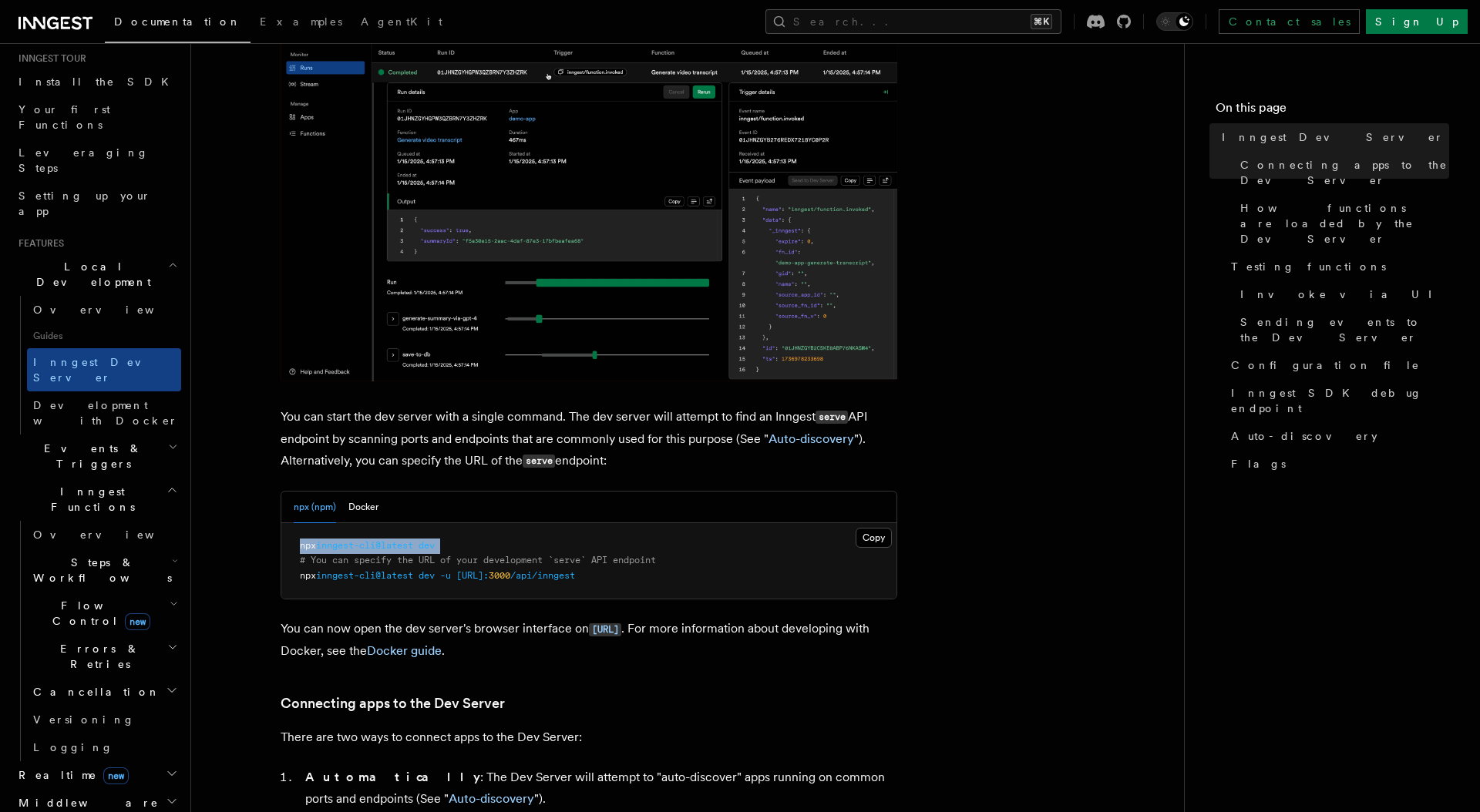
click at [370, 523] on pre "npx inngest-cli@latest dev # You can specify the URL of your development `serve…" at bounding box center [588, 561] width 615 height 76
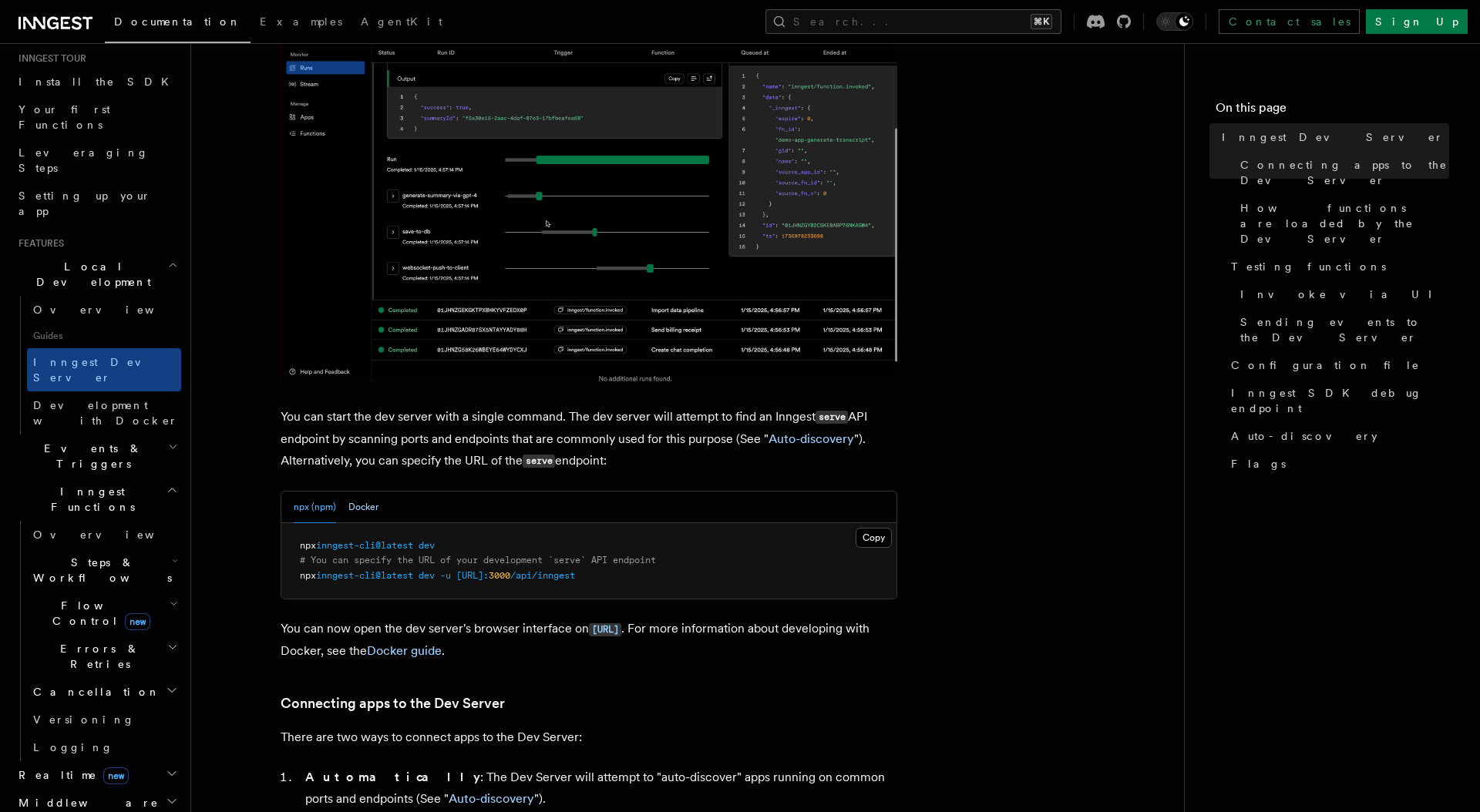
click at [362, 512] on button "Docker" at bounding box center [363, 507] width 30 height 32
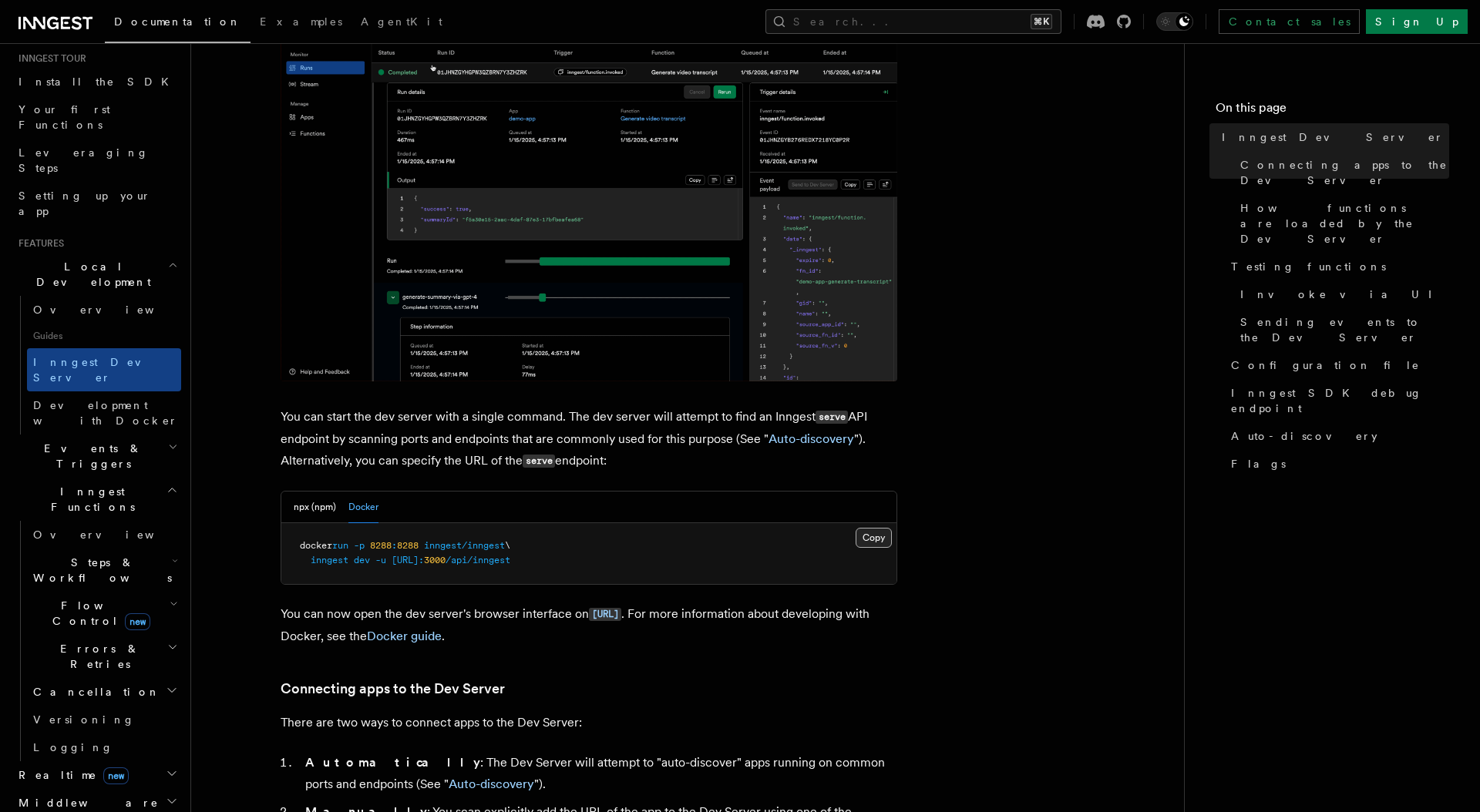
click at [875, 537] on button "Copy Copied" at bounding box center [873, 537] width 37 height 20
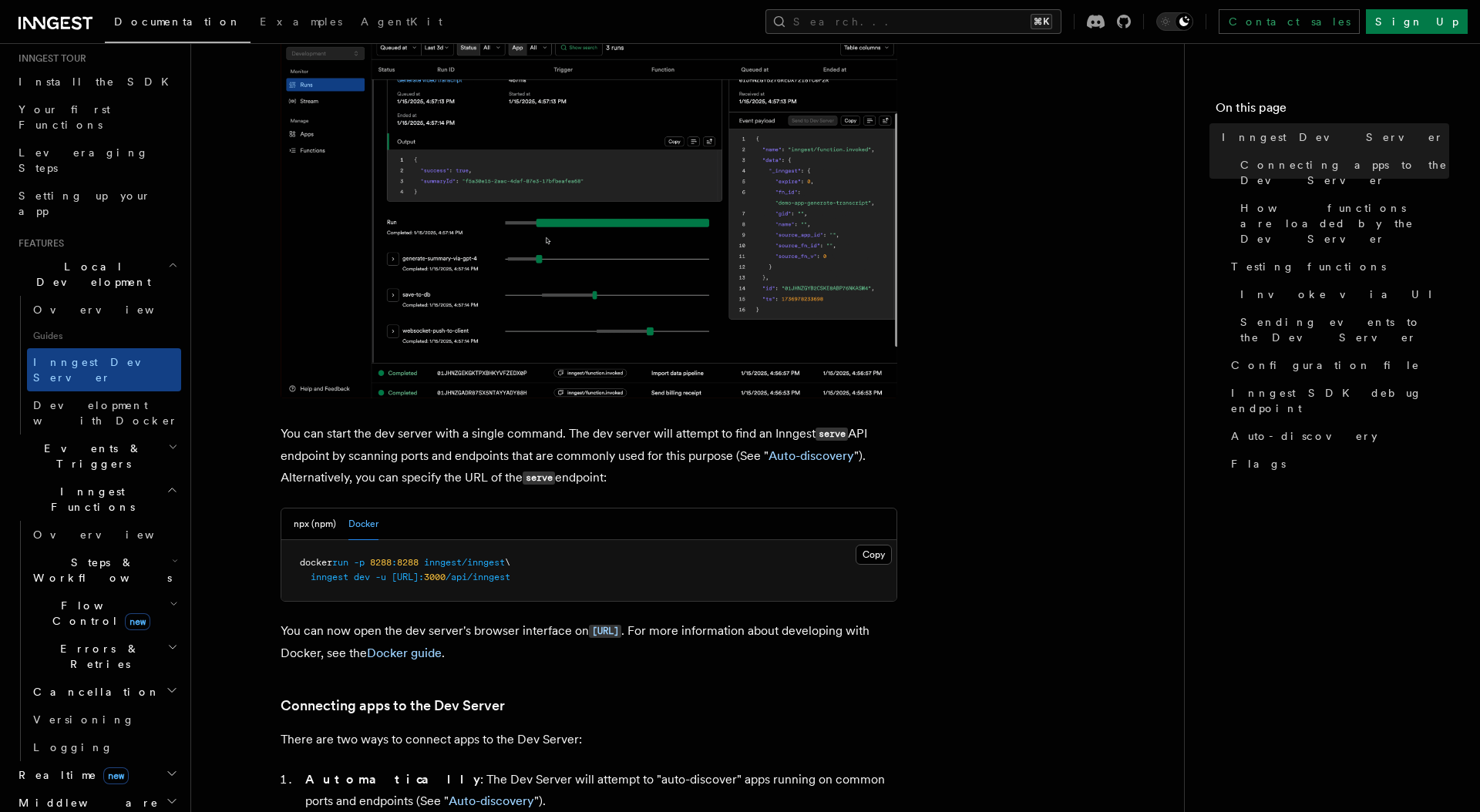
scroll to position [276, 0]
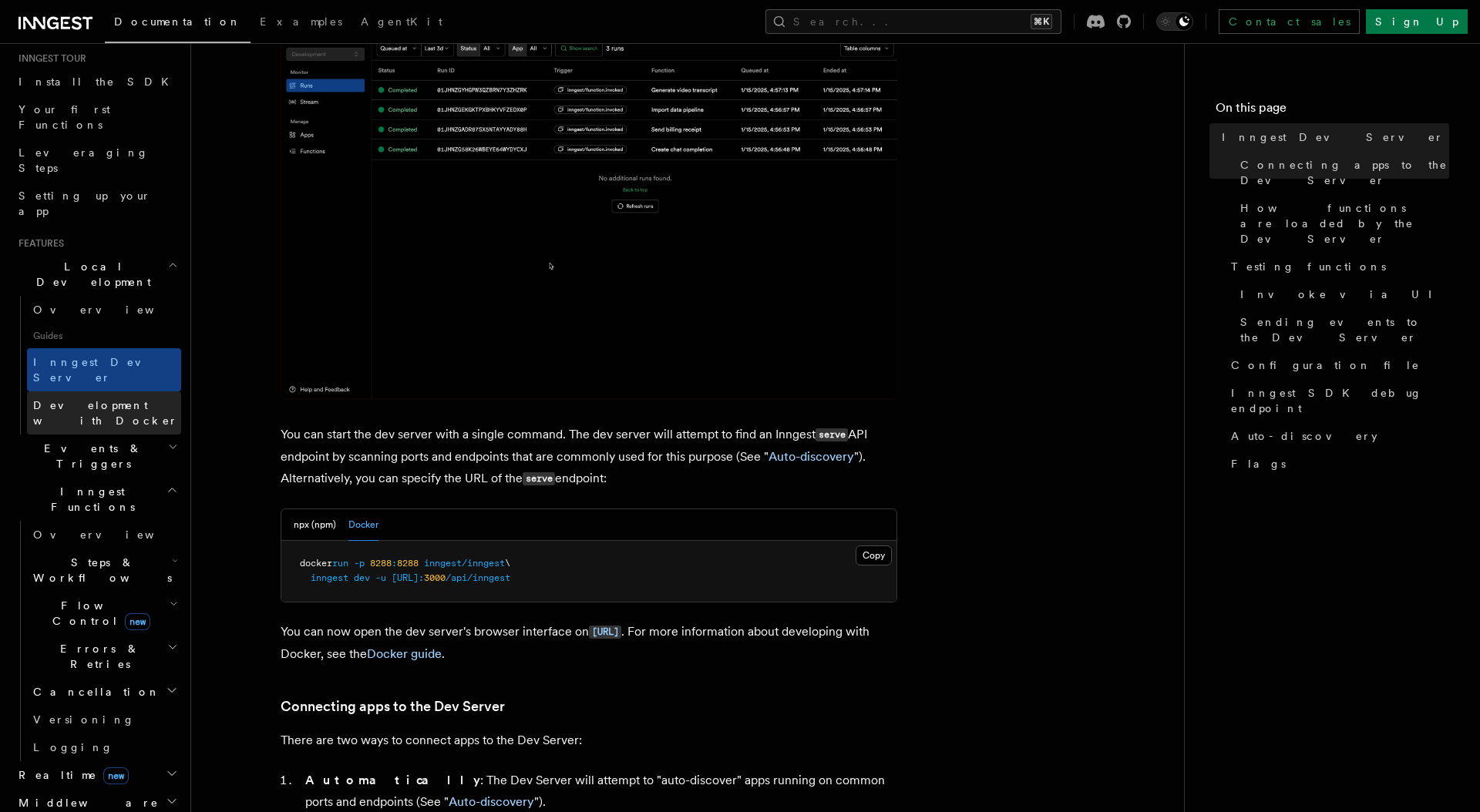
click at [126, 391] on link "Development with Docker" at bounding box center [104, 412] width 154 height 43
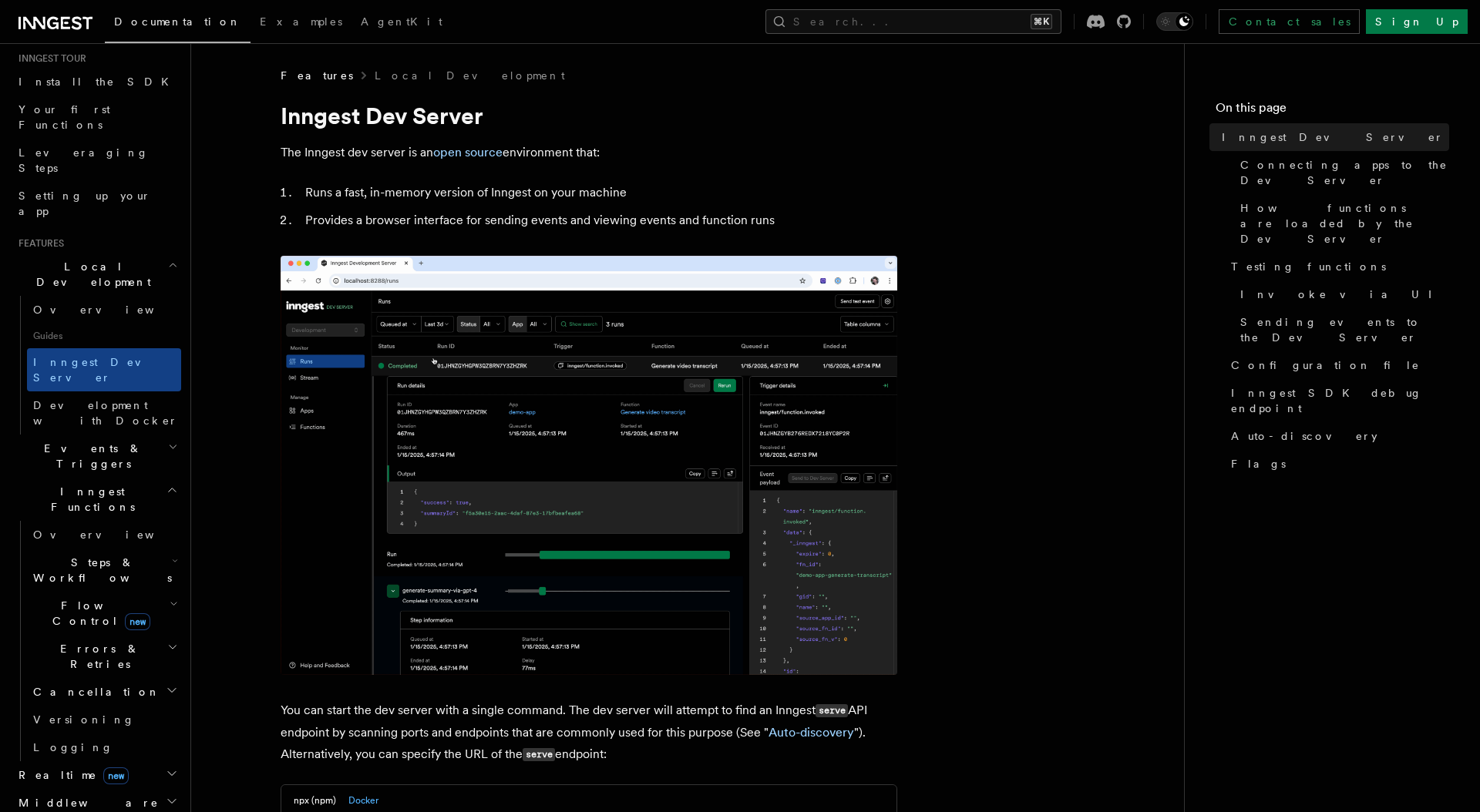
click at [597, 732] on p "You can start the dev server with a single command. The dev server will attempt…" at bounding box center [588, 732] width 616 height 66
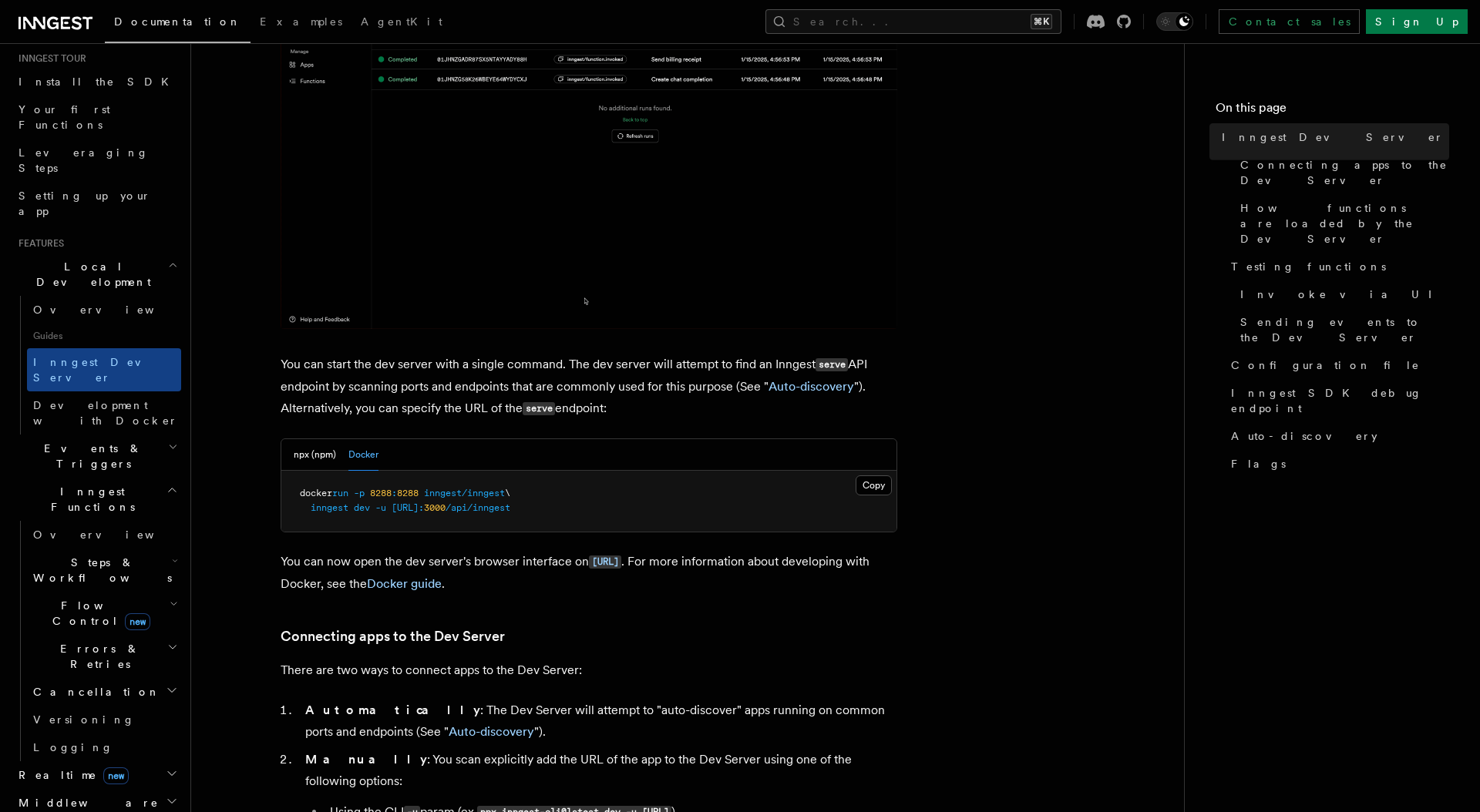
scroll to position [478, 0]
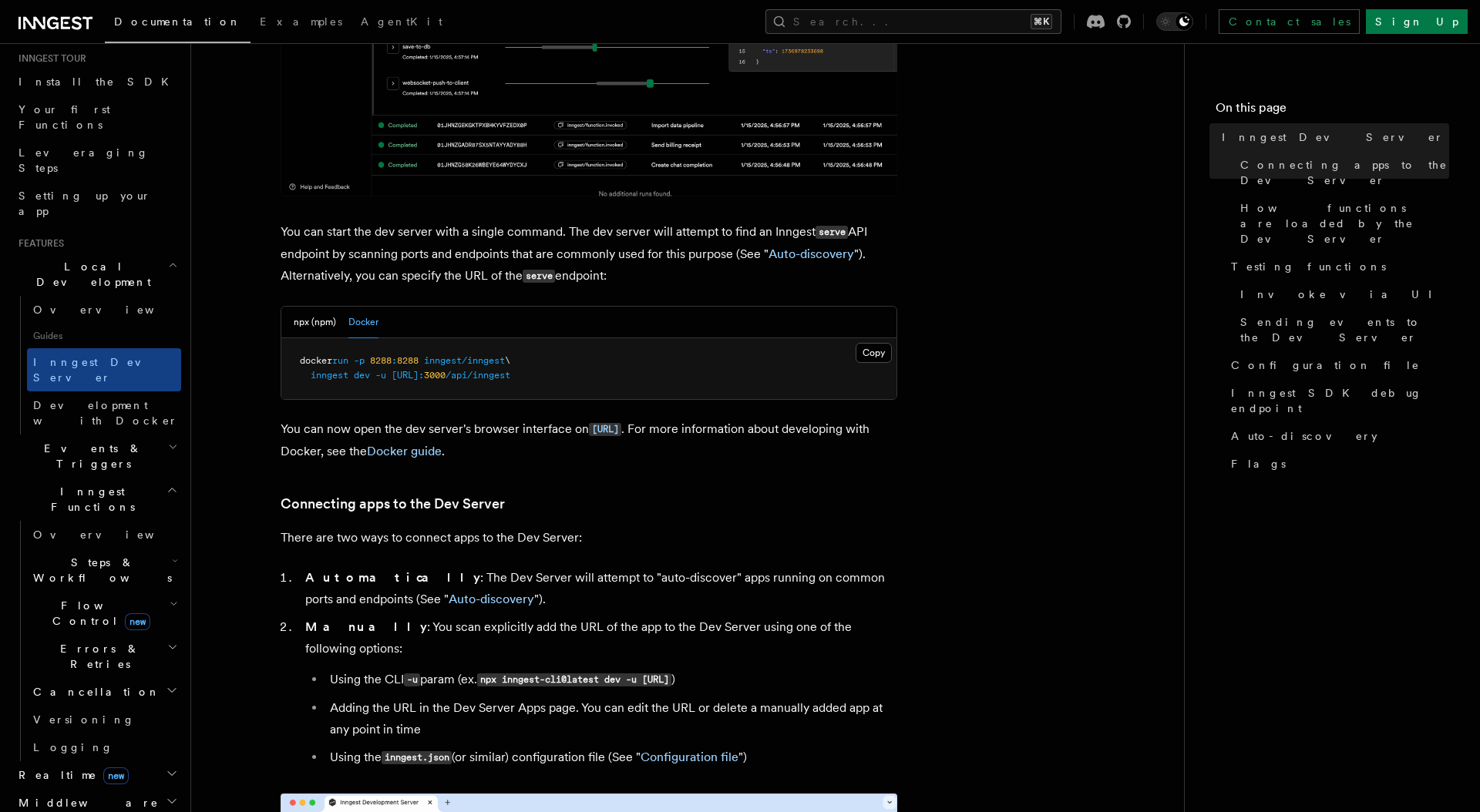
click at [122, 435] on h2 "Events & Triggers" at bounding box center [96, 456] width 169 height 43
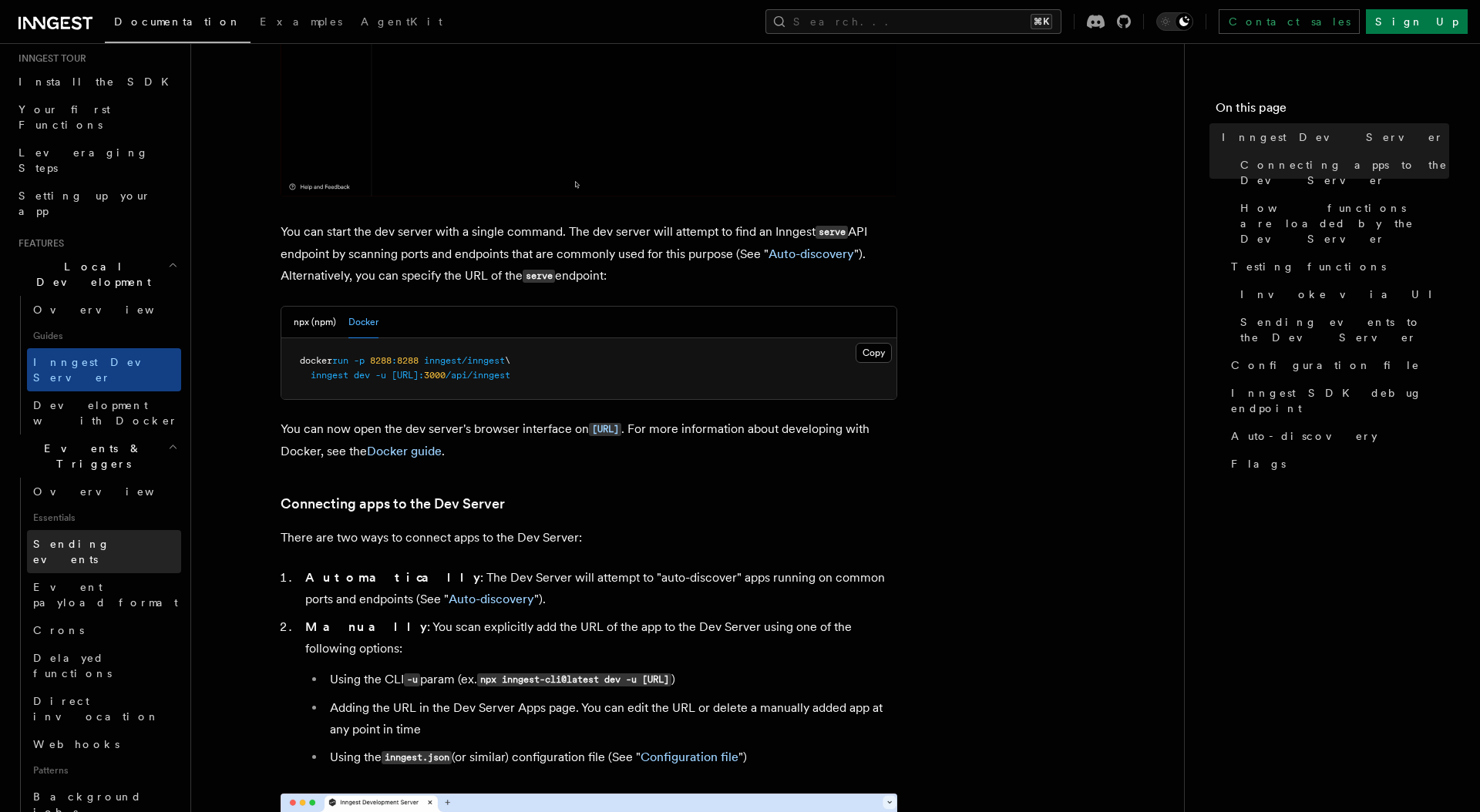
click at [112, 530] on link "Sending events" at bounding box center [104, 551] width 154 height 43
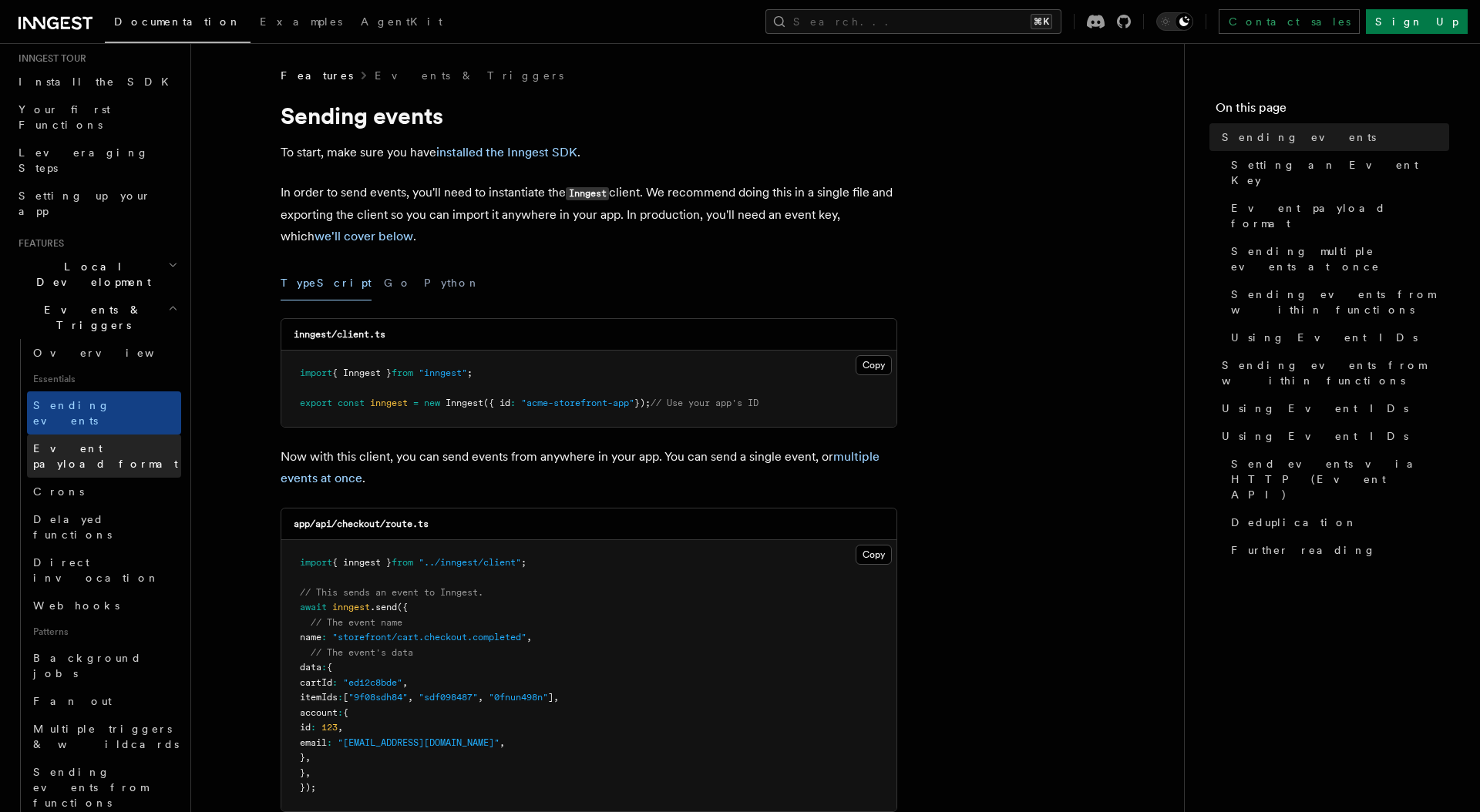
click at [129, 442] on span "Event payload format" at bounding box center [106, 456] width 145 height 28
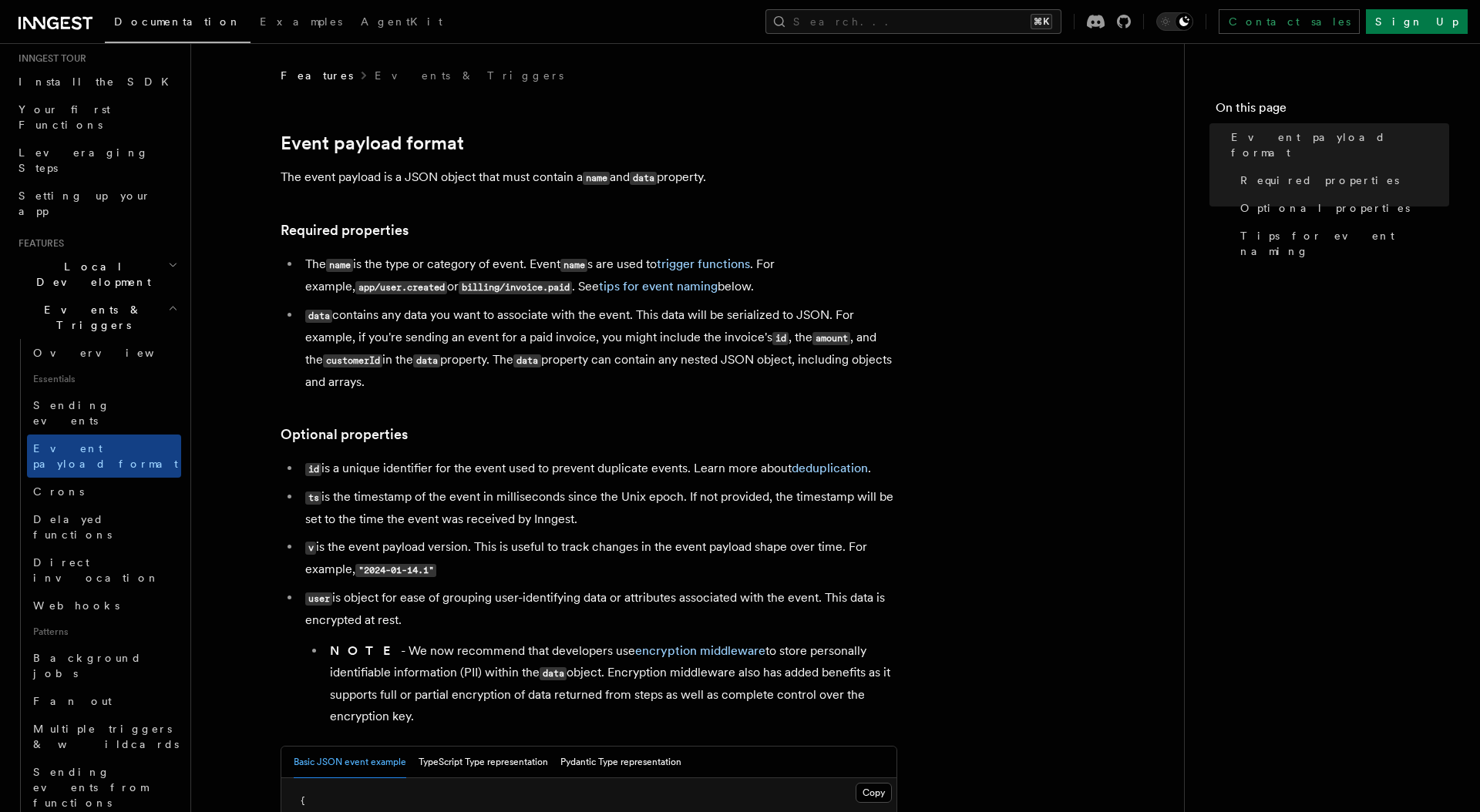
click at [121, 619] on span "Patterns" at bounding box center [104, 632] width 154 height 25
click at [110, 592] on link "Webhooks" at bounding box center [104, 606] width 154 height 28
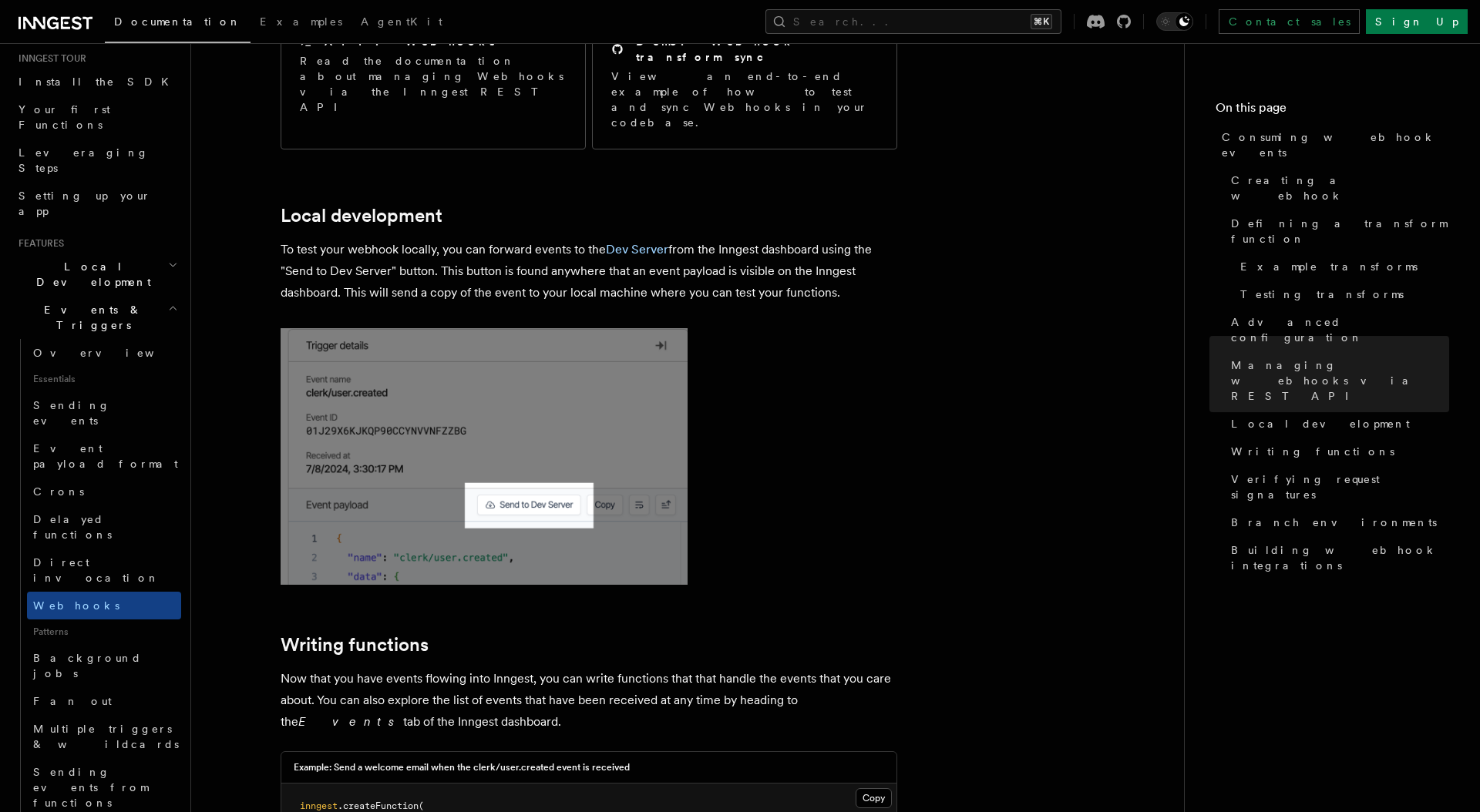
scroll to position [2739, 0]
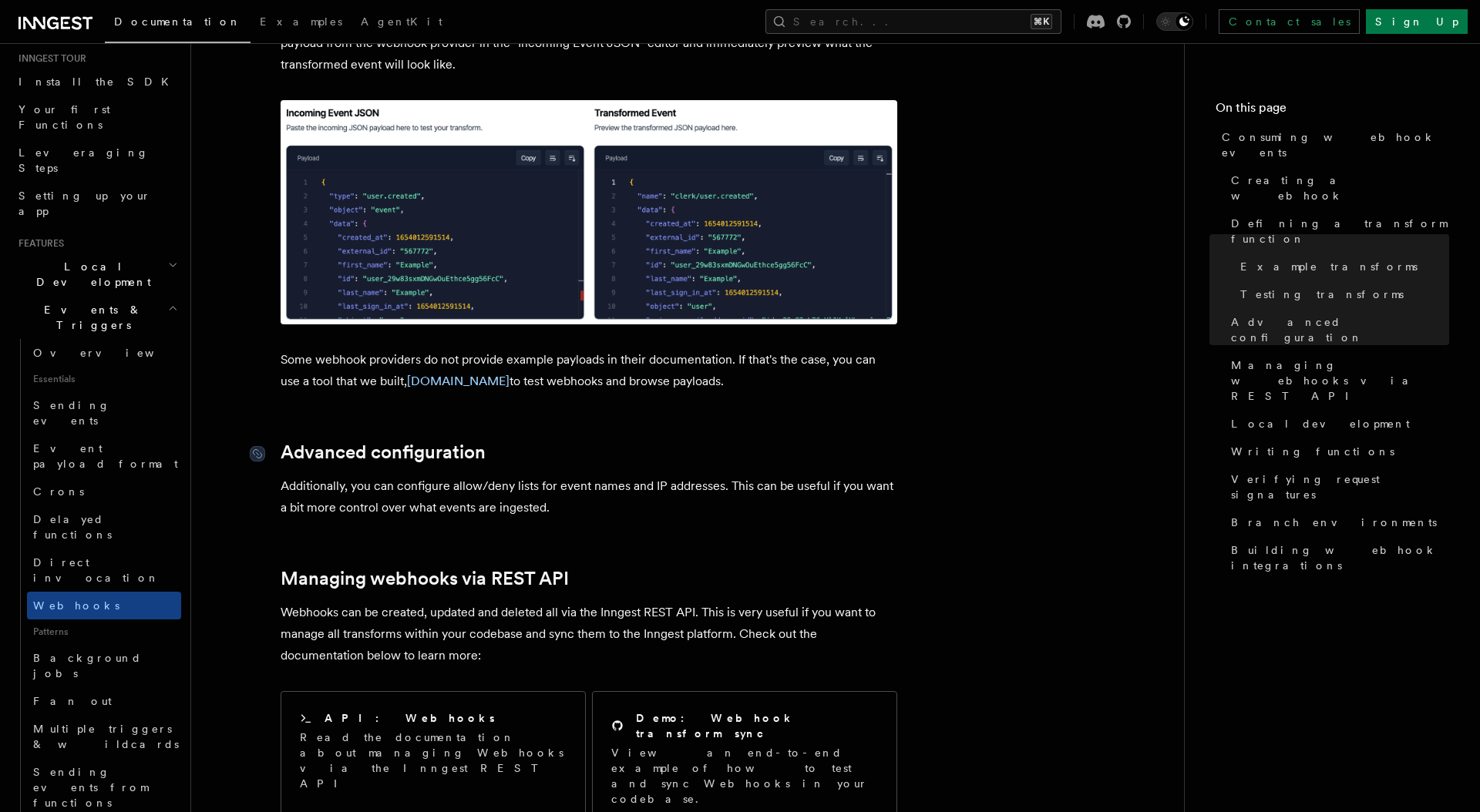
click at [455, 441] on link "Advanced configuration" at bounding box center [382, 452] width 205 height 22
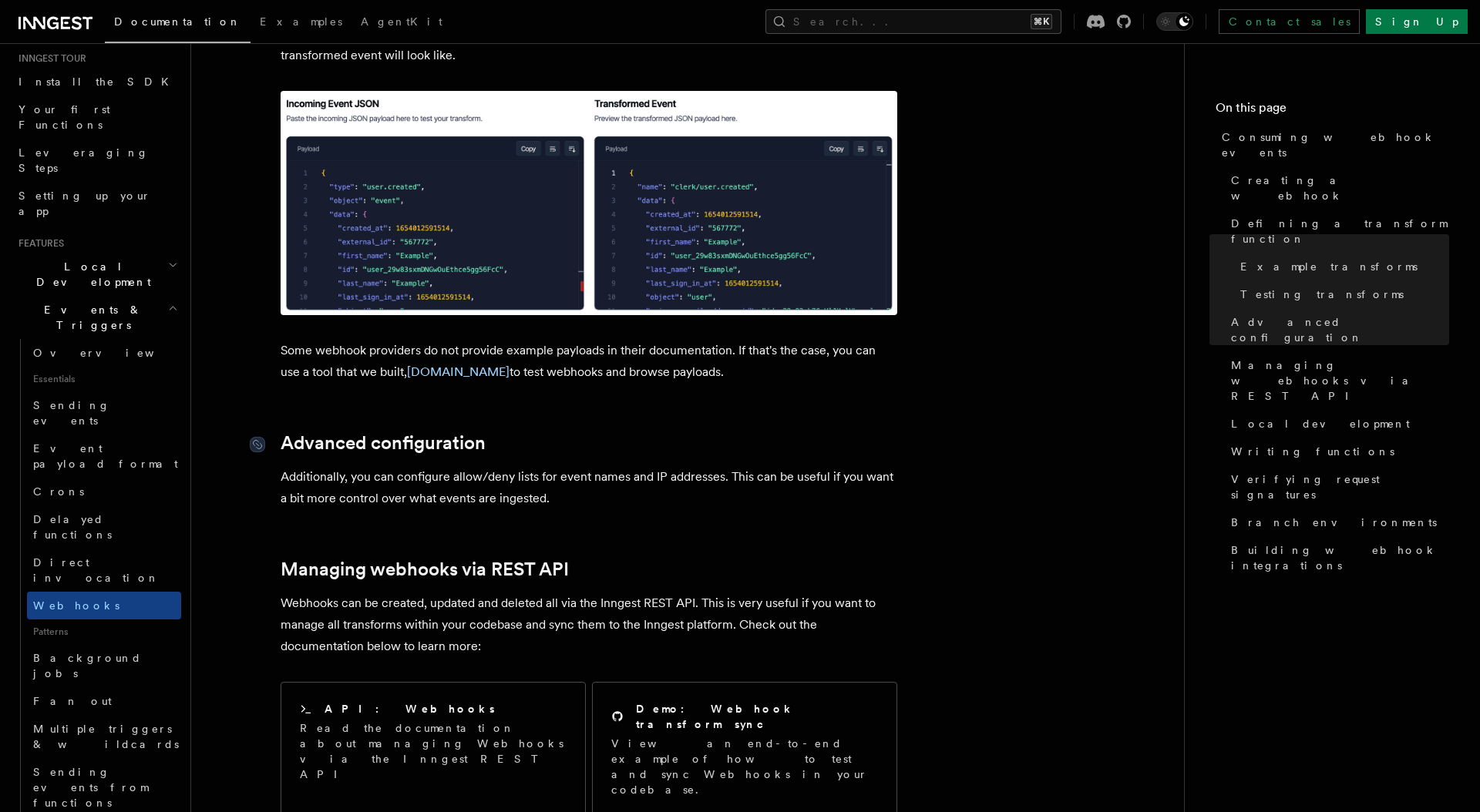
scroll to position [3155, 0]
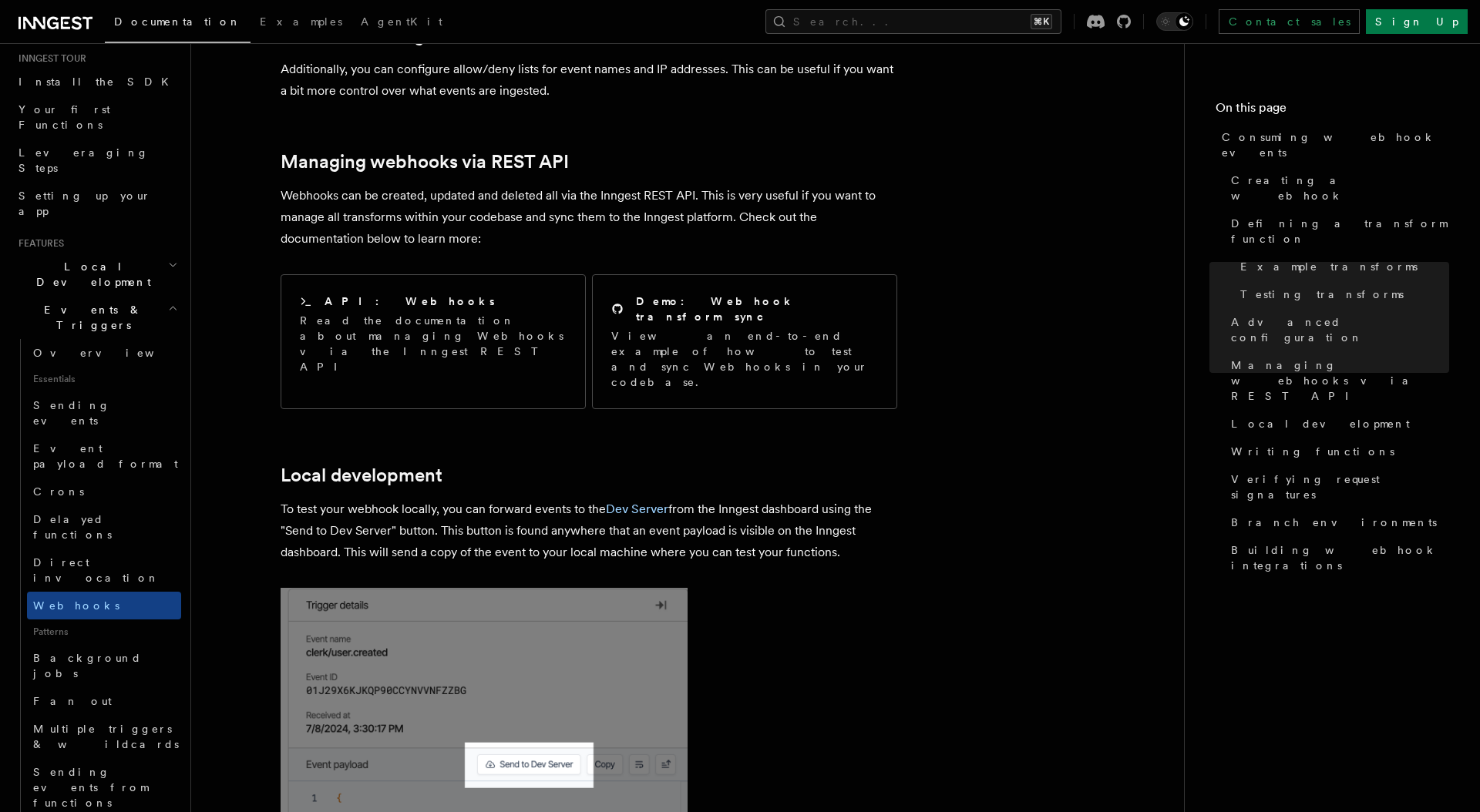
click at [473, 499] on p "To test your webhook locally, you can forward events to the Dev Server from the…" at bounding box center [588, 530] width 616 height 65
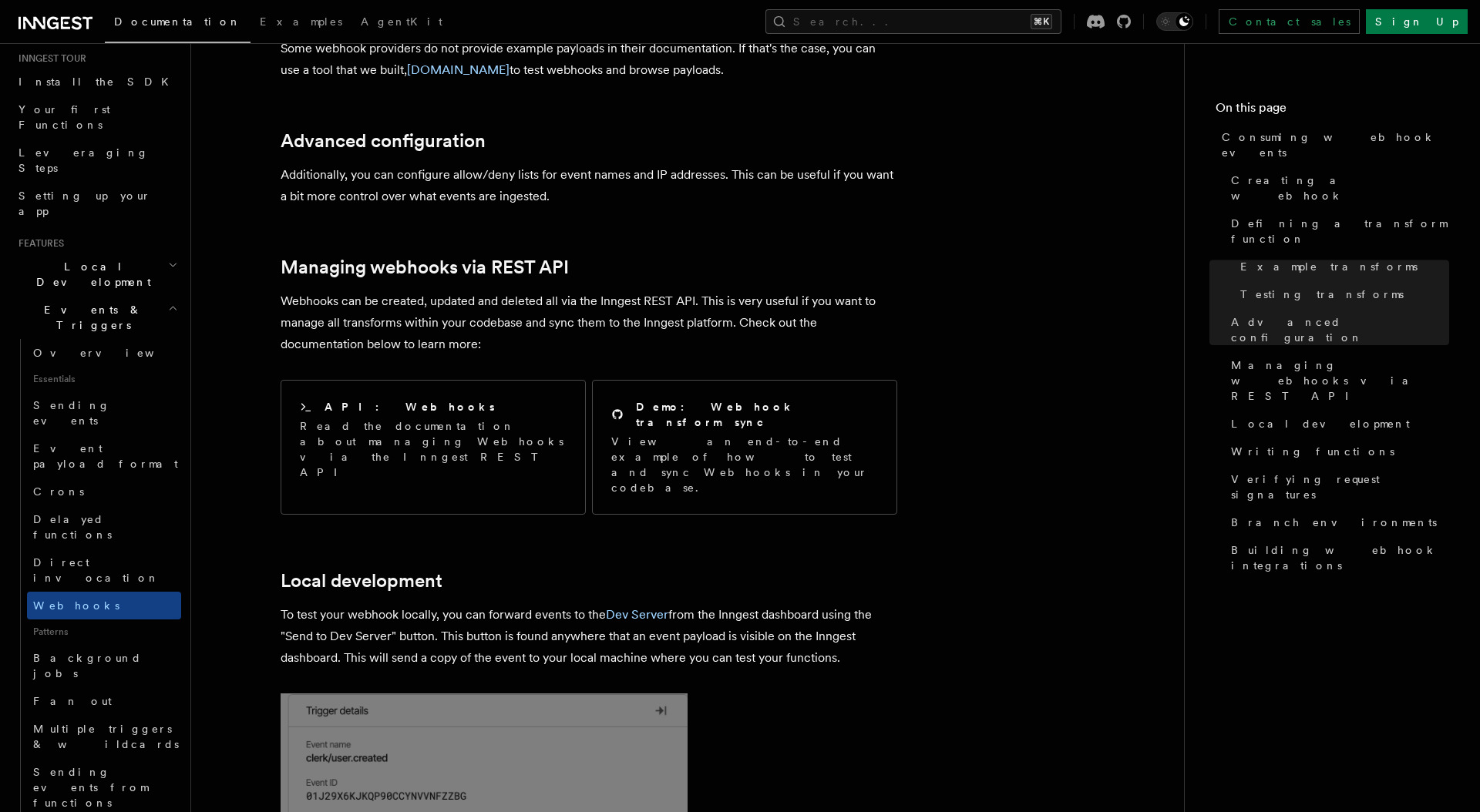
scroll to position [2995, 0]
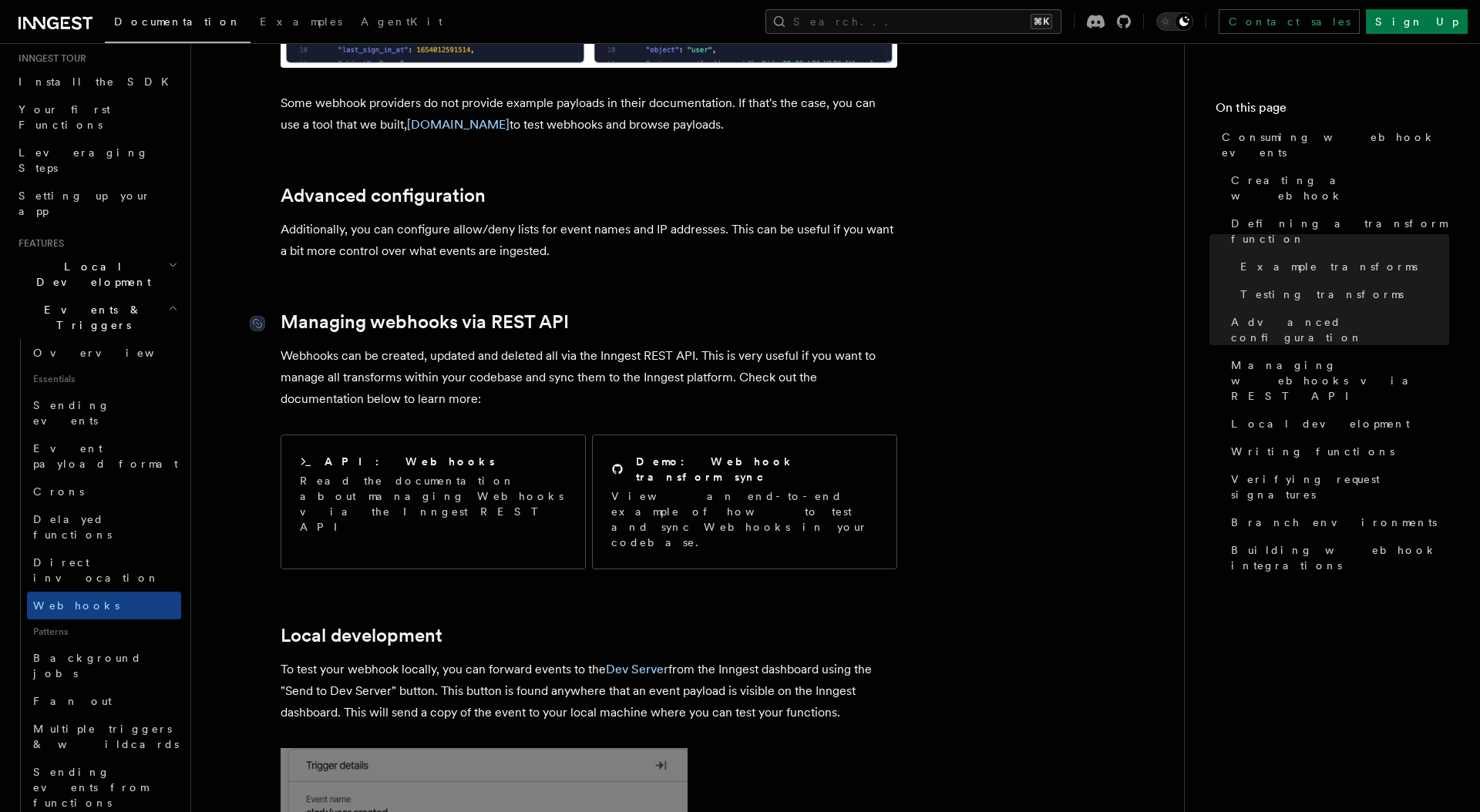
click at [435, 311] on link "Managing webhooks via REST API" at bounding box center [424, 322] width 288 height 22
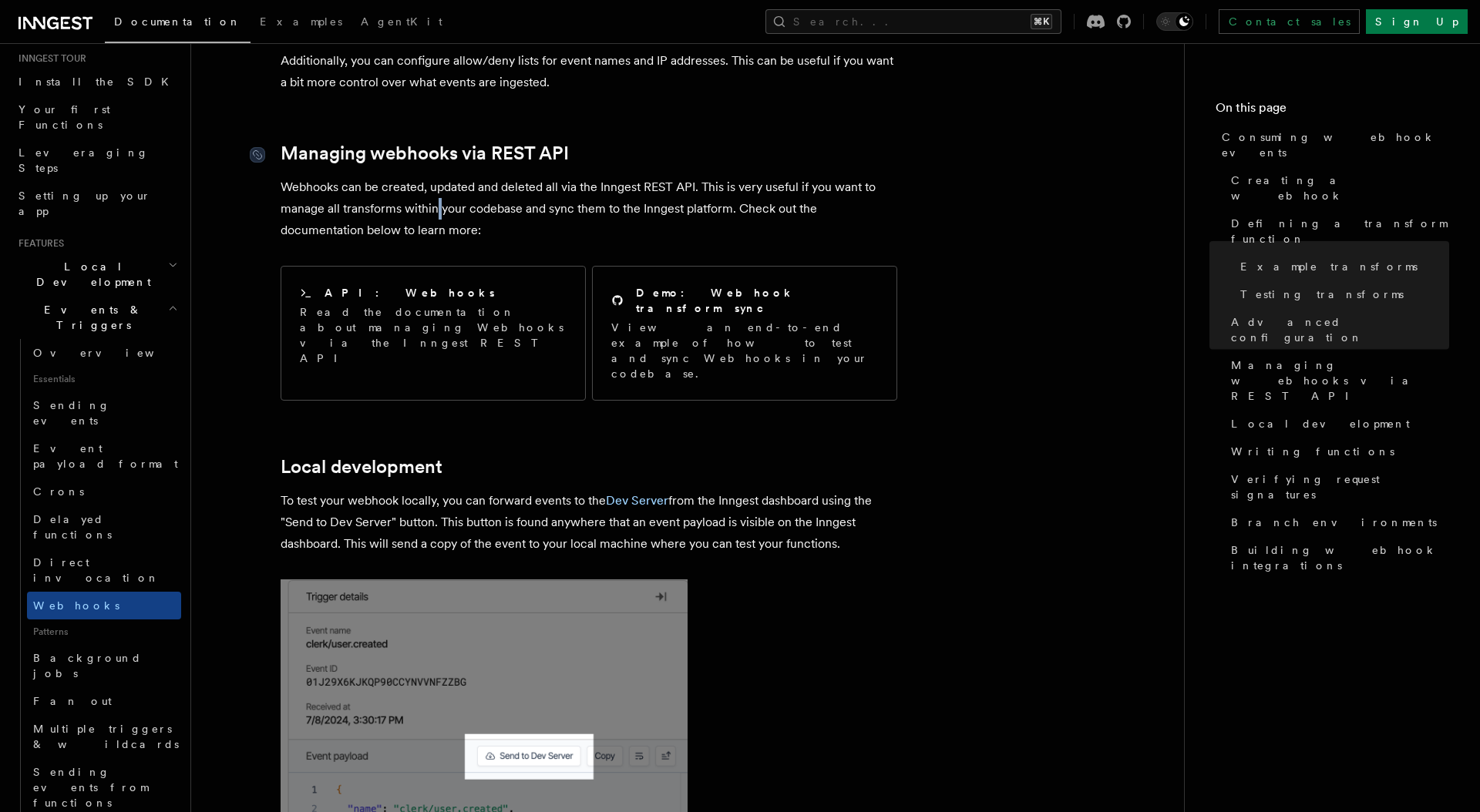
scroll to position [3170, 0]
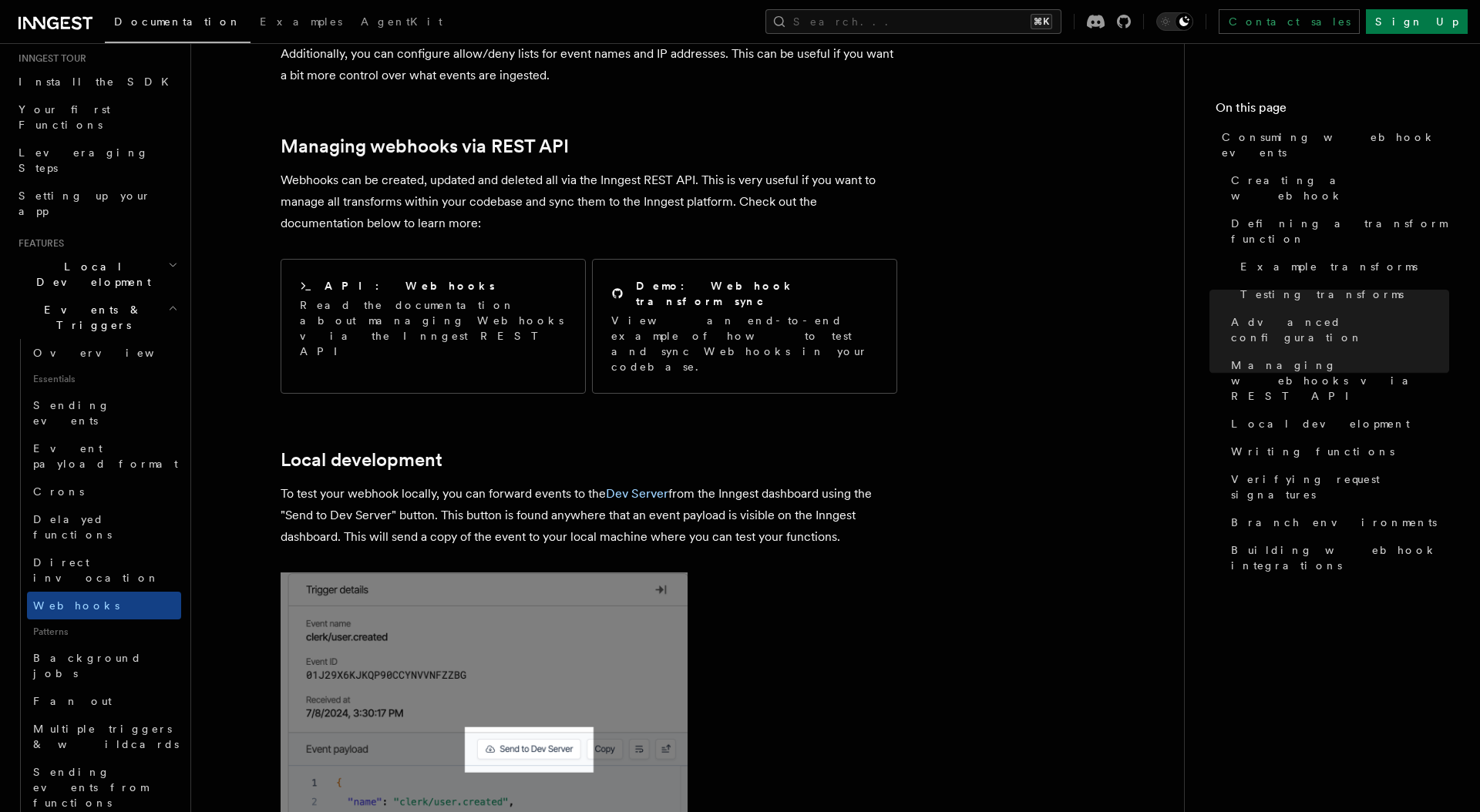
click at [577, 170] on p "Webhooks can be created, updated and deleted all via the Inngest REST API. This…" at bounding box center [588, 201] width 616 height 65
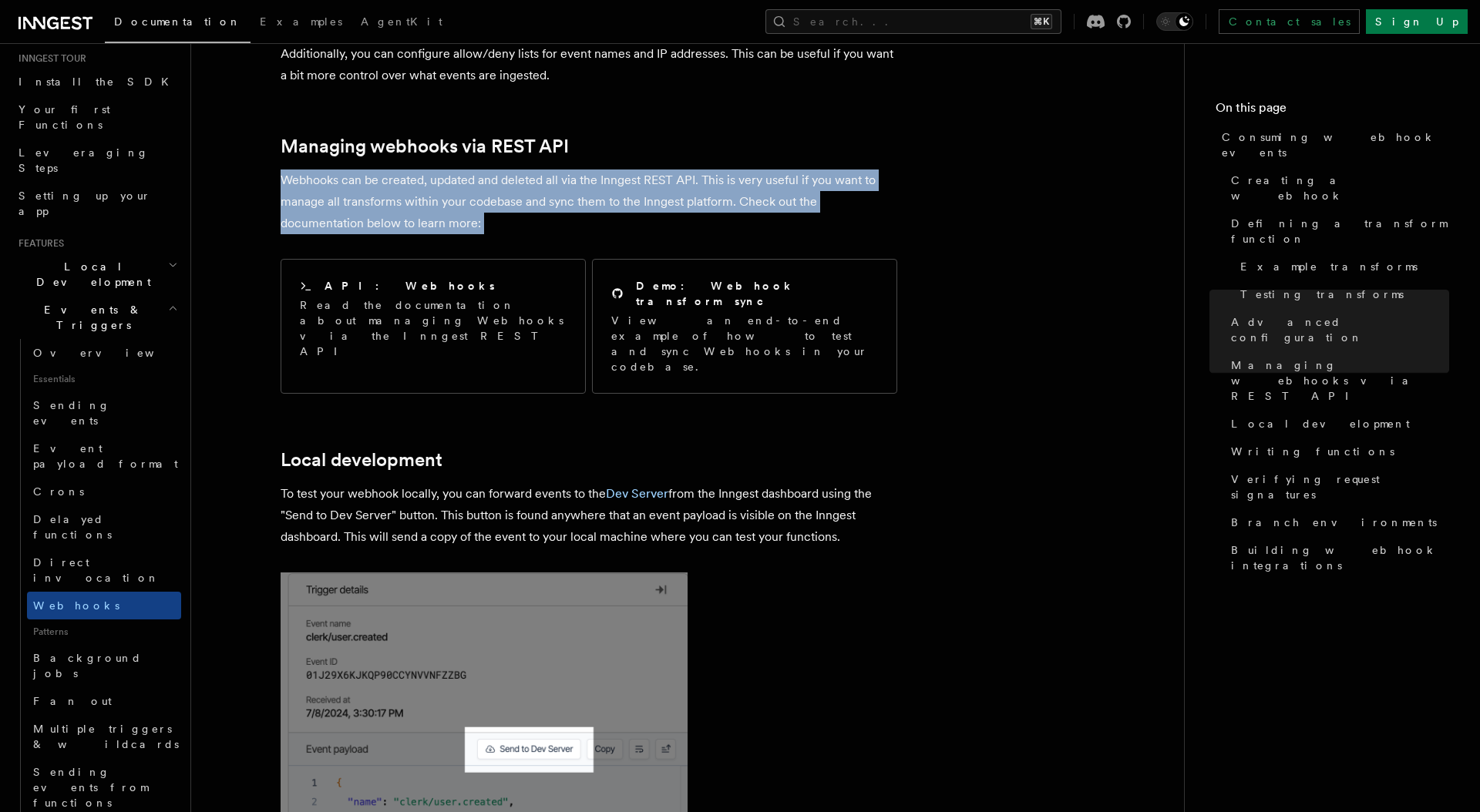
click at [577, 170] on p "Webhooks can be created, updated and deleted all via the Inngest REST API. This…" at bounding box center [588, 201] width 616 height 65
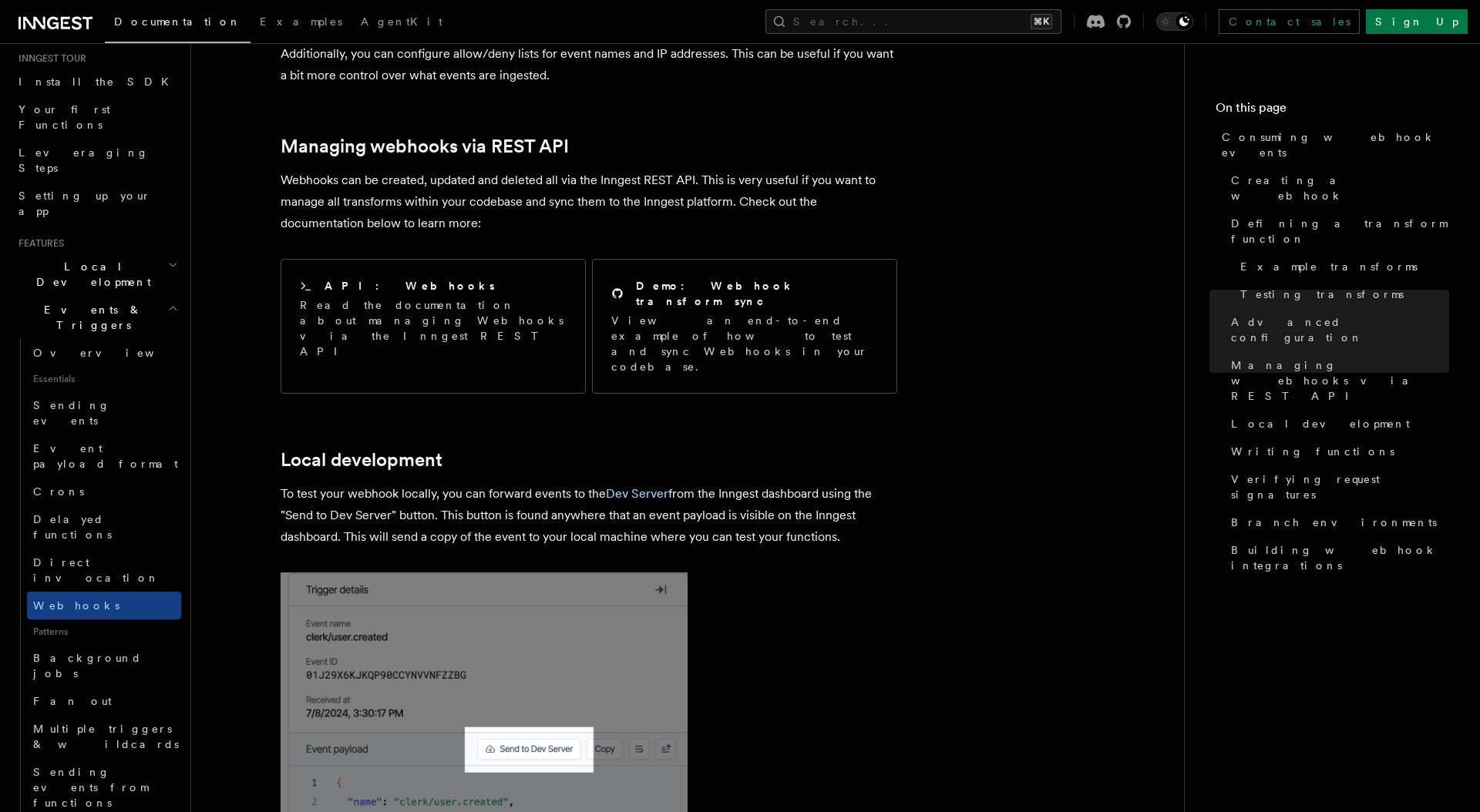
click at [580, 170] on p "Webhooks can be created, updated and deleted all via the Inngest REST API. This…" at bounding box center [588, 201] width 616 height 65
click at [91, 652] on span "Background jobs" at bounding box center [88, 666] width 109 height 28
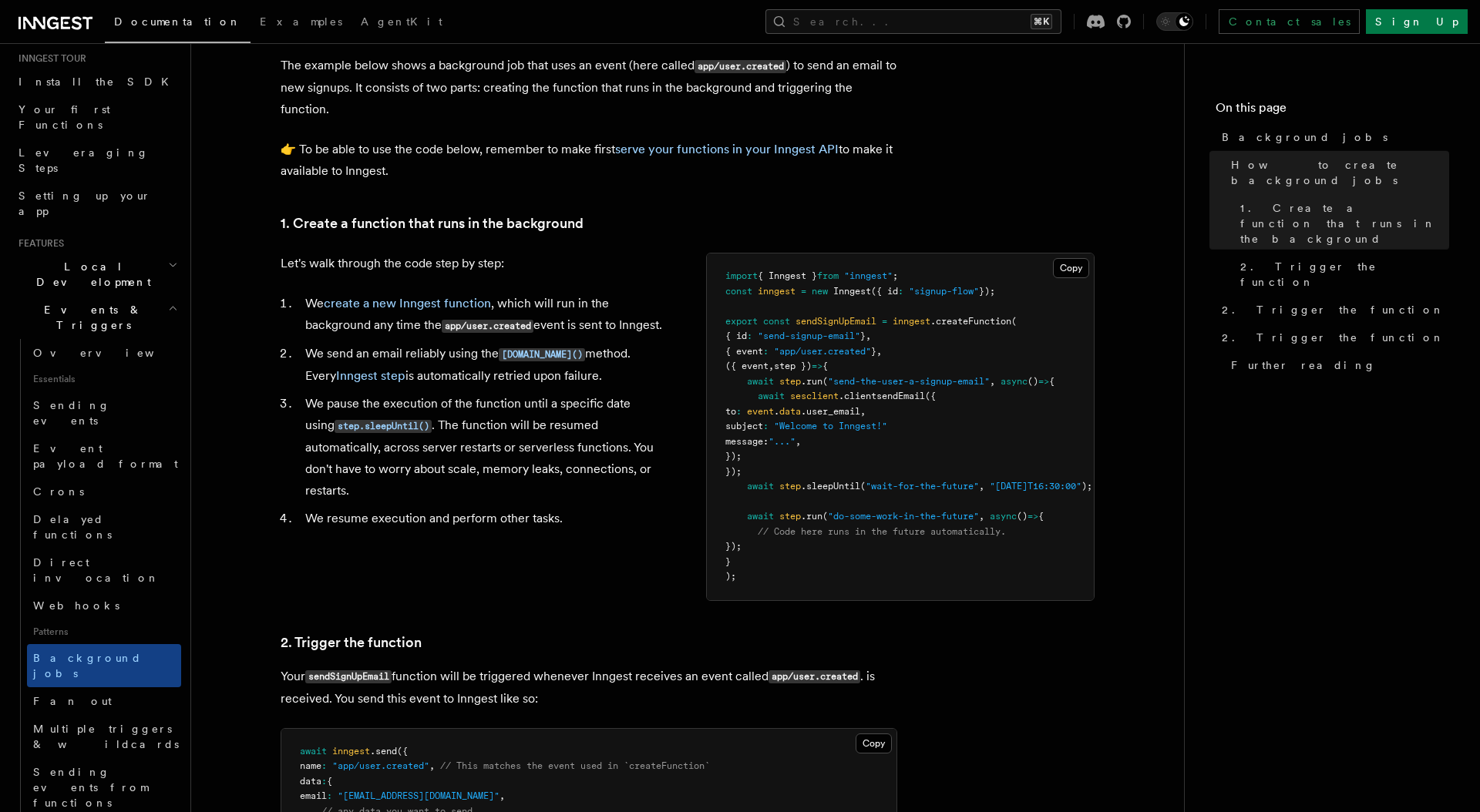
scroll to position [419, 0]
